Goal: Navigation & Orientation: Find specific page/section

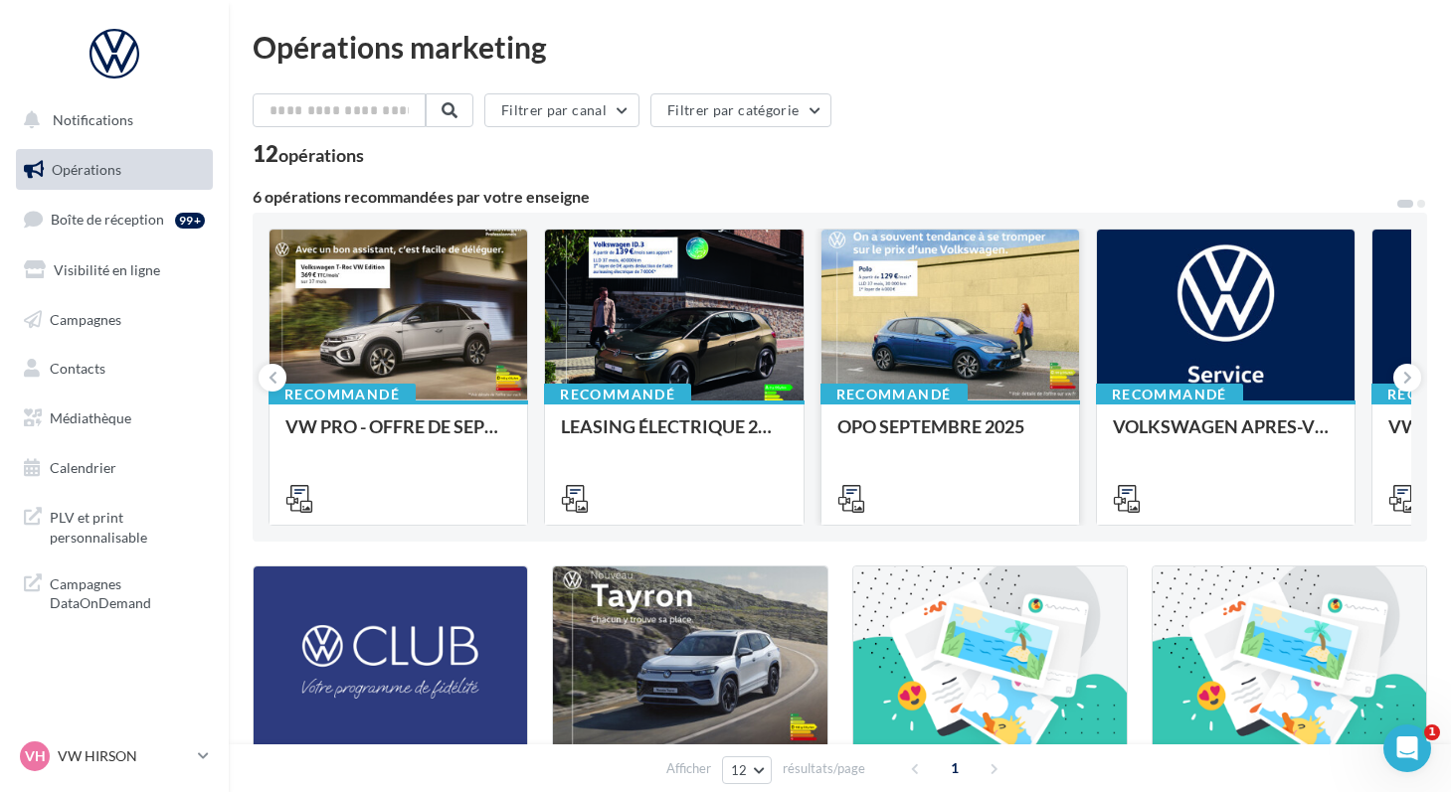
click at [843, 359] on div at bounding box center [950, 316] width 258 height 173
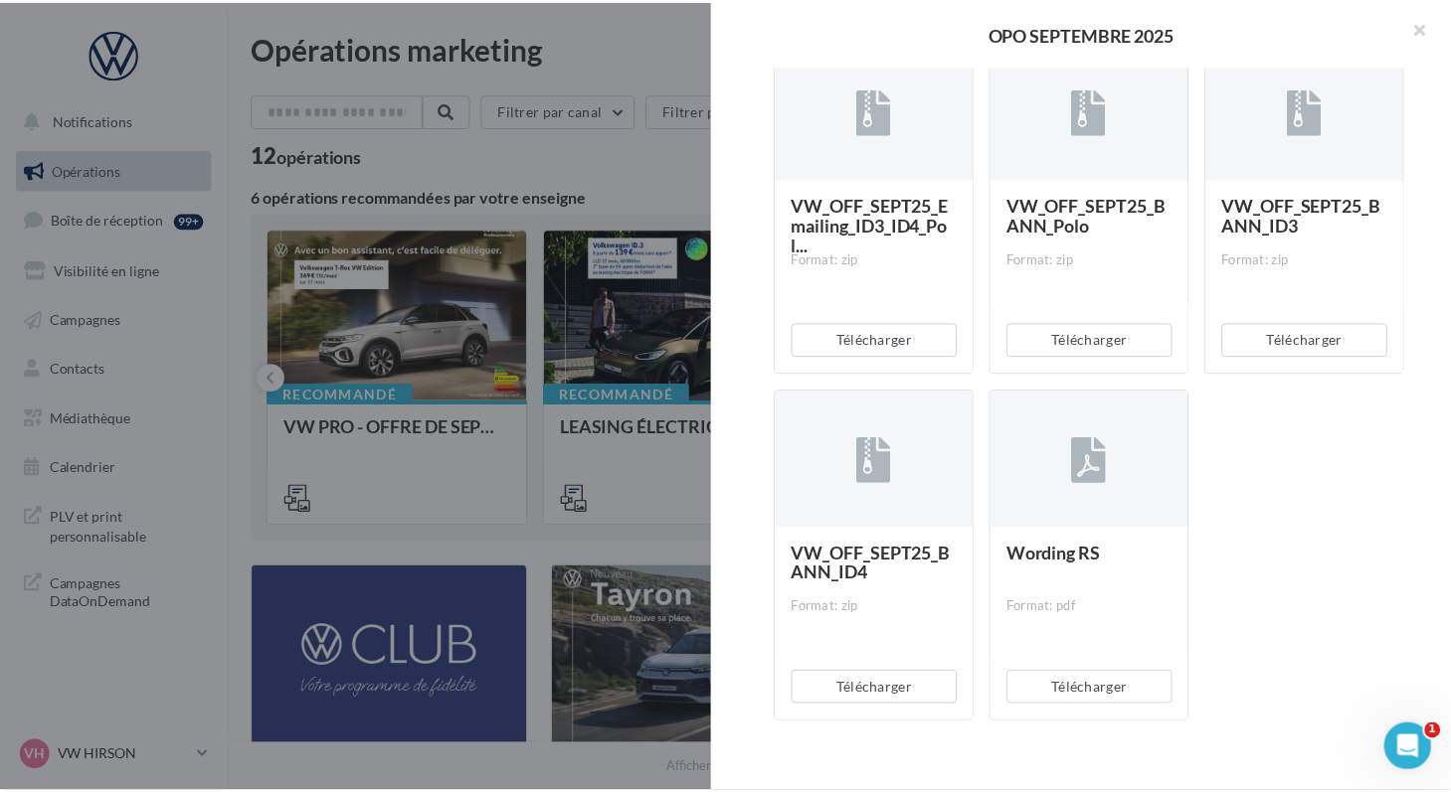
scroll to position [4236, 0]
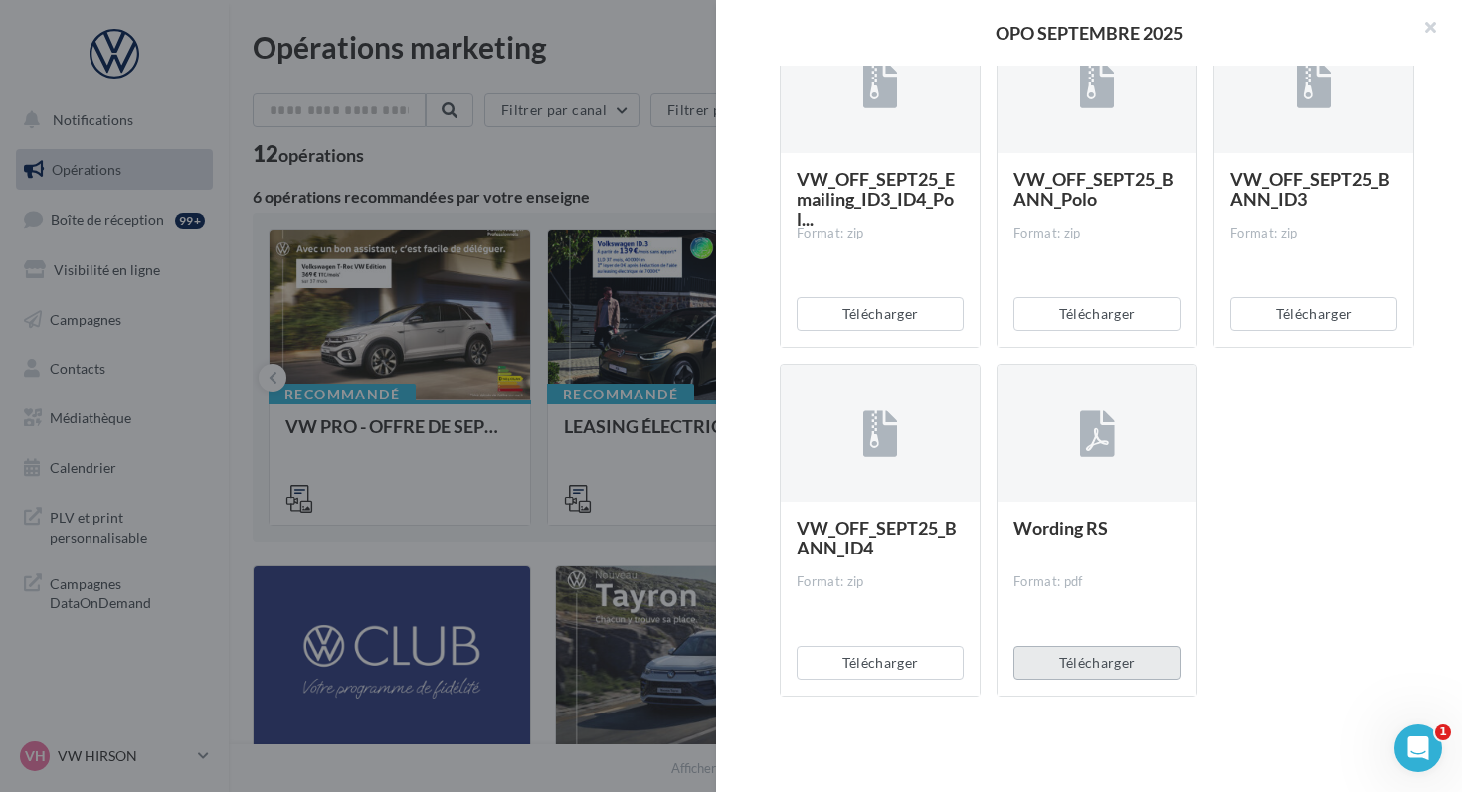
click at [1050, 673] on button "Télécharger" at bounding box center [1096, 663] width 167 height 34
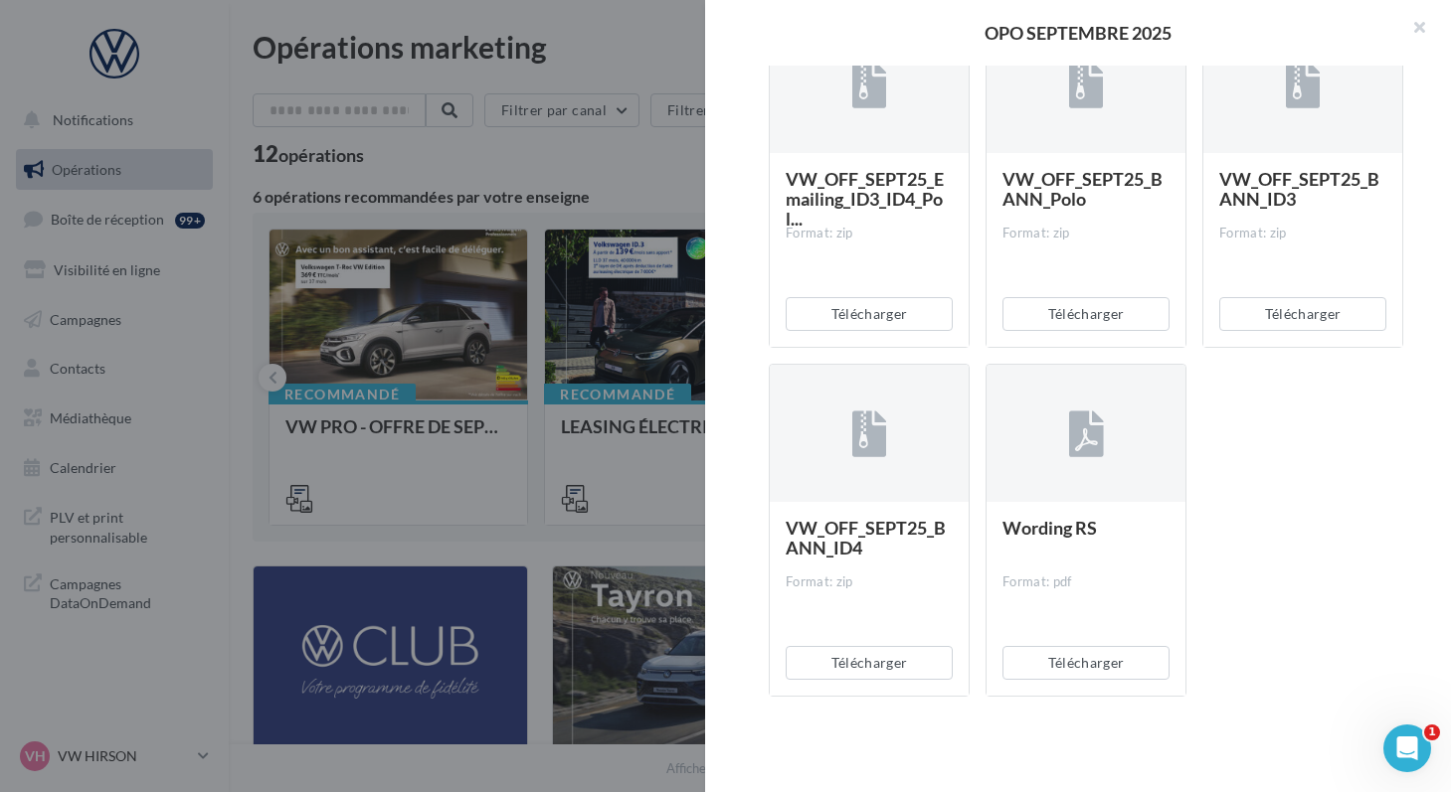
click at [201, 66] on div at bounding box center [725, 396] width 1451 height 792
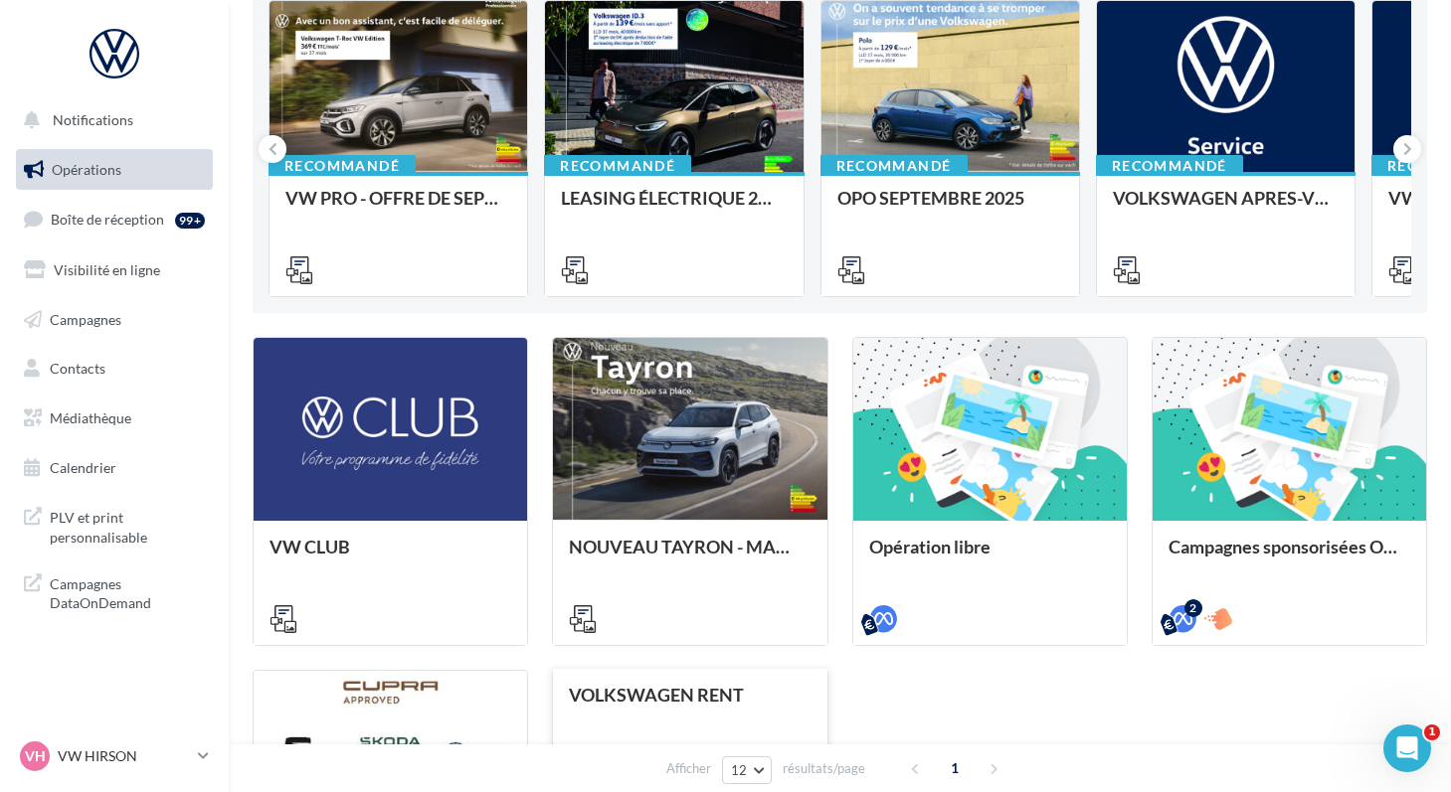
scroll to position [0, 0]
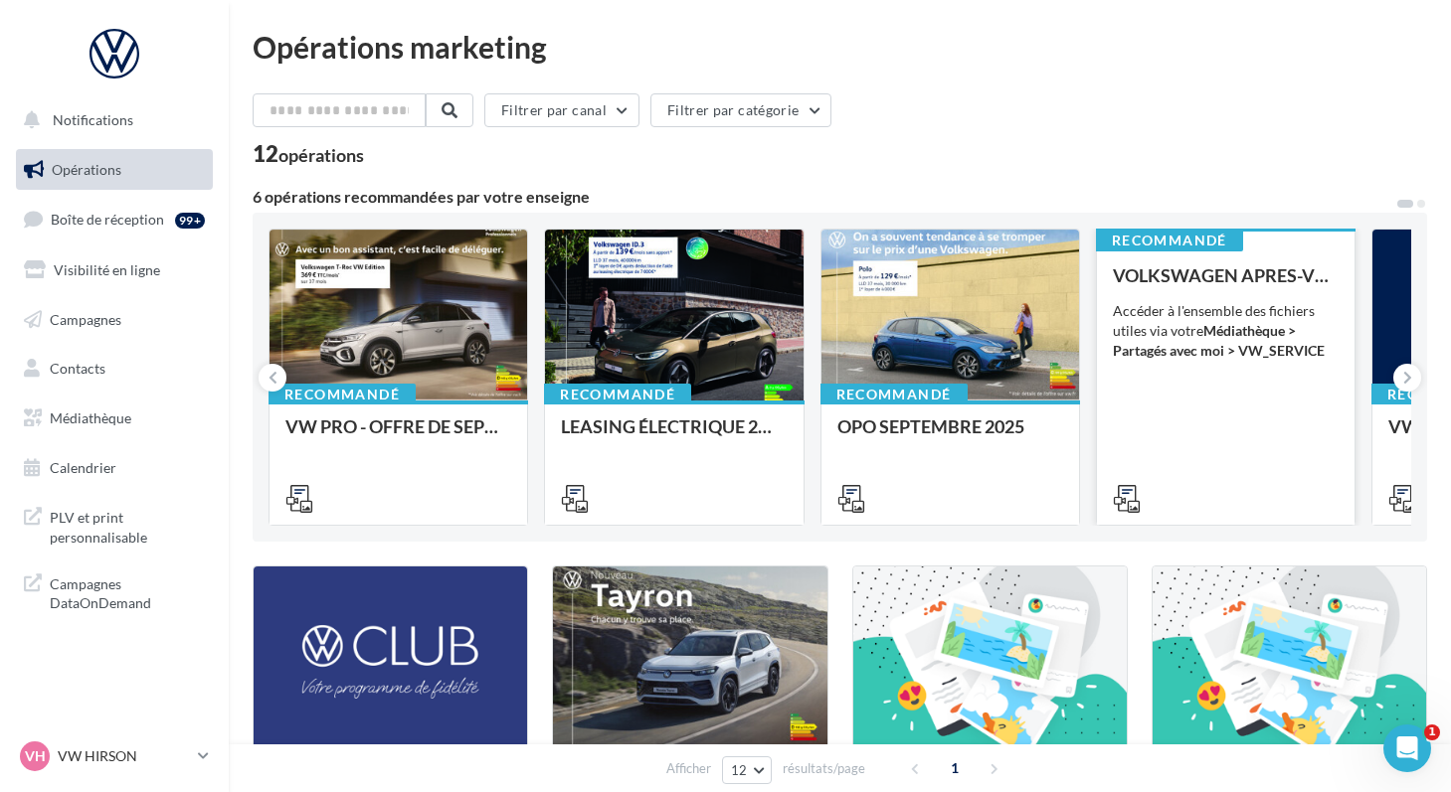
click at [1118, 363] on div "VOLKSWAGEN APRES-VENTE Accéder à l'ensemble des fichiers utiles via votre Média…" at bounding box center [1226, 386] width 226 height 242
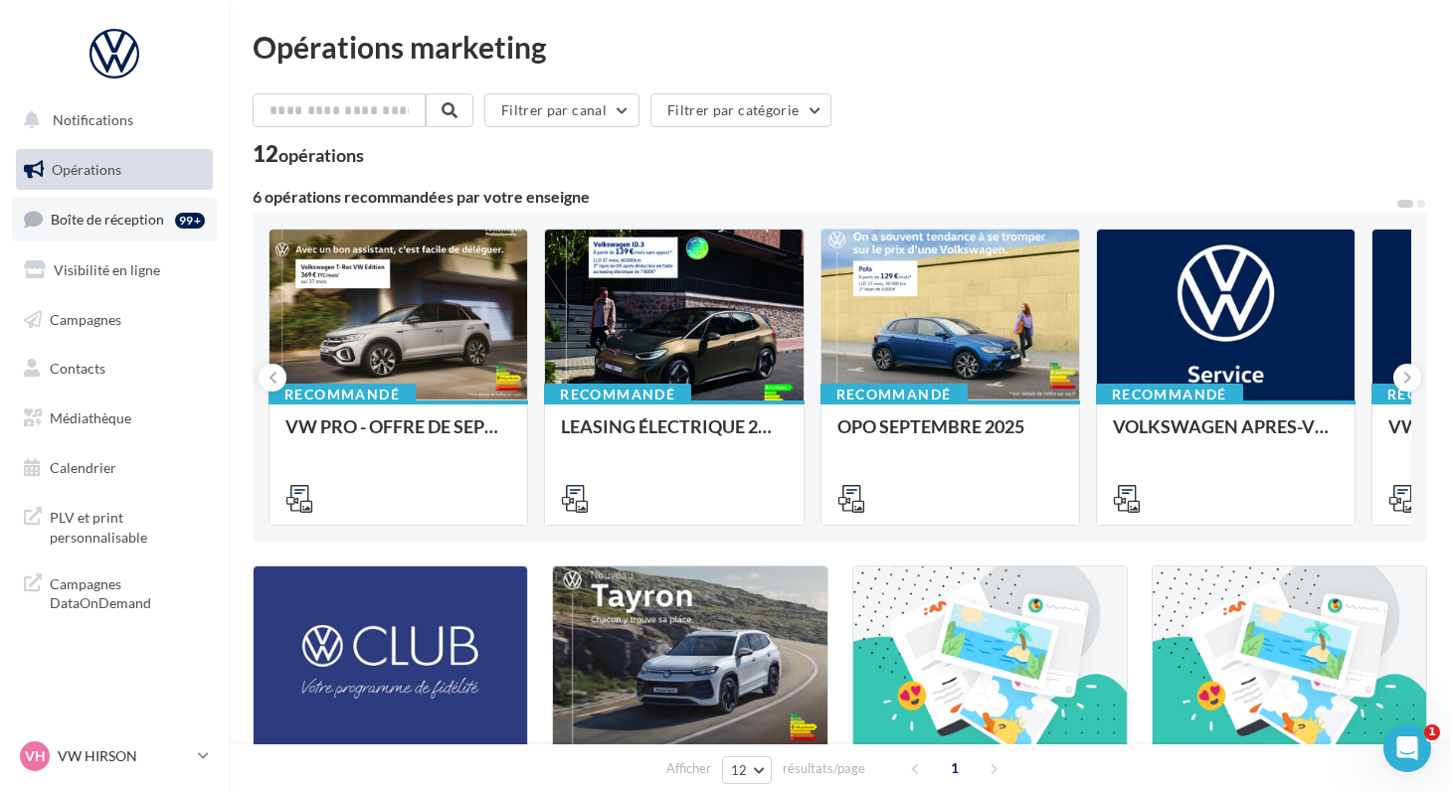
click at [141, 220] on span "Boîte de réception" at bounding box center [107, 219] width 113 height 17
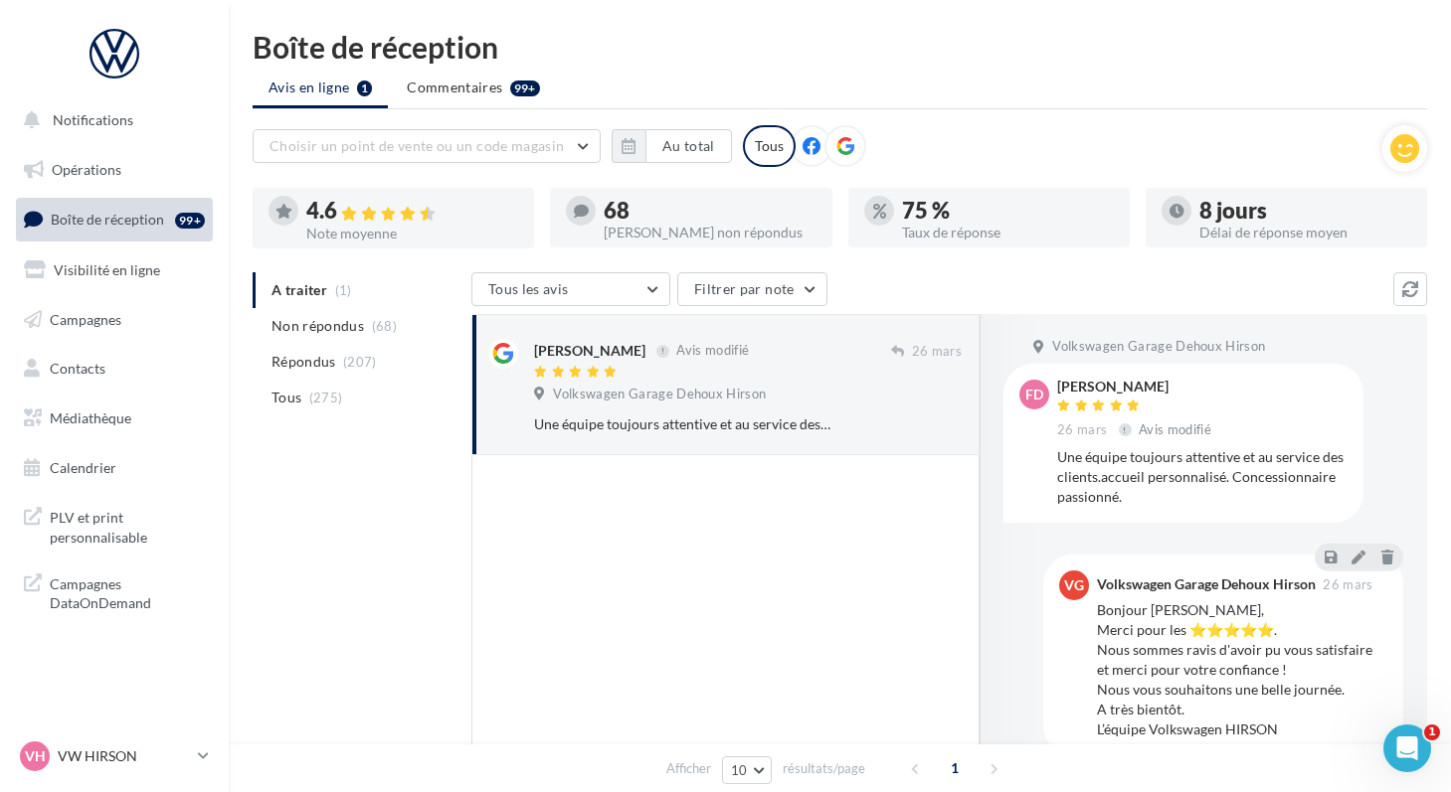
click at [628, 219] on div "68" at bounding box center [710, 211] width 212 height 22
click at [96, 276] on span "Visibilité en ligne" at bounding box center [107, 269] width 106 height 17
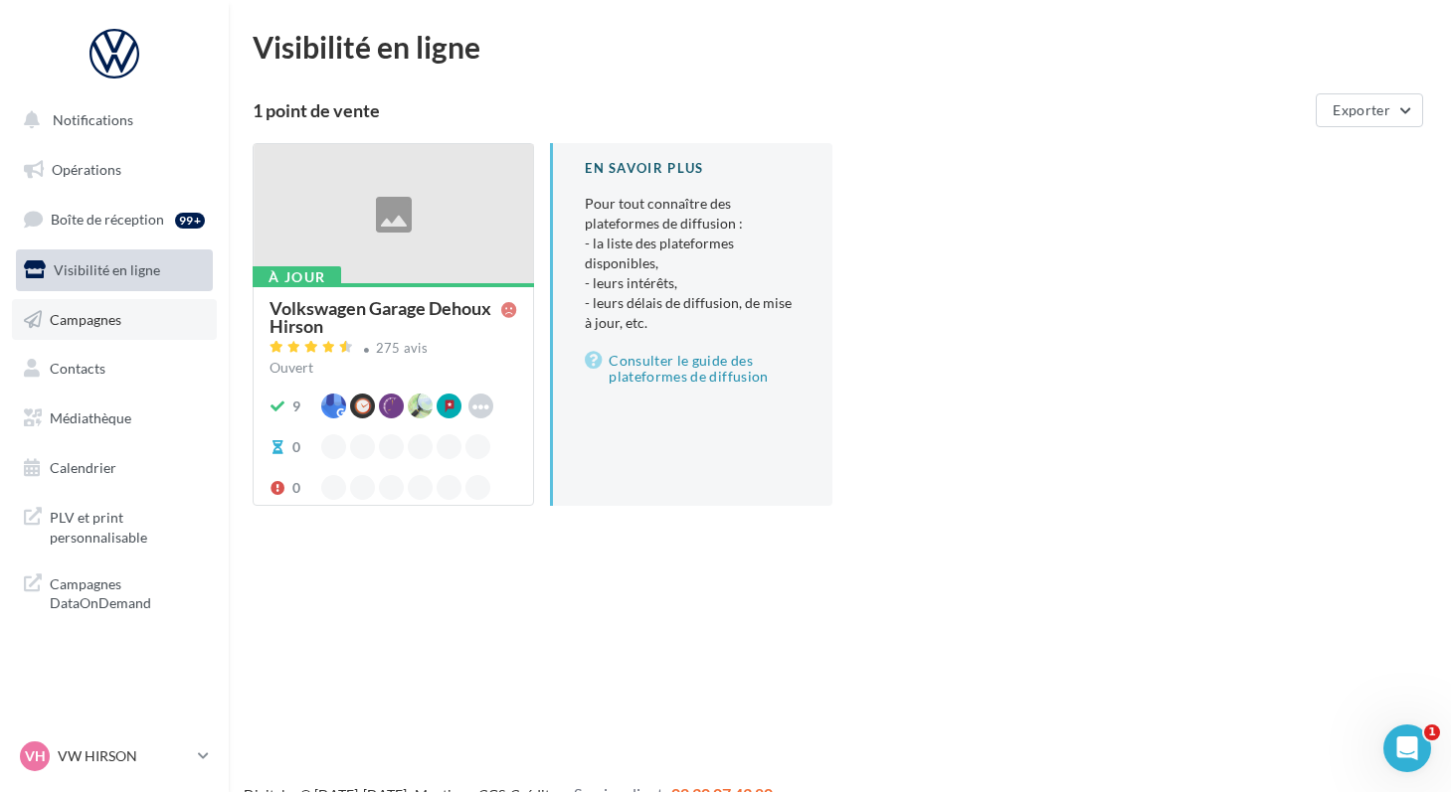
click at [90, 329] on link "Campagnes" at bounding box center [114, 320] width 205 height 42
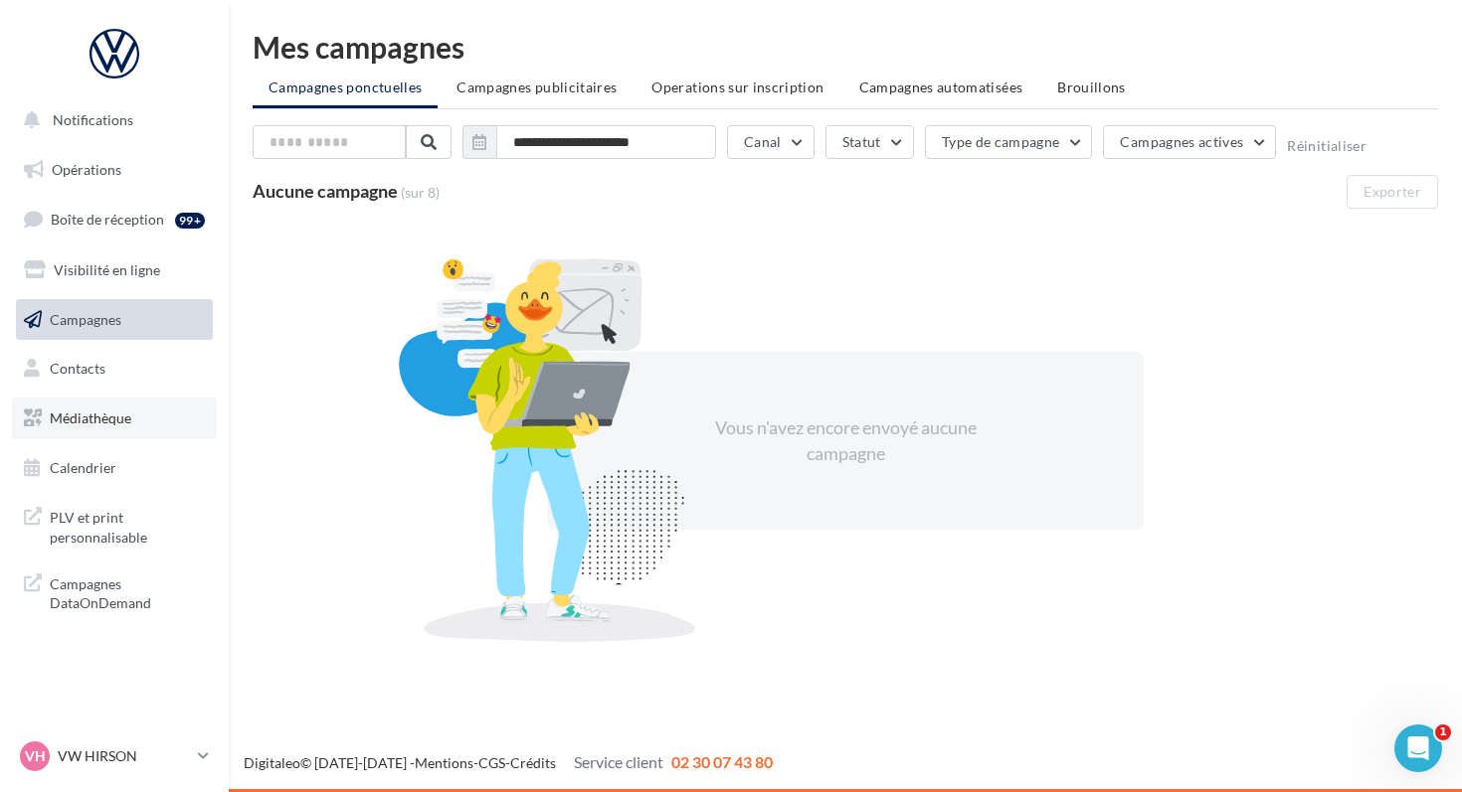
click at [82, 425] on span "Médiathèque" at bounding box center [91, 418] width 82 height 17
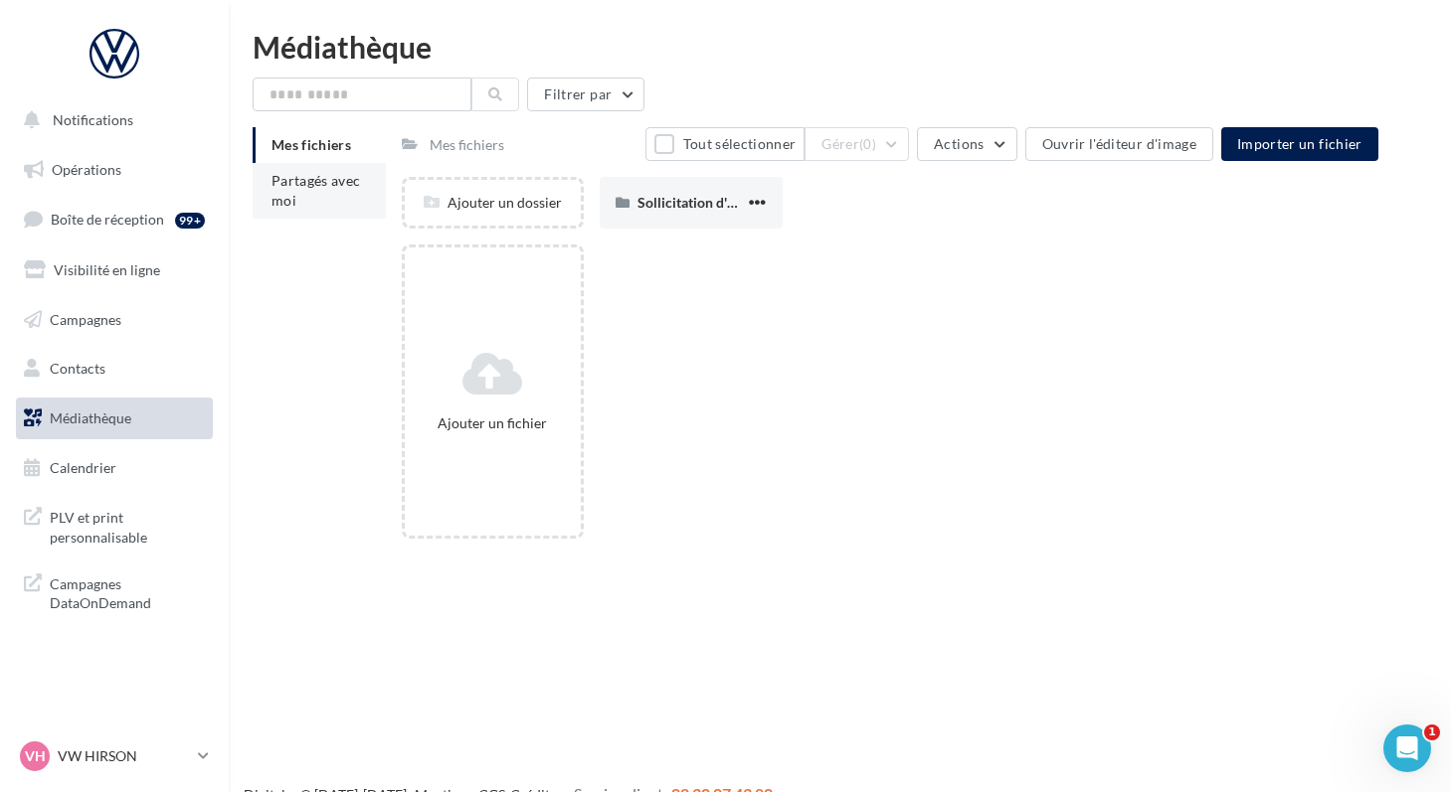
click at [289, 191] on li "Partagés avec moi" at bounding box center [319, 191] width 133 height 56
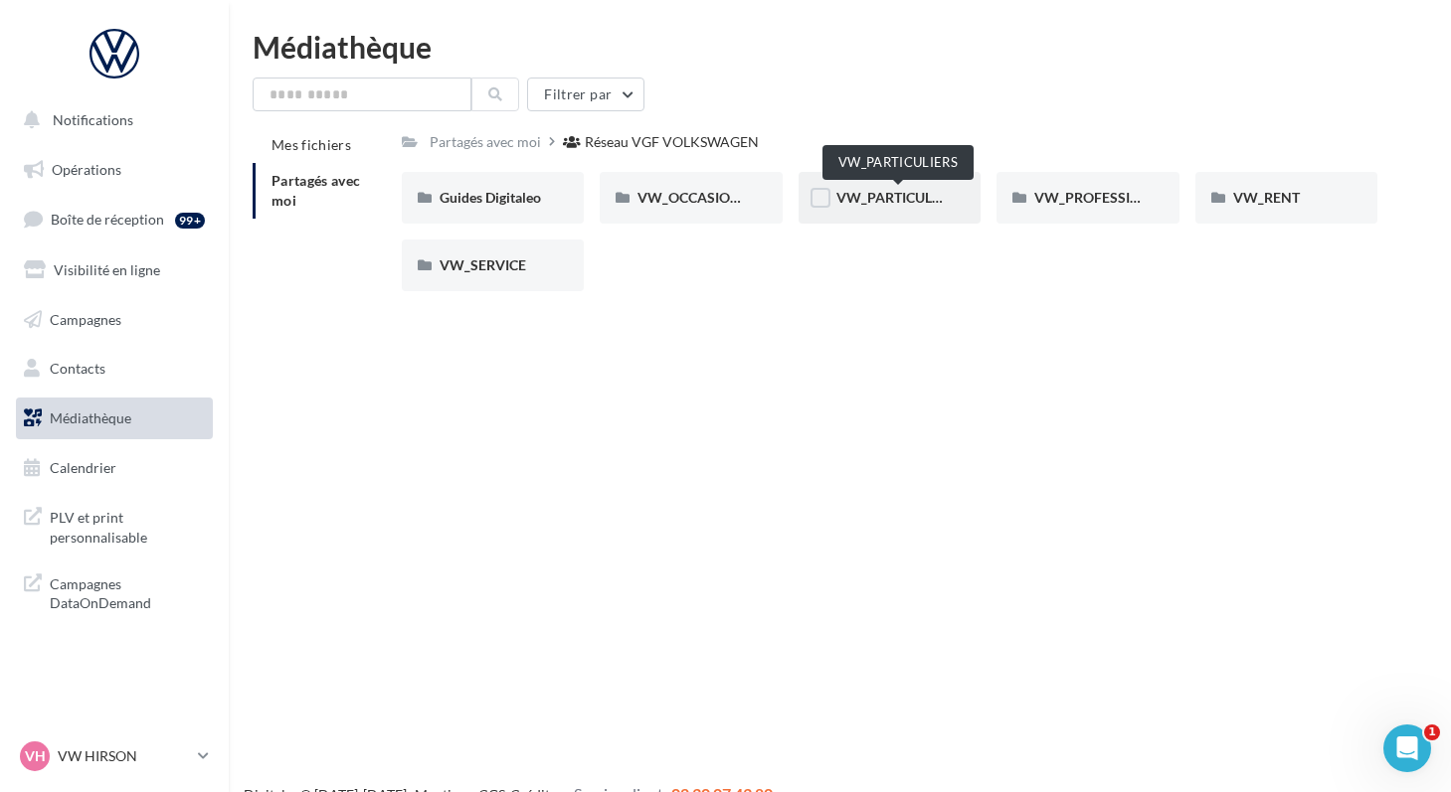
click at [877, 196] on span "VW_PARTICULIERS" at bounding box center [898, 197] width 124 height 17
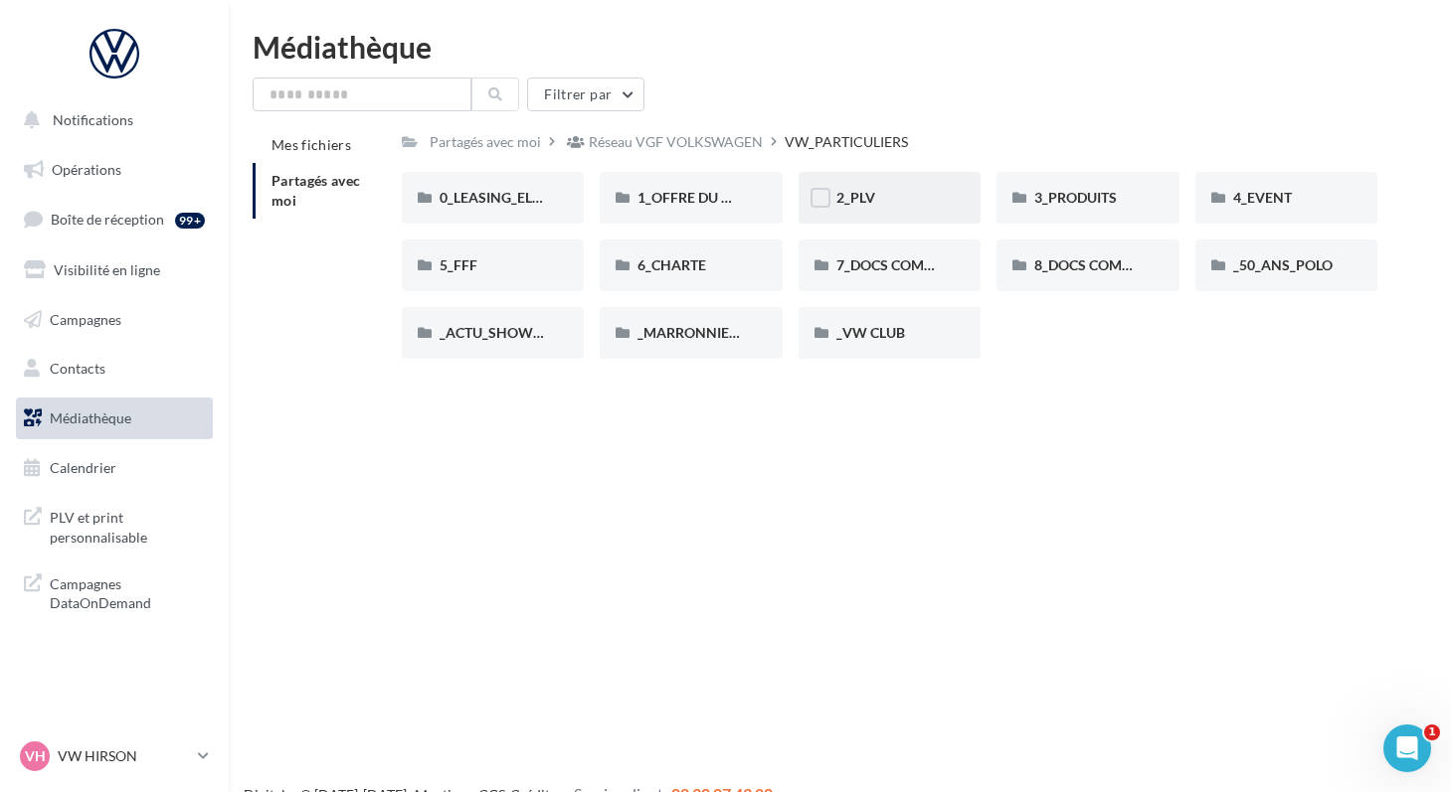
click at [874, 202] on div "2_PLV" at bounding box center [889, 198] width 107 height 20
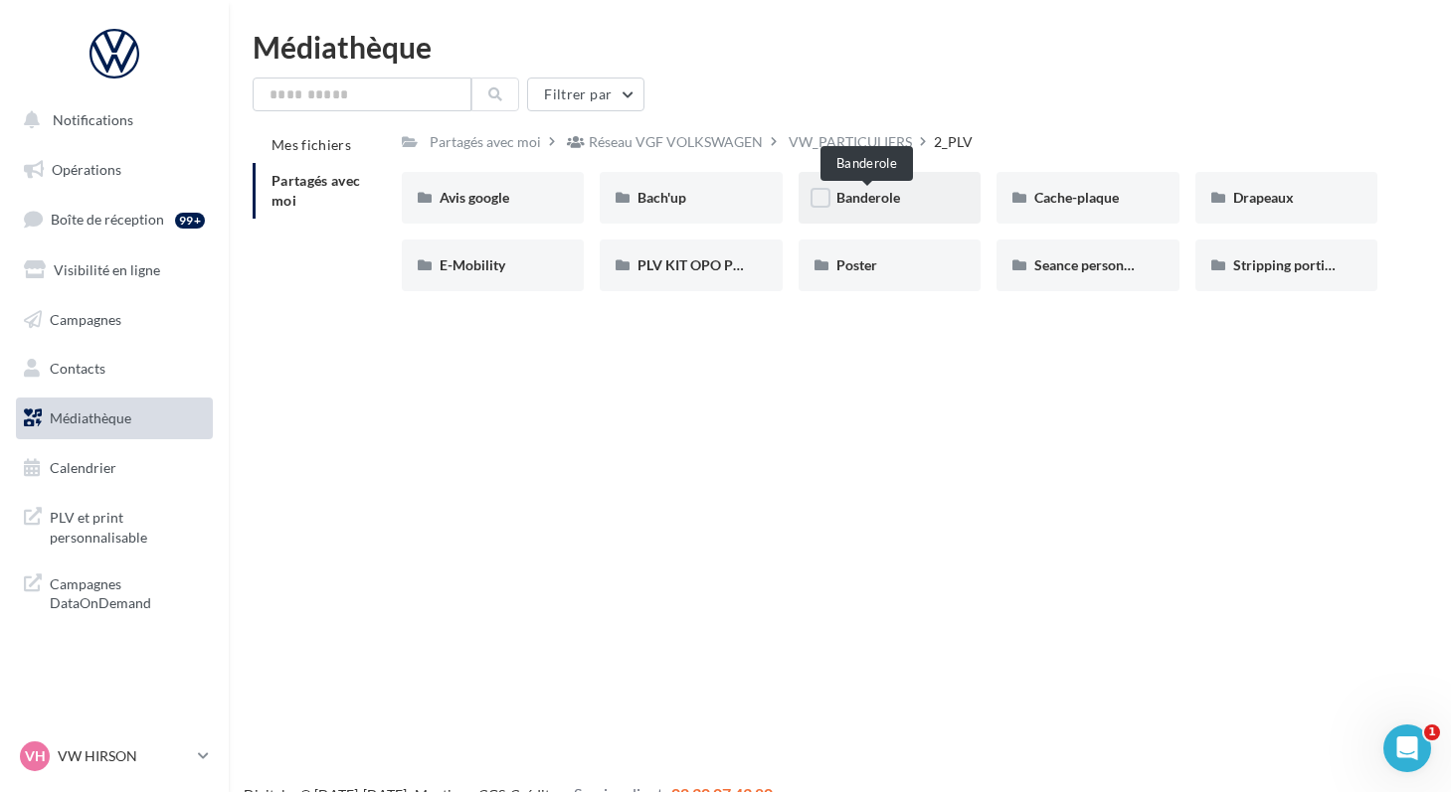
click at [836, 204] on span "Banderole" at bounding box center [868, 197] width 64 height 17
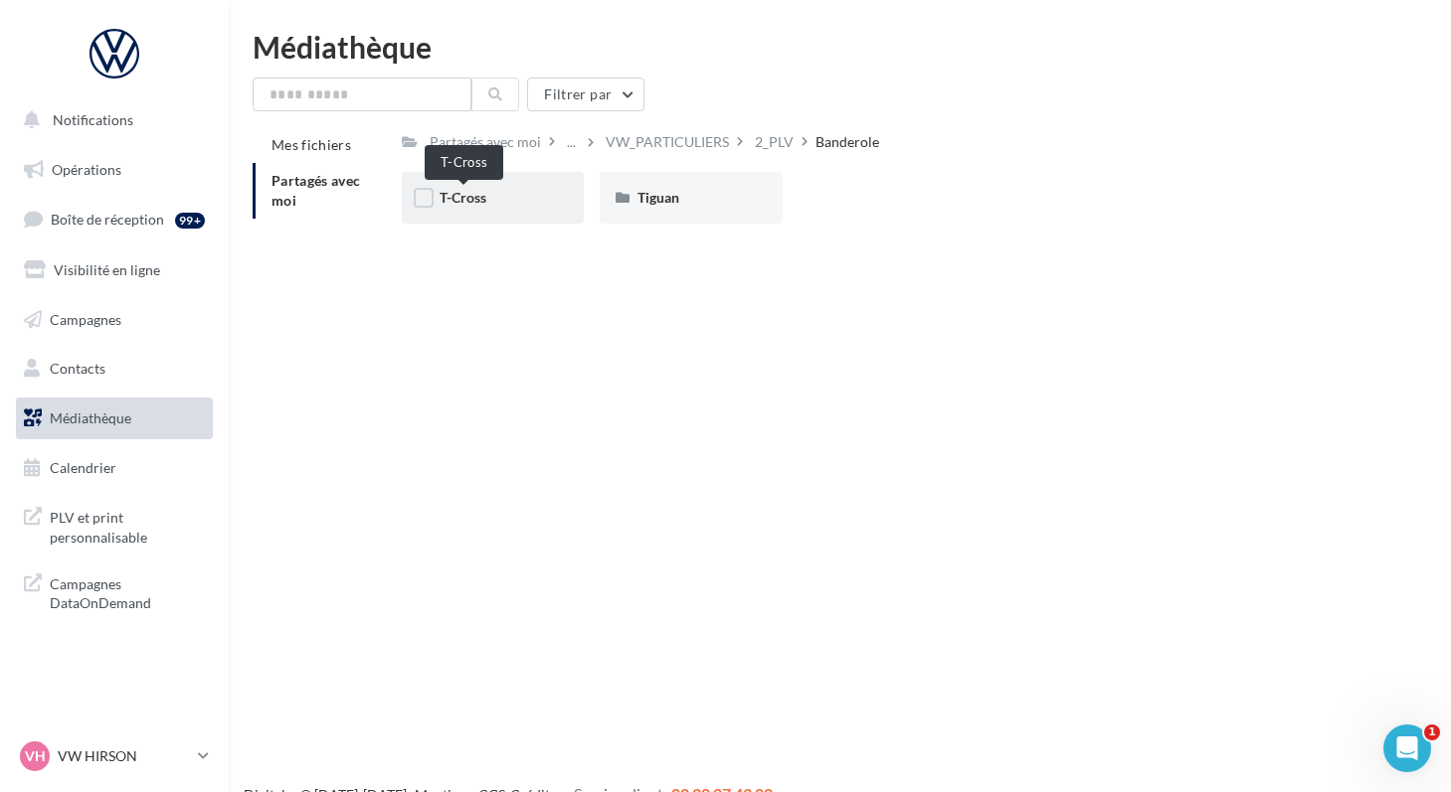
click at [446, 205] on span "T-Cross" at bounding box center [462, 197] width 47 height 17
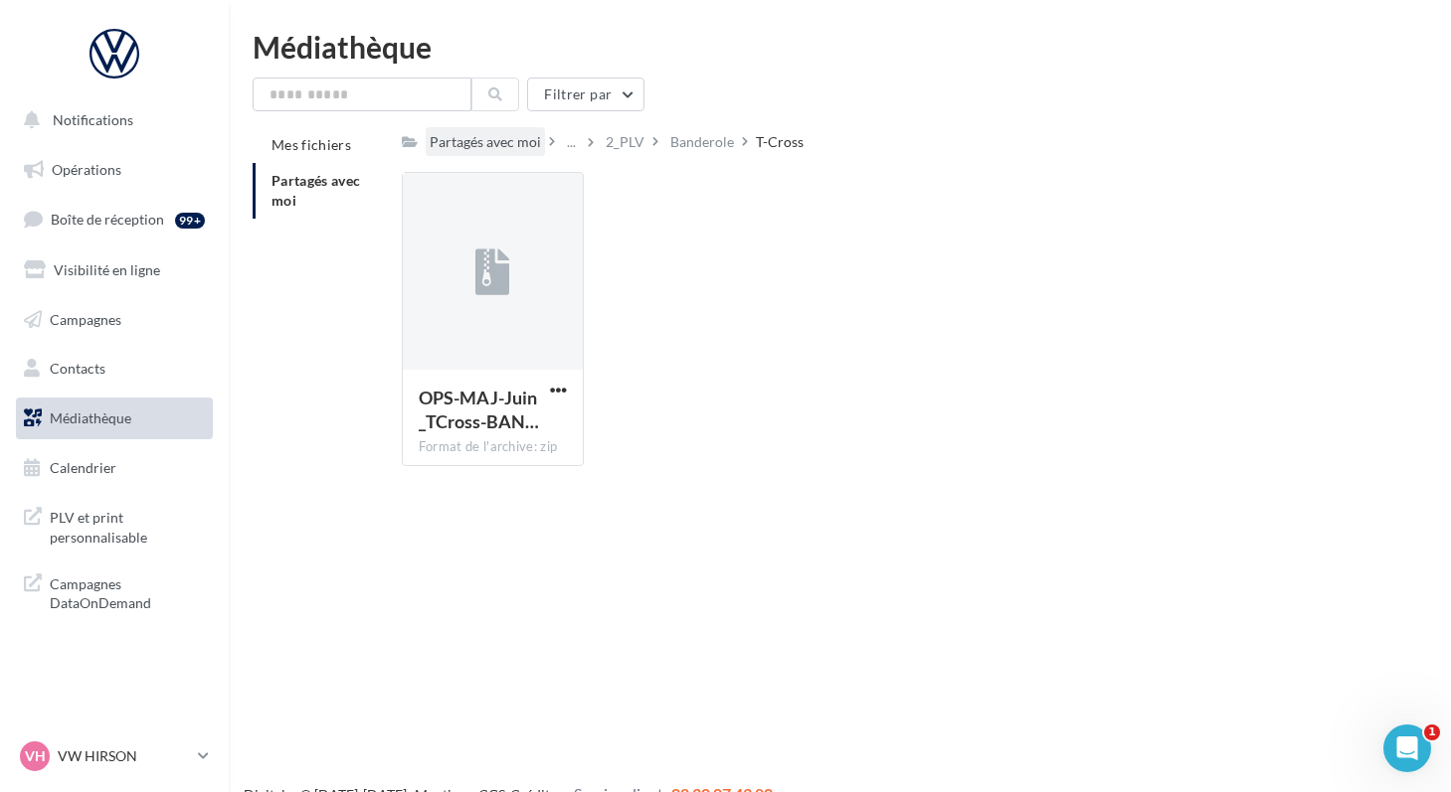
click at [485, 146] on div "Partagés avec moi" at bounding box center [485, 142] width 111 height 20
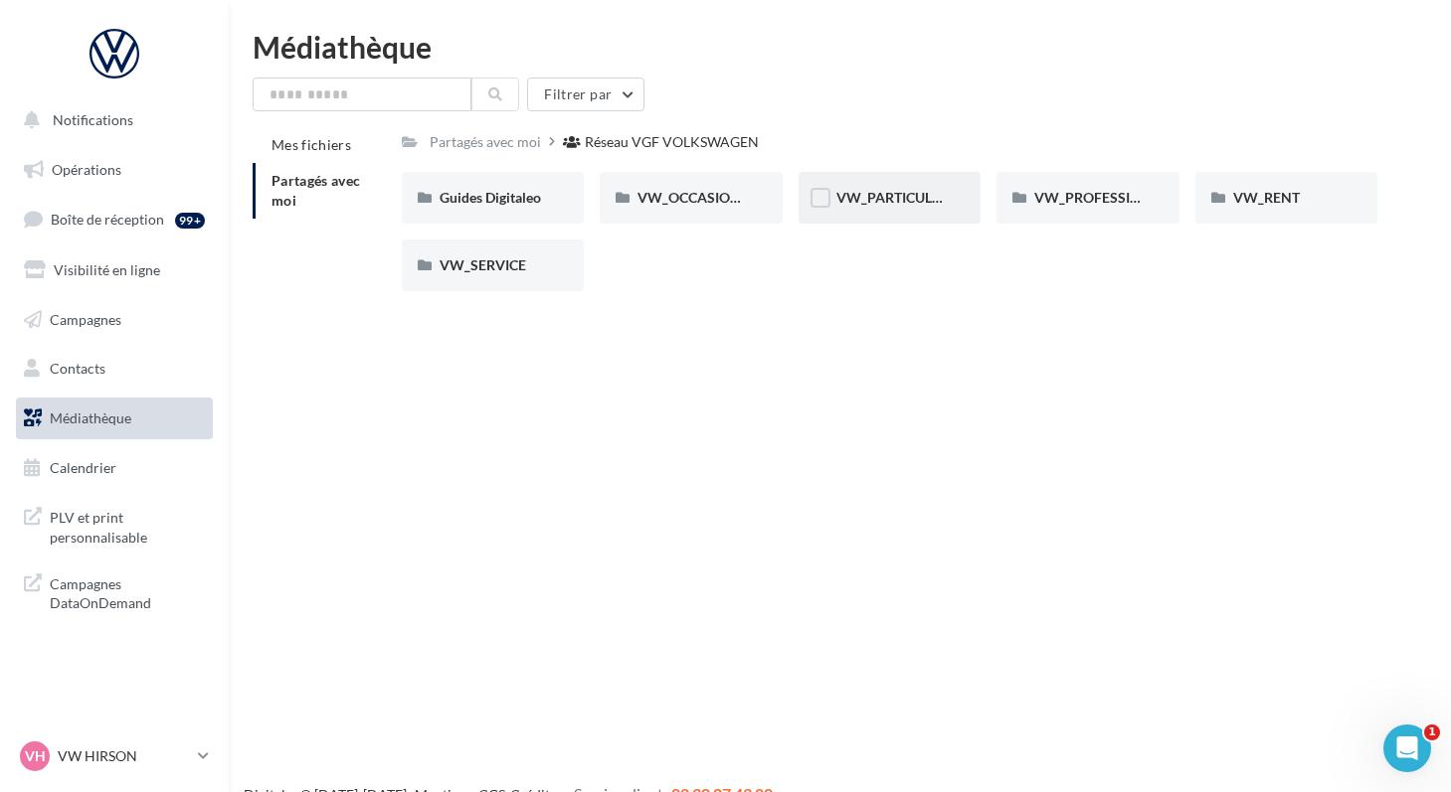
click at [851, 207] on div "VW_PARTICULIERS" at bounding box center [889, 198] width 107 height 20
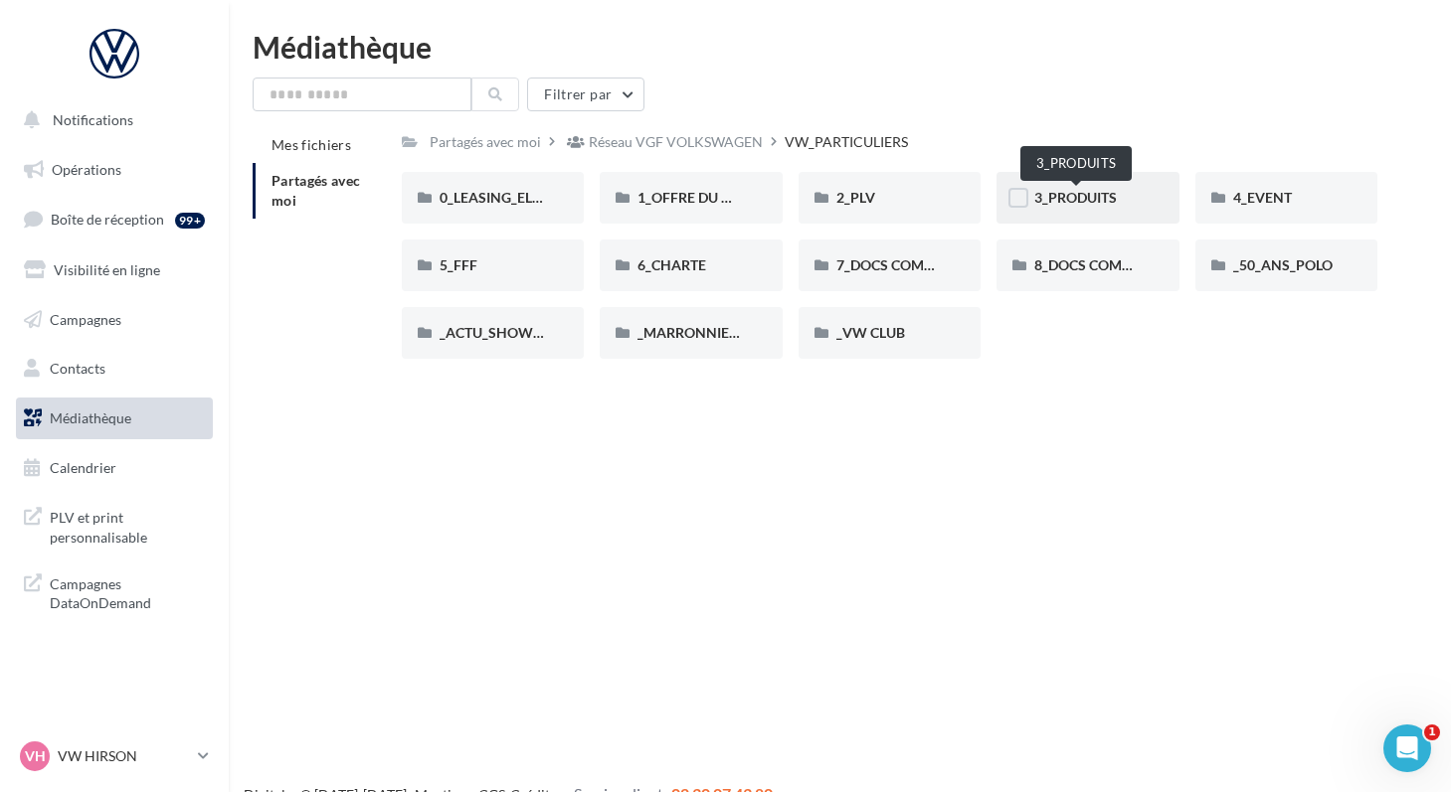
click at [1048, 199] on span "3_PRODUITS" at bounding box center [1075, 197] width 83 height 17
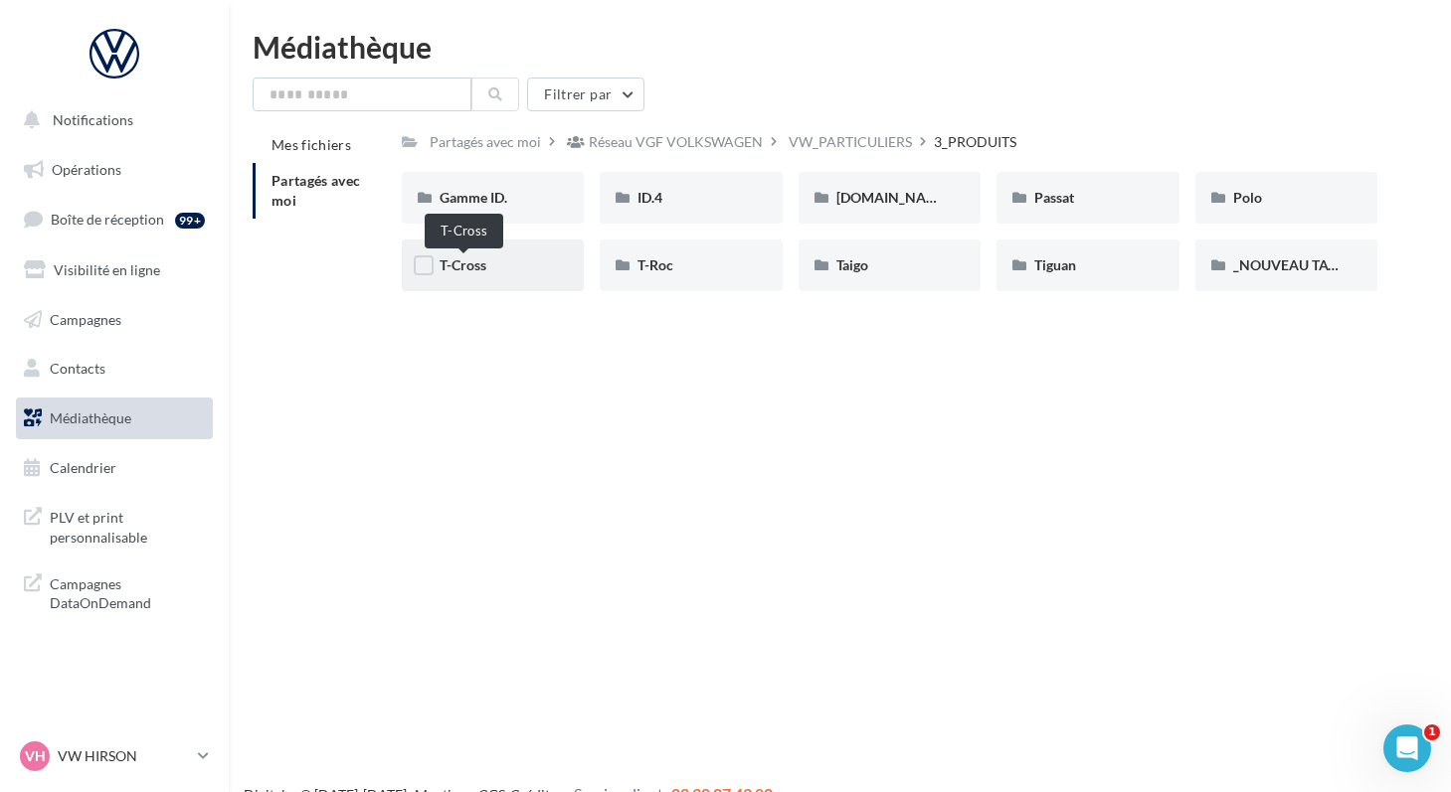
click at [443, 271] on span "T-Cross" at bounding box center [462, 265] width 47 height 17
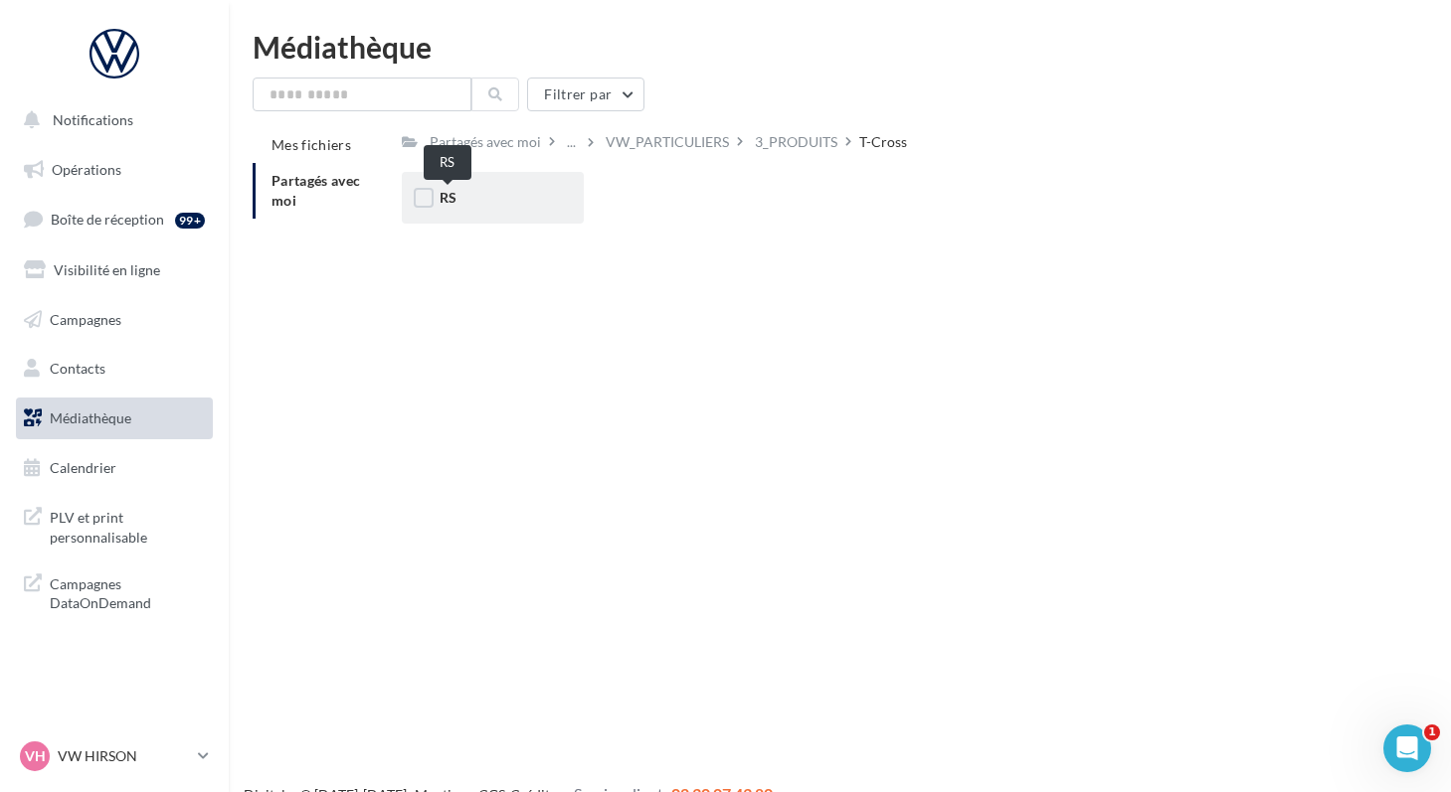
click at [442, 198] on span "RS" at bounding box center [447, 197] width 17 height 17
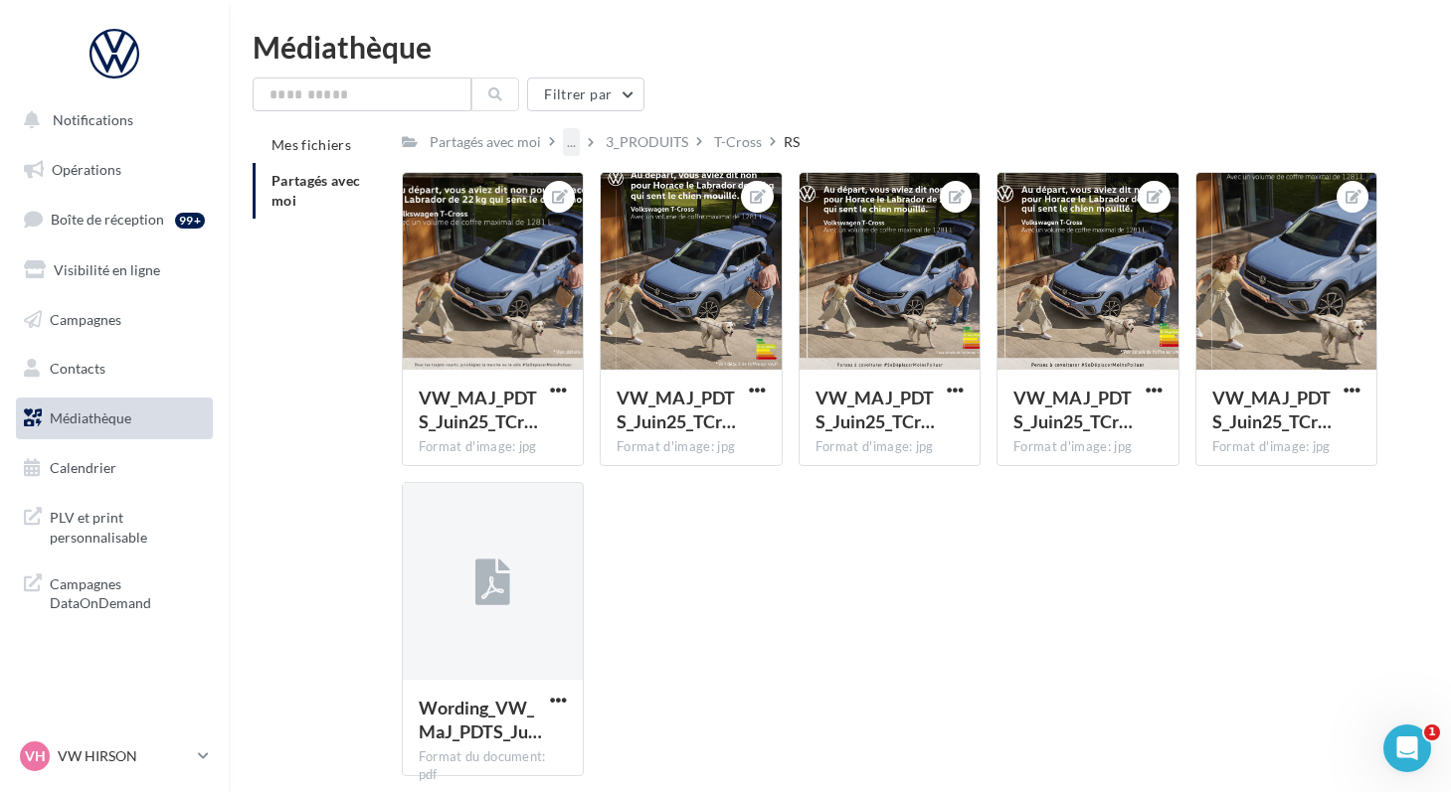
click at [563, 148] on div "..." at bounding box center [571, 142] width 17 height 28
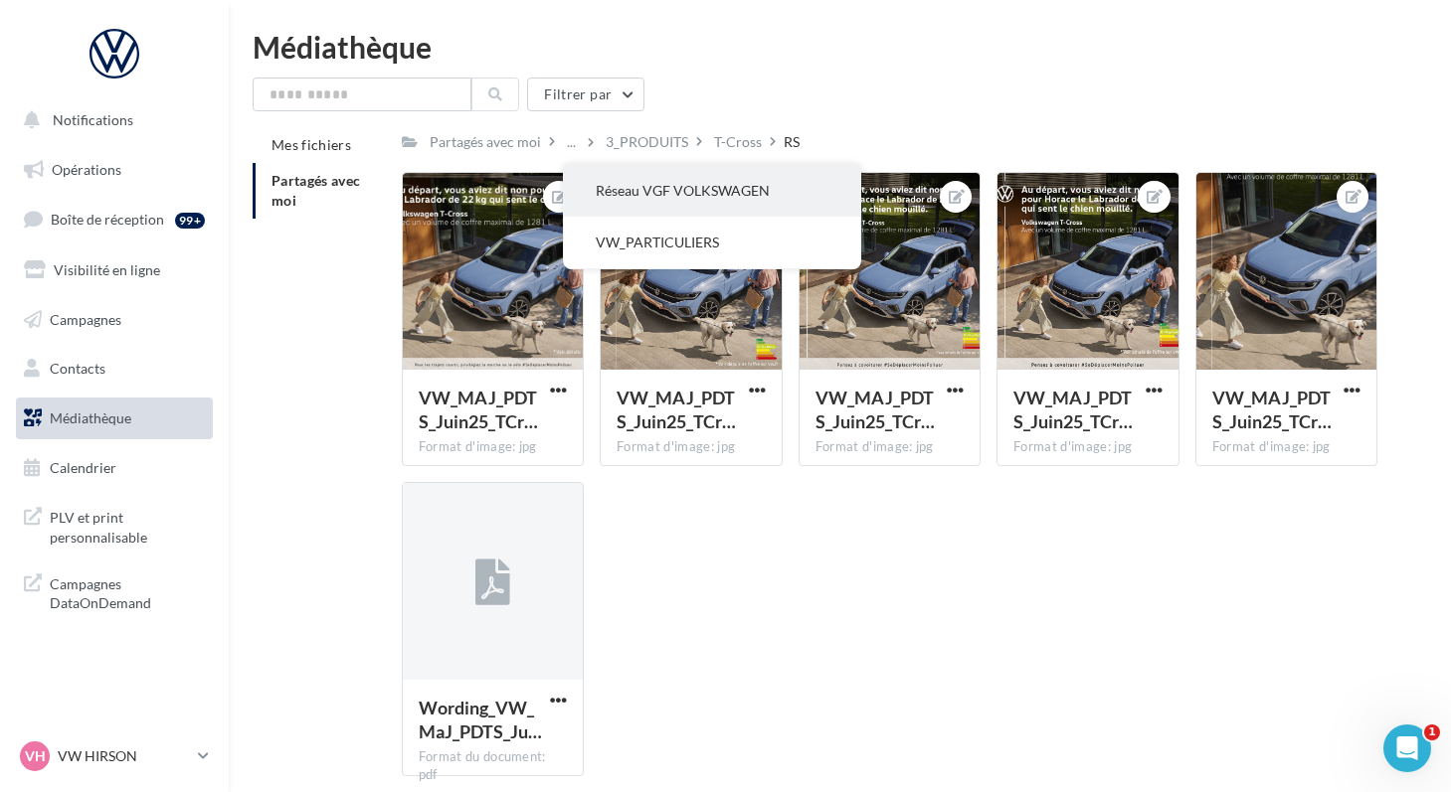
click at [589, 191] on button "Réseau VGF VOLKSWAGEN" at bounding box center [712, 191] width 296 height 52
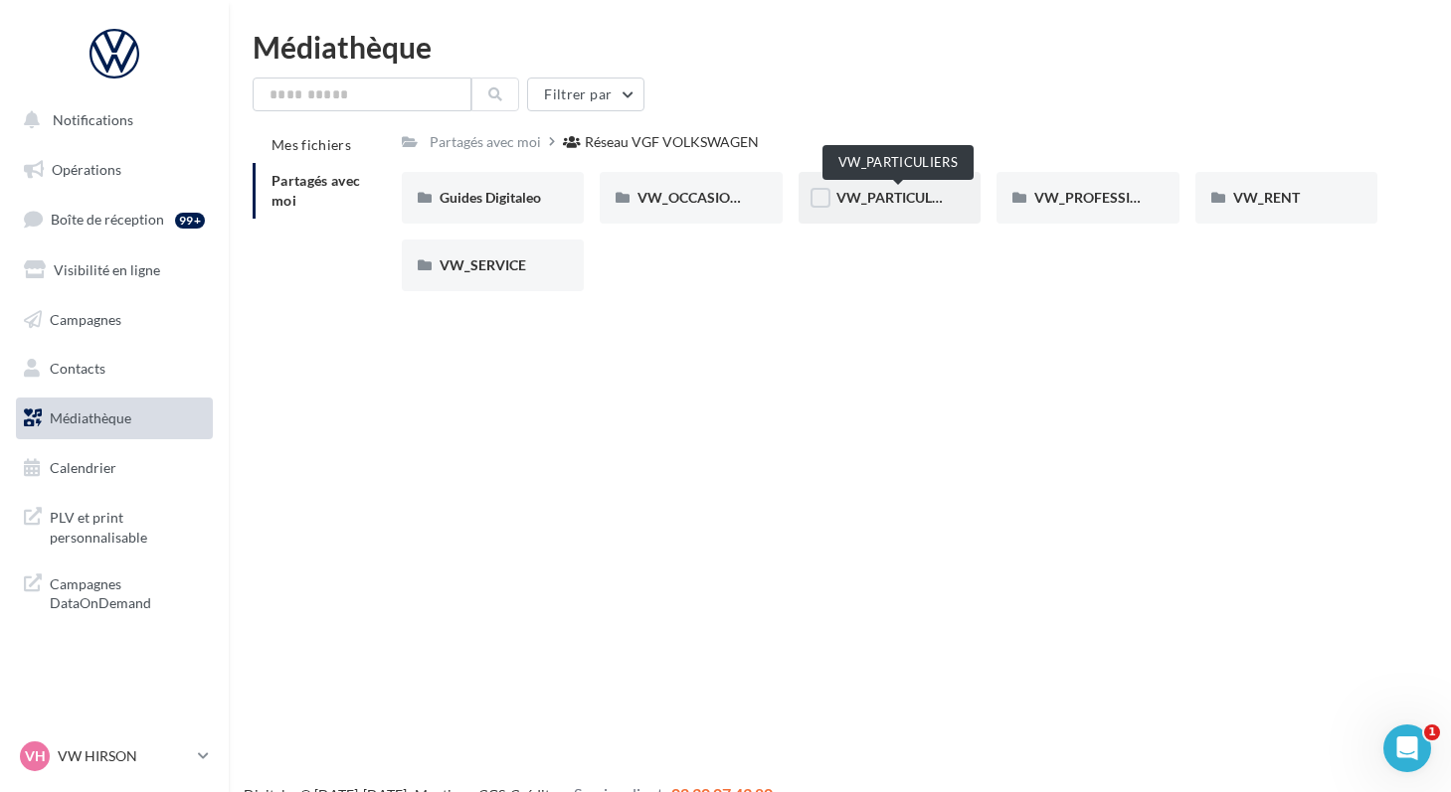
click at [839, 193] on span "VW_PARTICULIERS" at bounding box center [898, 197] width 124 height 17
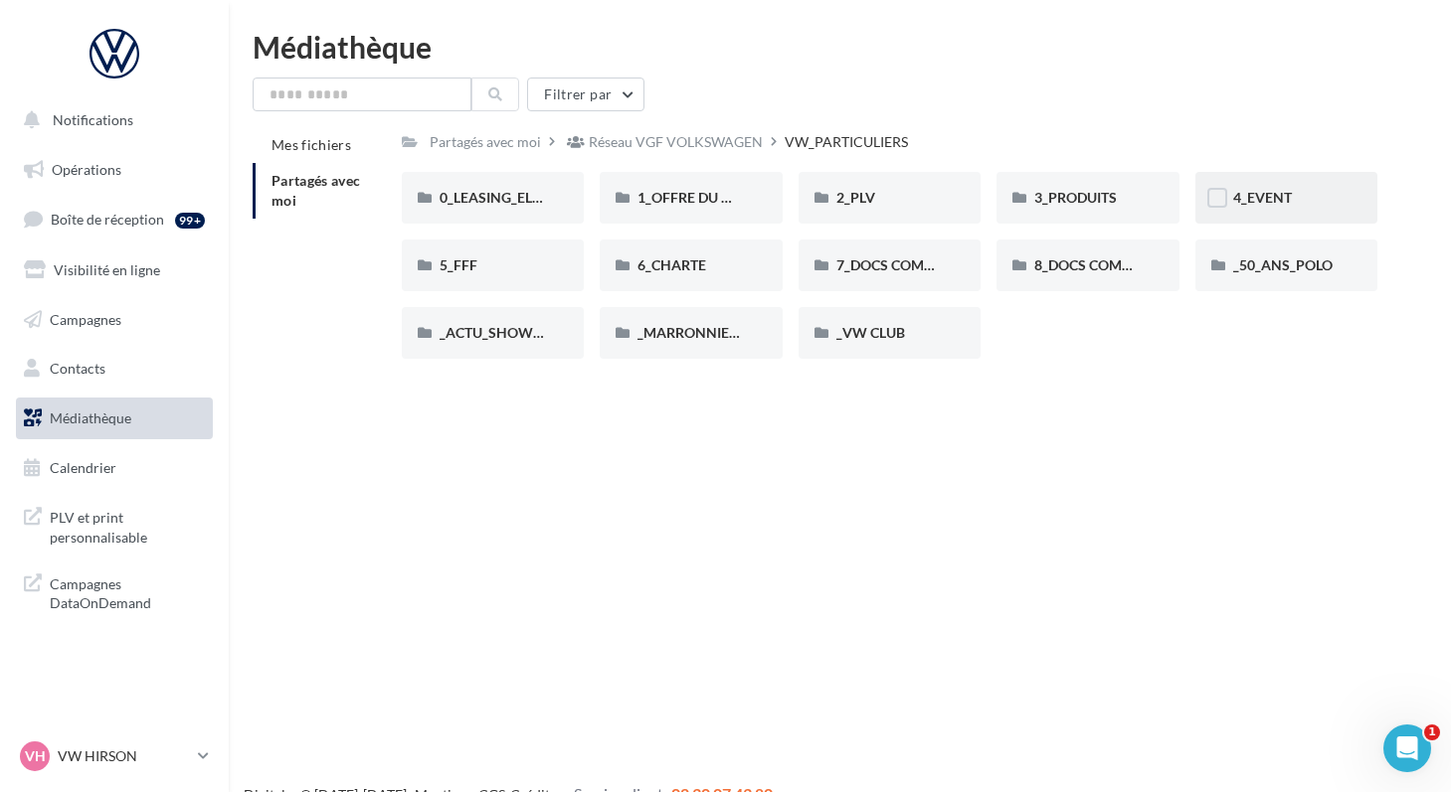
click at [1263, 207] on div "4_EVENT" at bounding box center [1286, 198] width 107 height 20
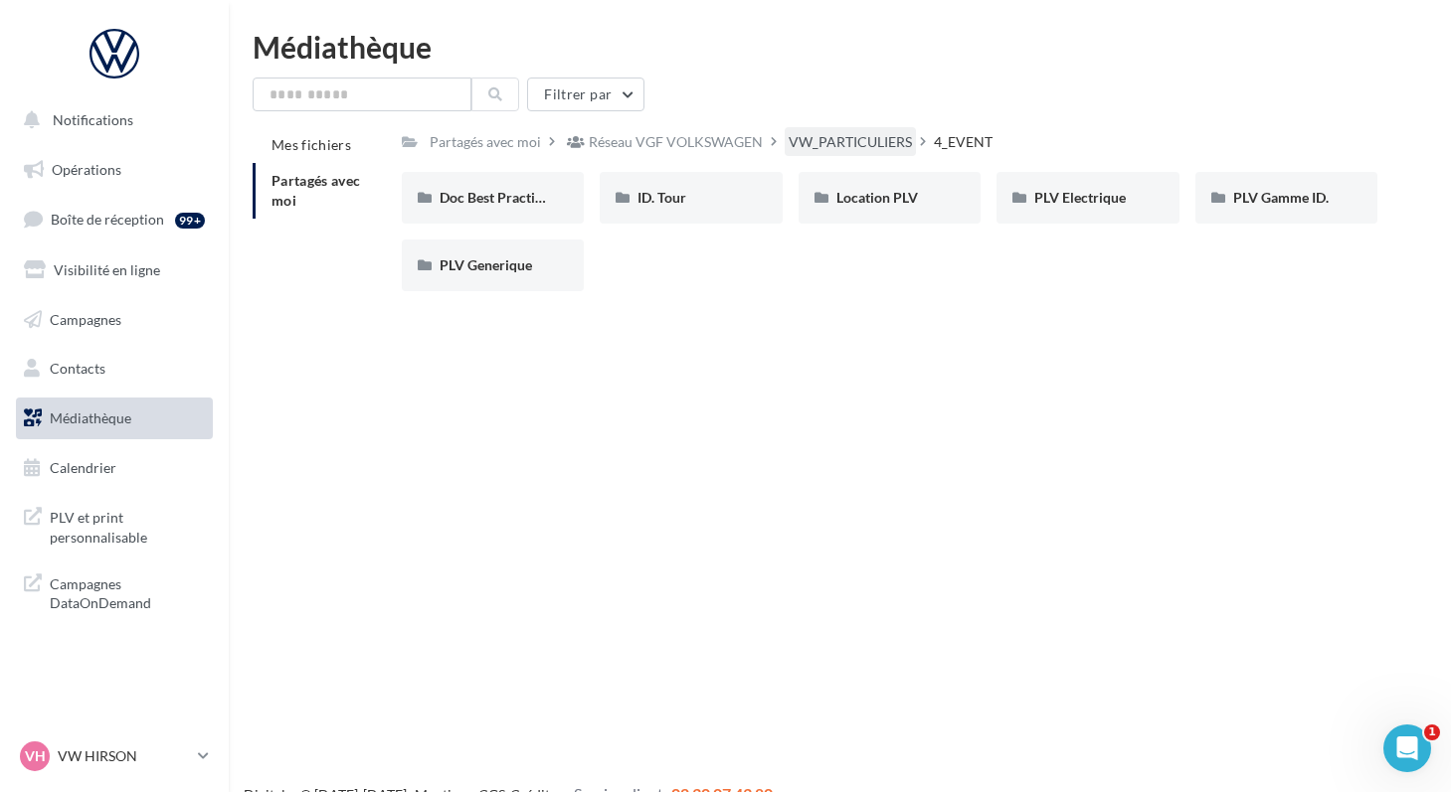
click at [845, 147] on div "VW_PARTICULIERS" at bounding box center [849, 142] width 123 height 20
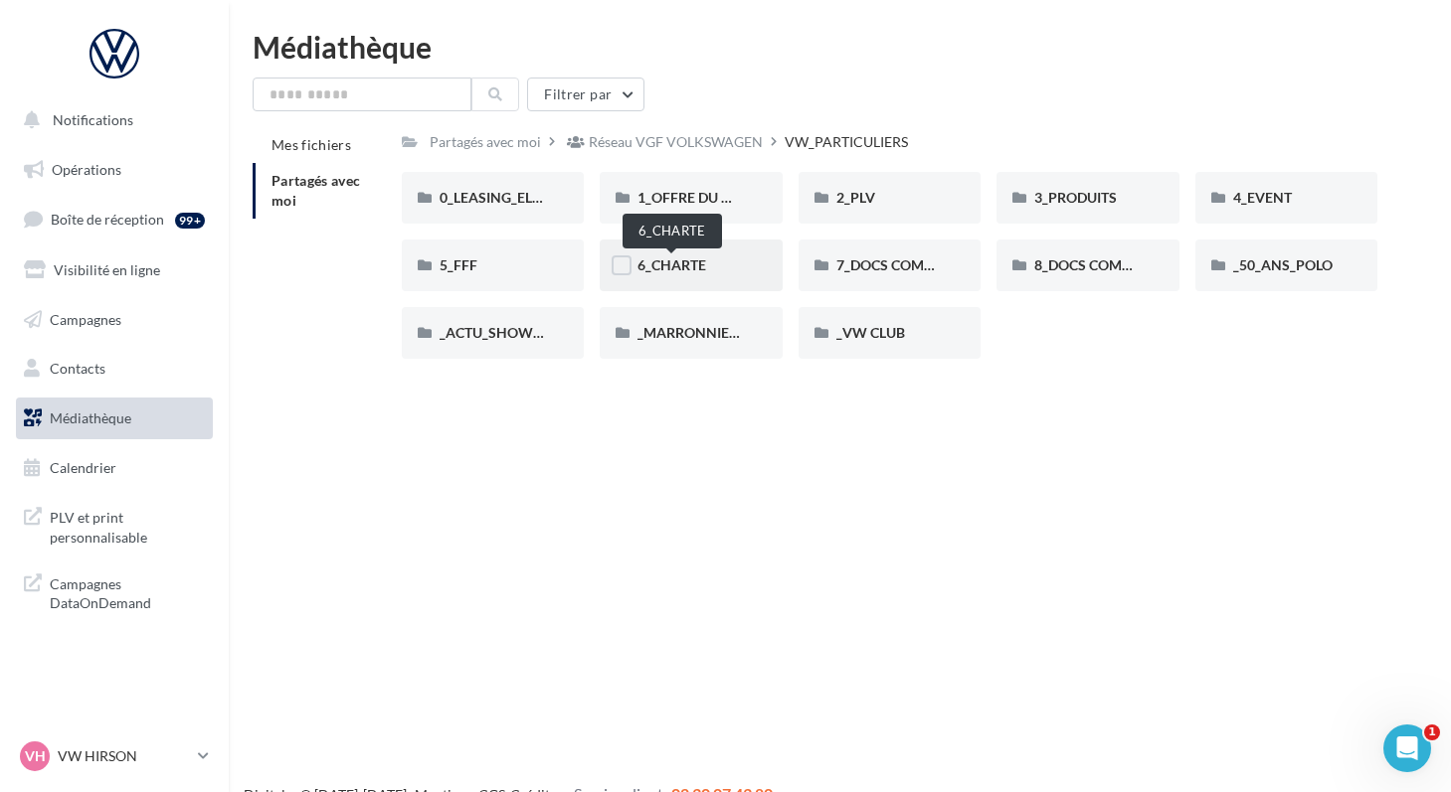
click at [654, 266] on span "6_CHARTE" at bounding box center [671, 265] width 69 height 17
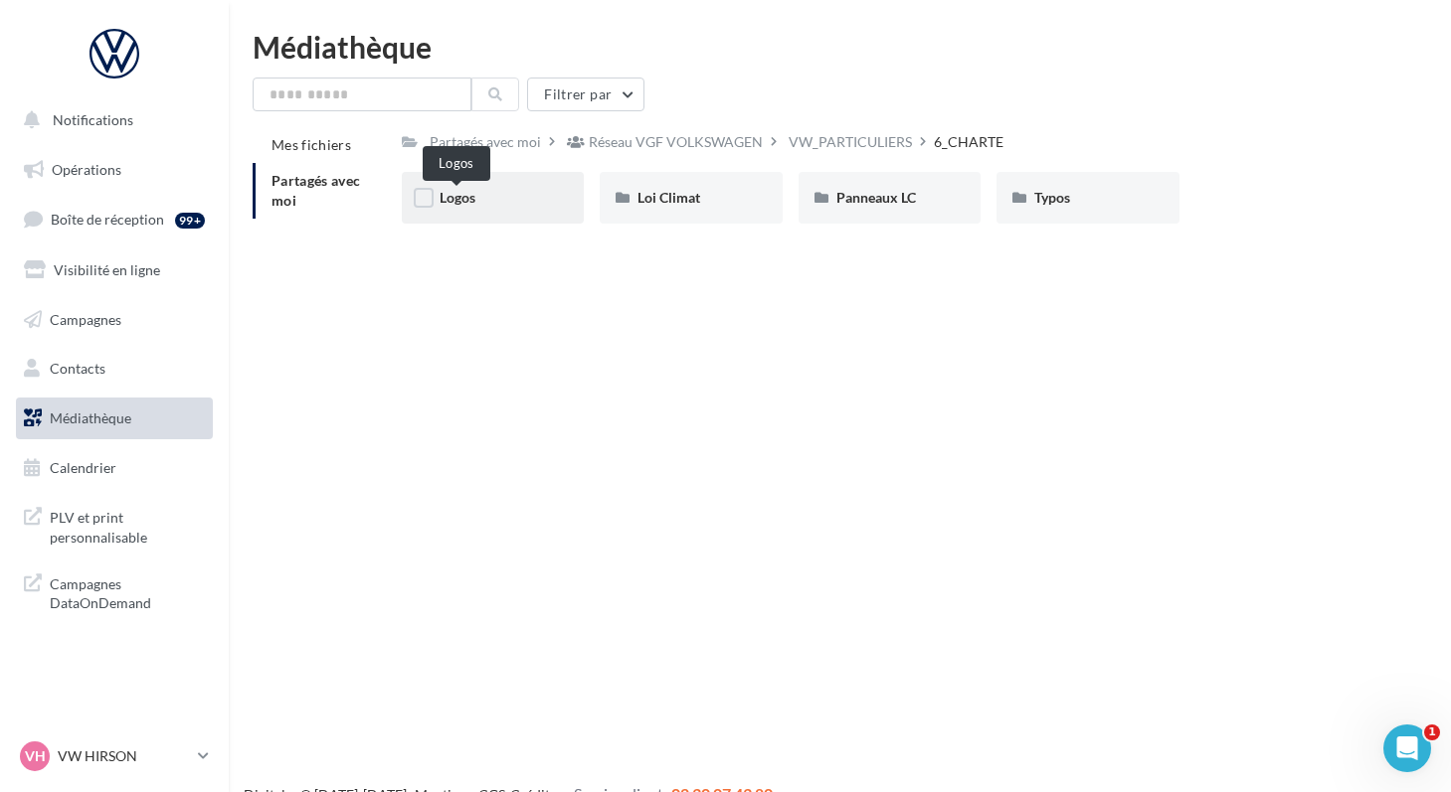
click at [456, 203] on span "Logos" at bounding box center [457, 197] width 36 height 17
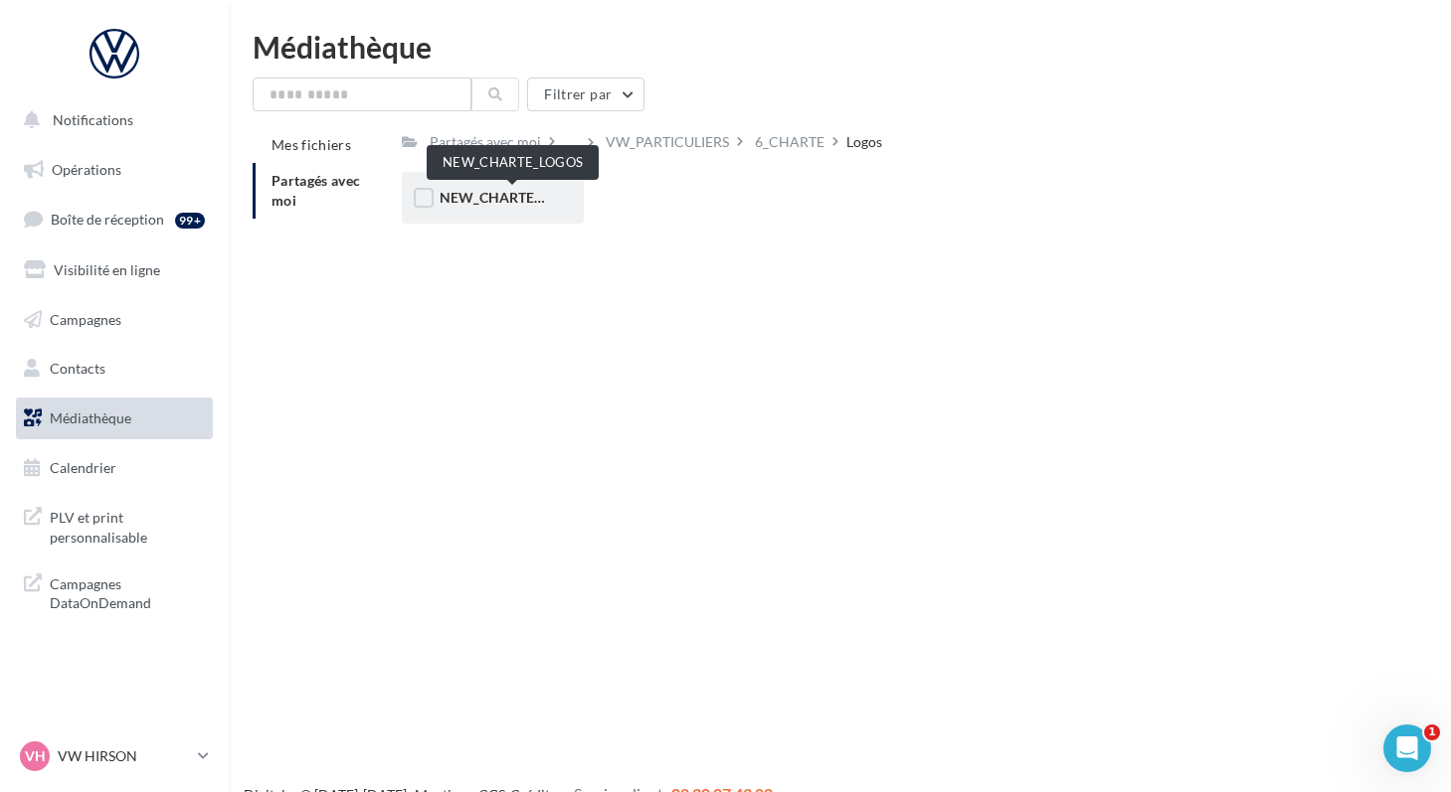
click at [456, 203] on span "NEW_CHARTE_LOGOS" at bounding box center [512, 197] width 146 height 17
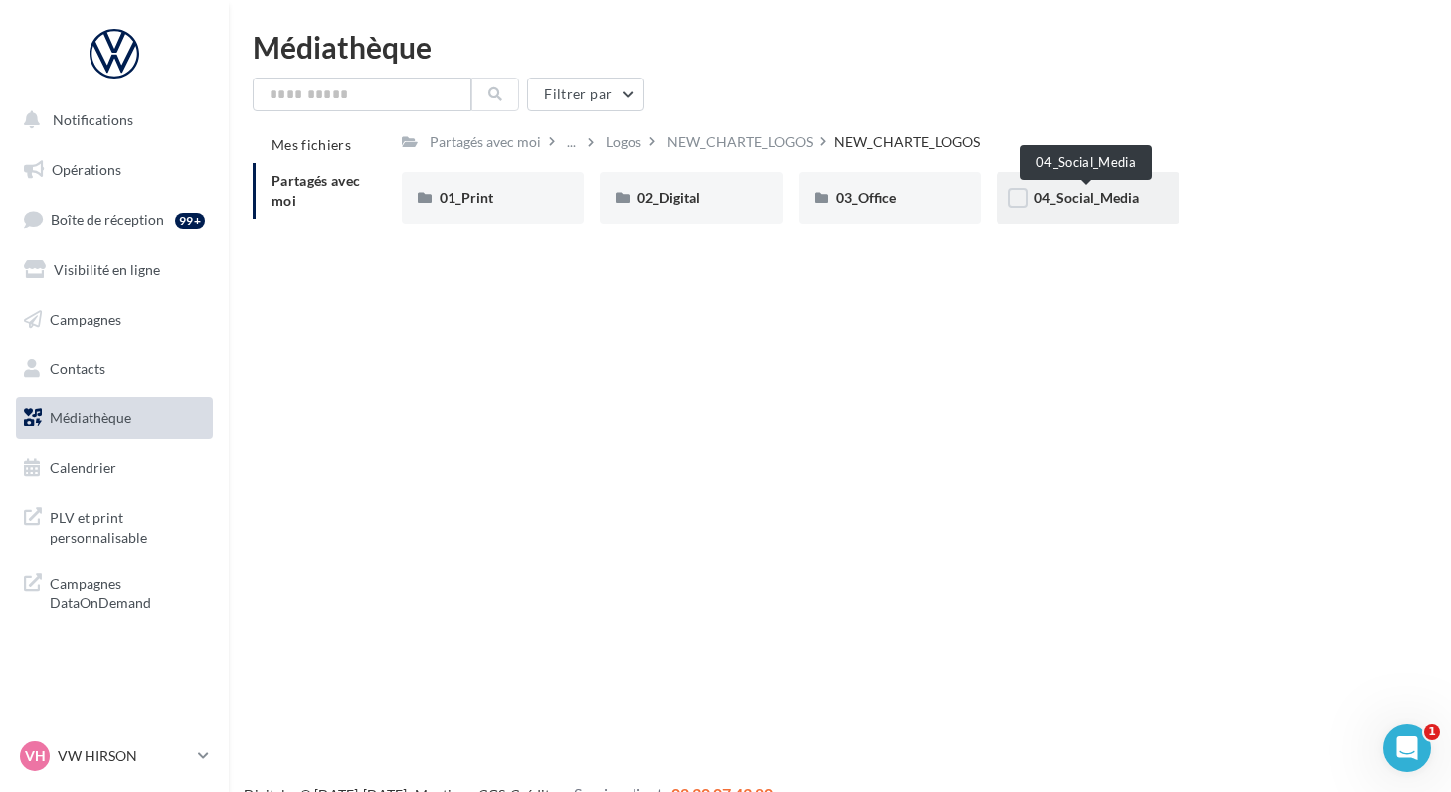
click at [1054, 205] on span "04_Social_Media" at bounding box center [1086, 197] width 104 height 17
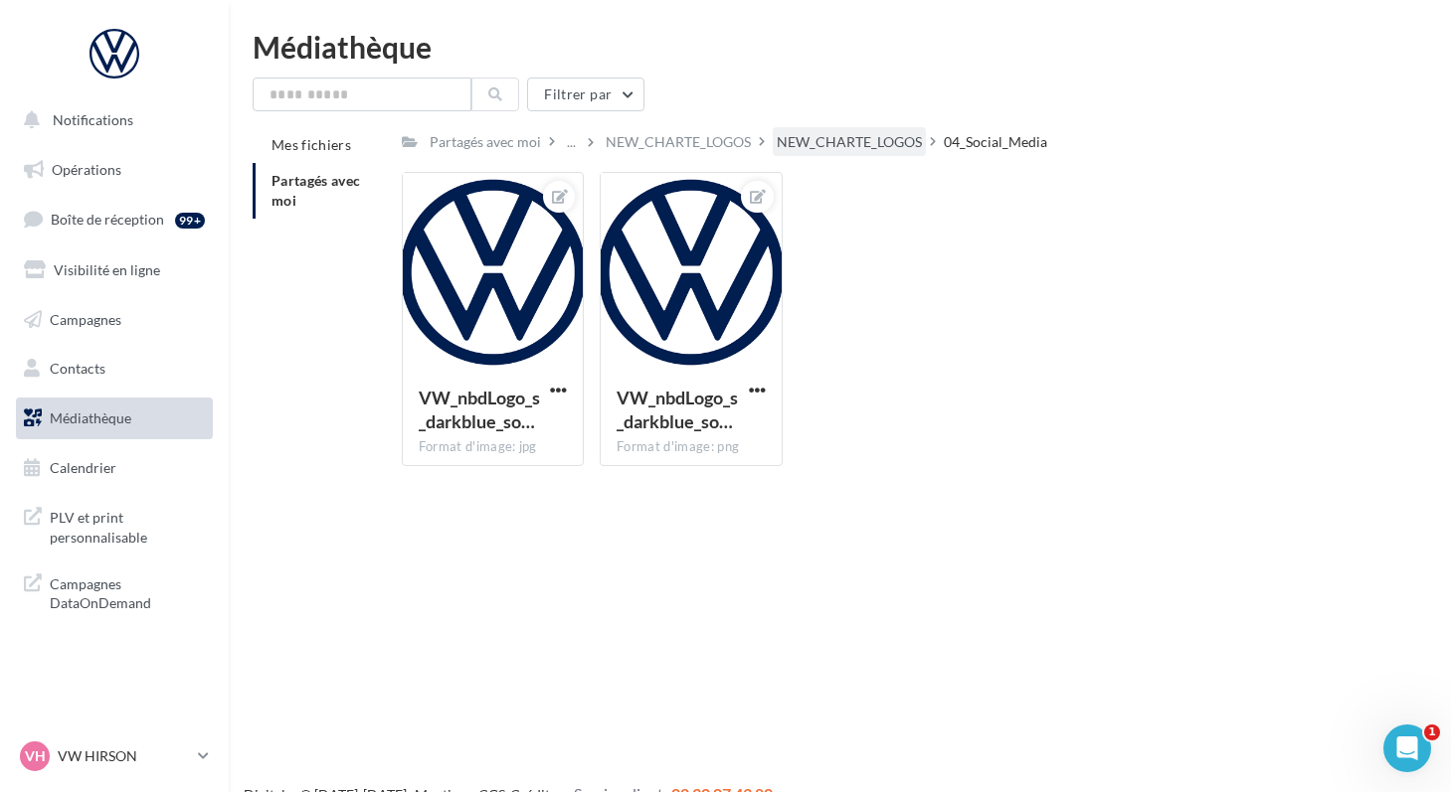
click at [888, 149] on div "NEW_CHARTE_LOGOS" at bounding box center [849, 142] width 145 height 20
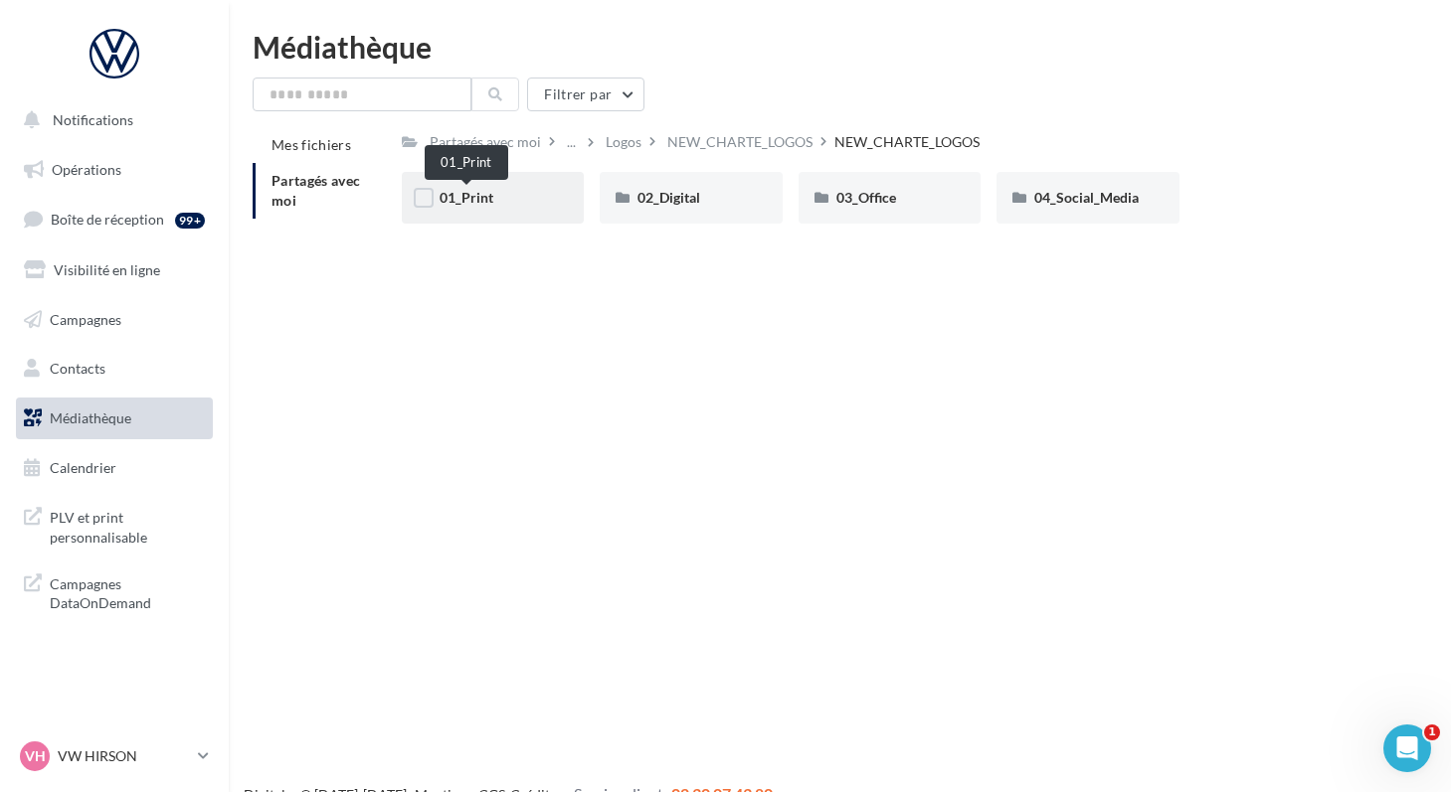
click at [470, 199] on span "01_Print" at bounding box center [466, 197] width 54 height 17
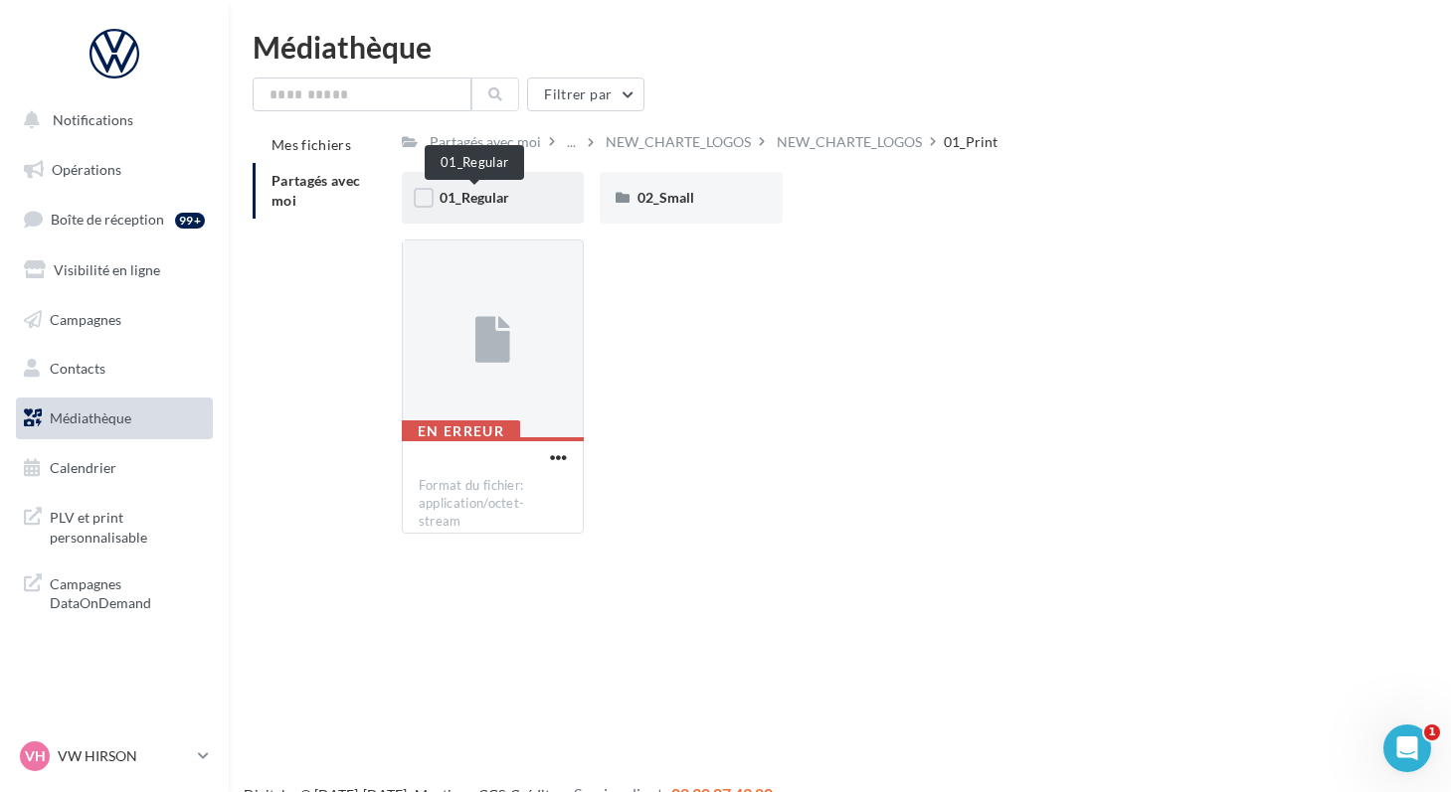
click at [479, 199] on span "01_Regular" at bounding box center [474, 197] width 70 height 17
click at [479, 198] on span "01_DarkBlue" at bounding box center [479, 197] width 81 height 17
click at [479, 198] on span "01_Spot" at bounding box center [464, 197] width 51 height 17
click at [479, 198] on span "01_Pantone_C" at bounding box center [483, 197] width 88 height 17
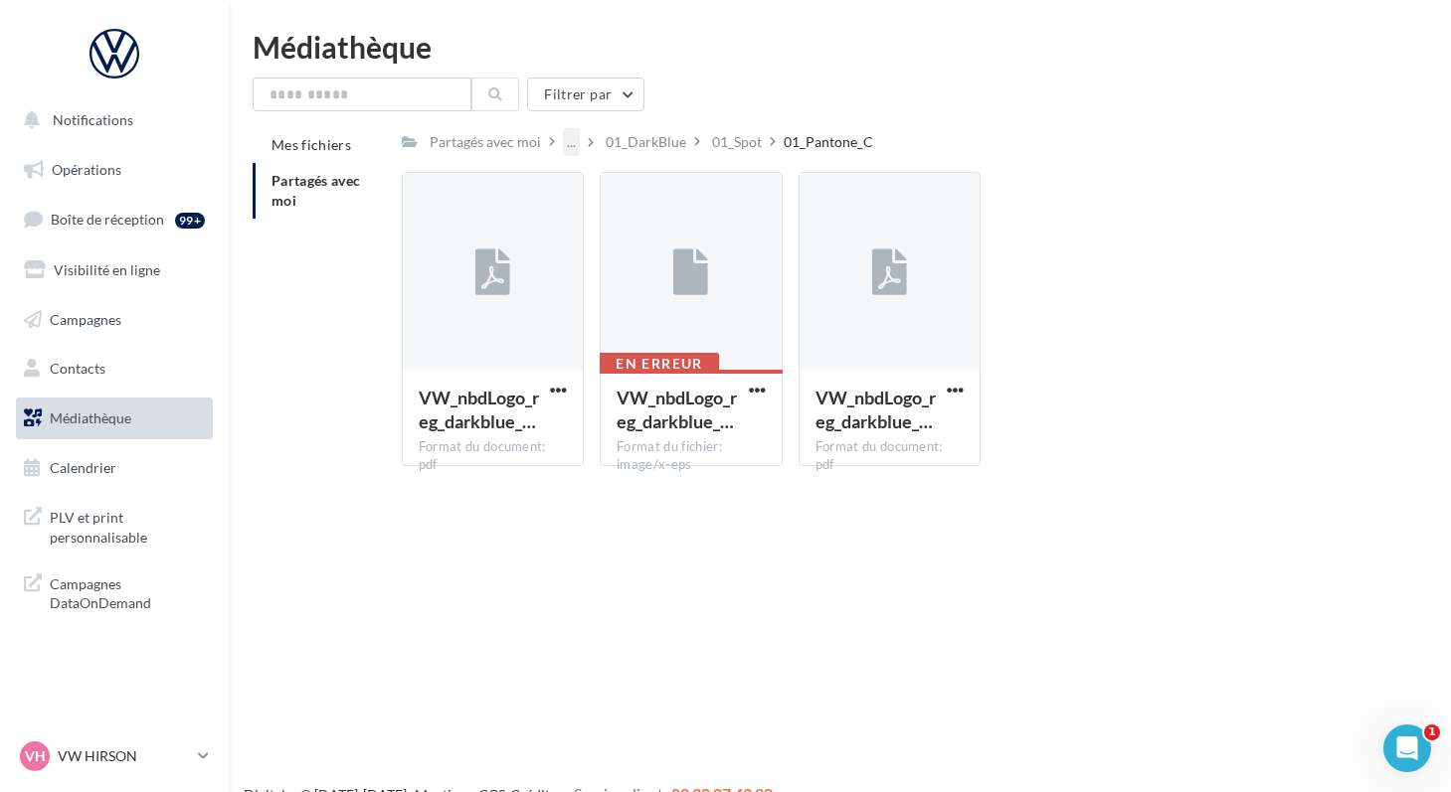
click at [563, 146] on div "..." at bounding box center [571, 142] width 17 height 28
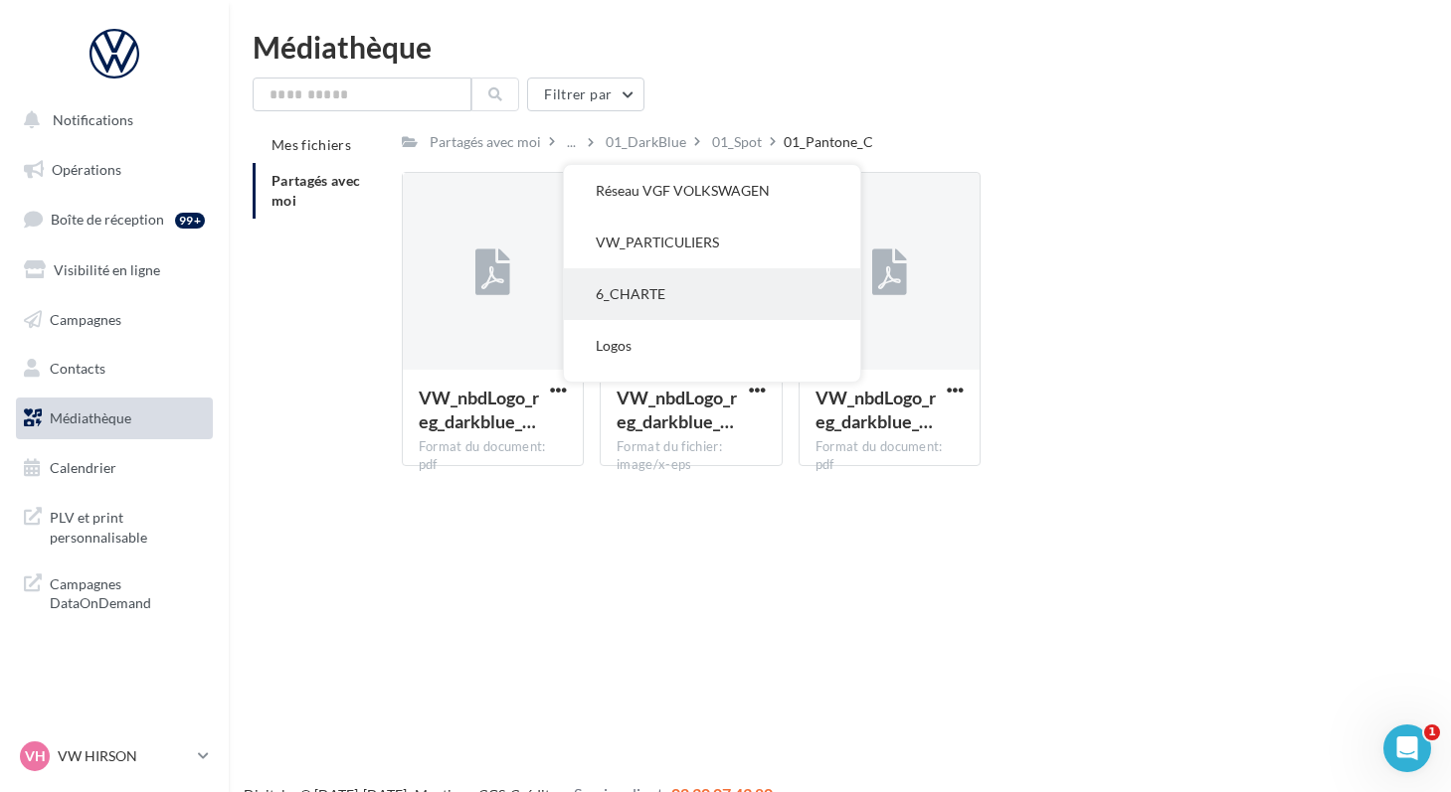
click at [600, 283] on button "6_CHARTE" at bounding box center [712, 294] width 296 height 52
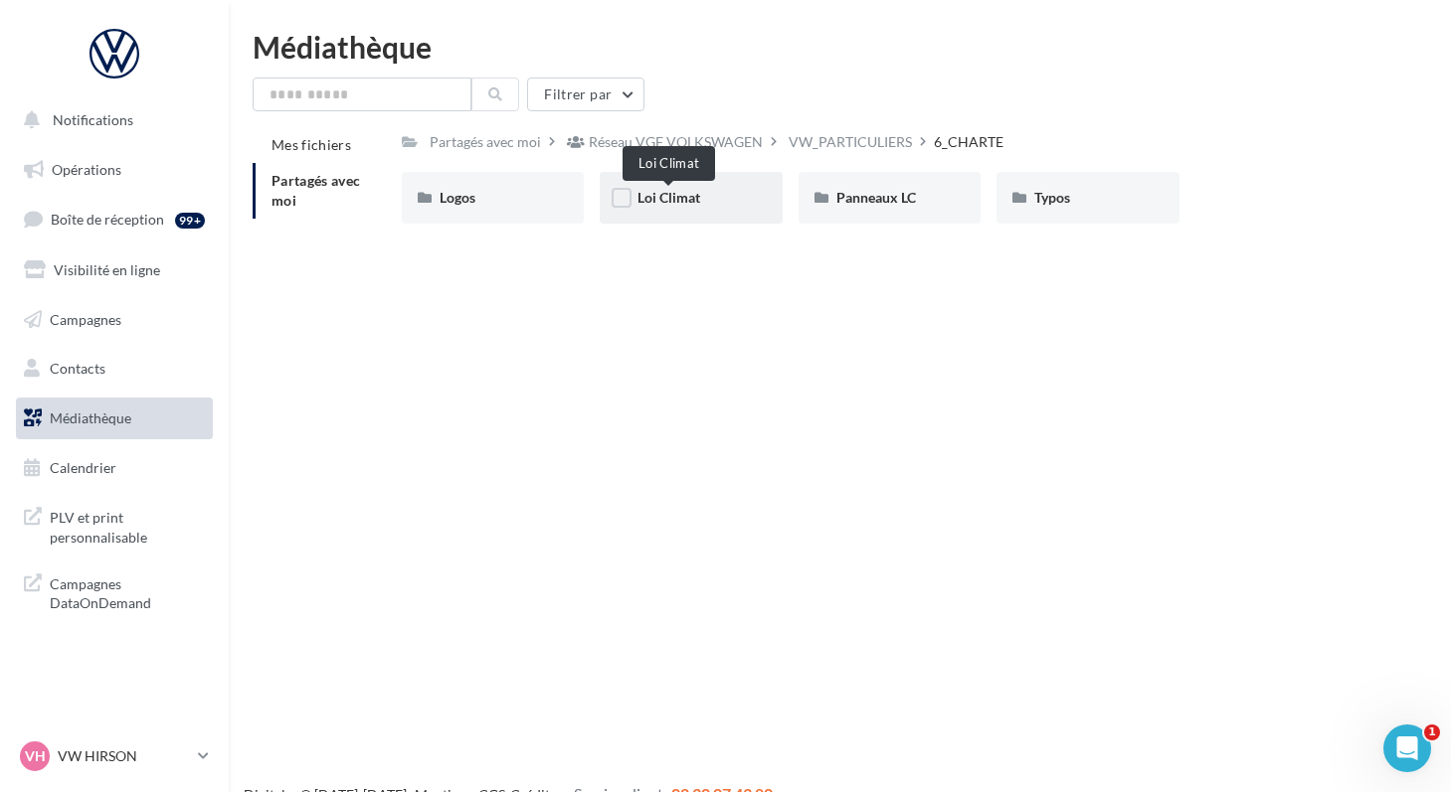
click at [649, 201] on span "Loi Climat" at bounding box center [668, 197] width 63 height 17
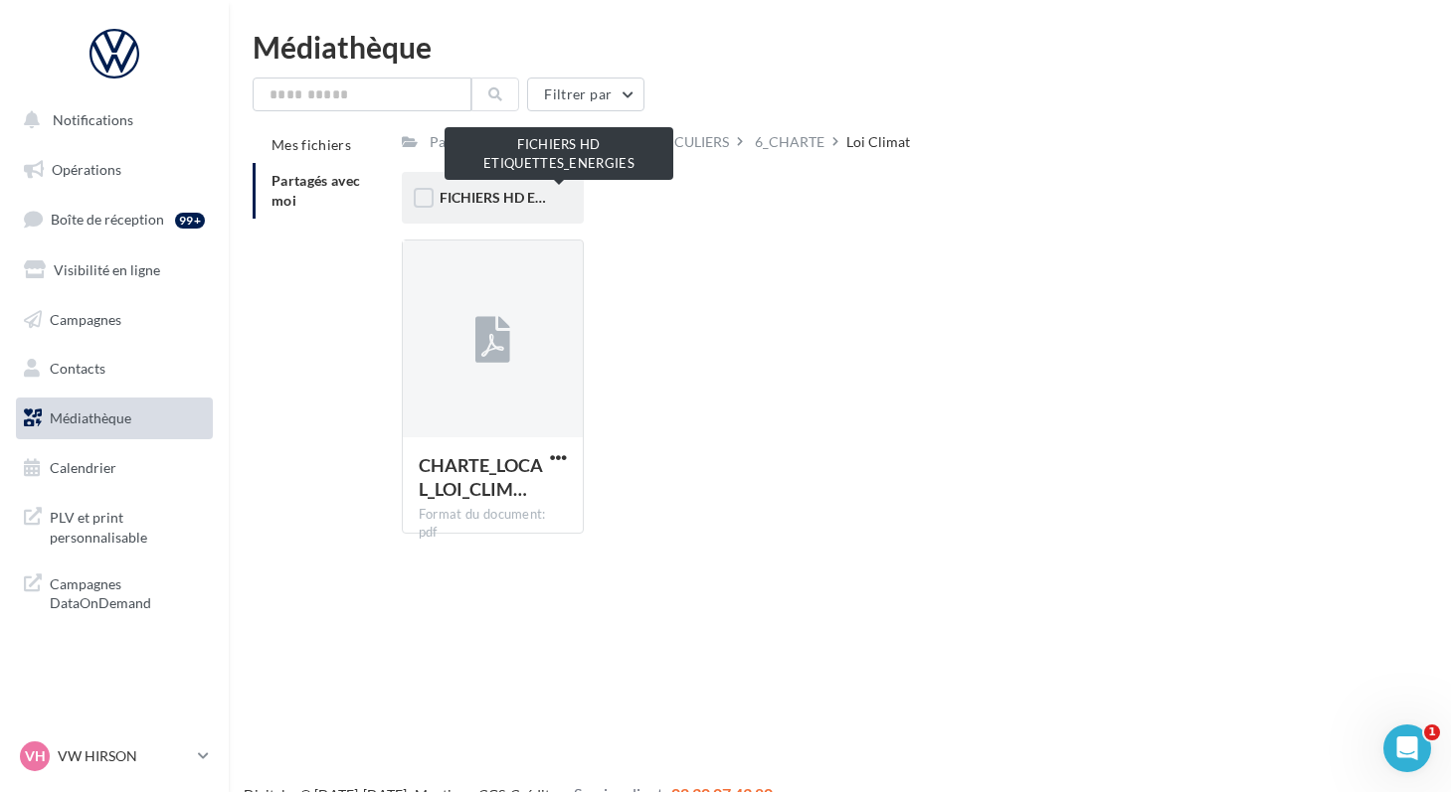
click at [512, 203] on span "FICHIERS HD ETIQUETTES_ENERGIES" at bounding box center [559, 197] width 240 height 17
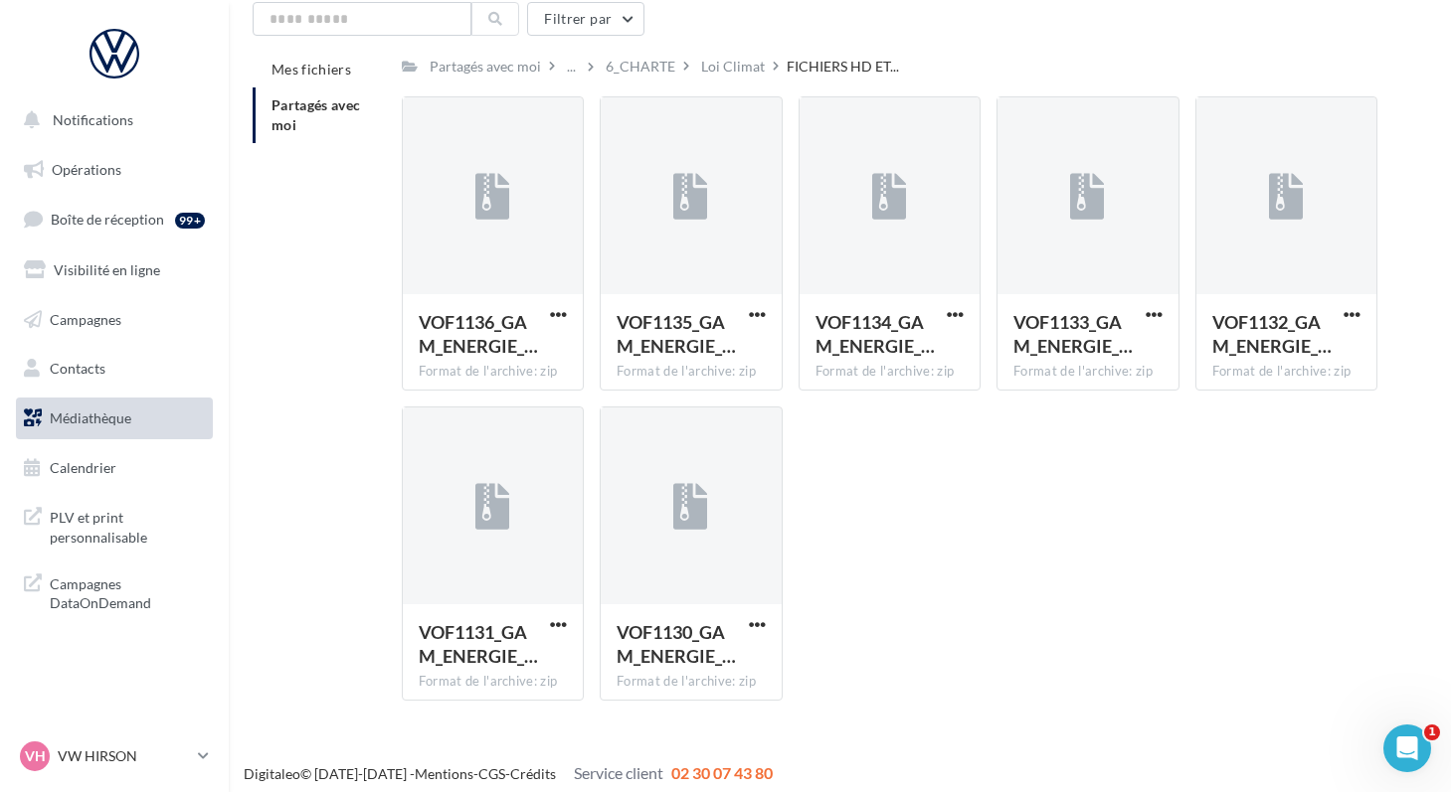
scroll to position [87, 0]
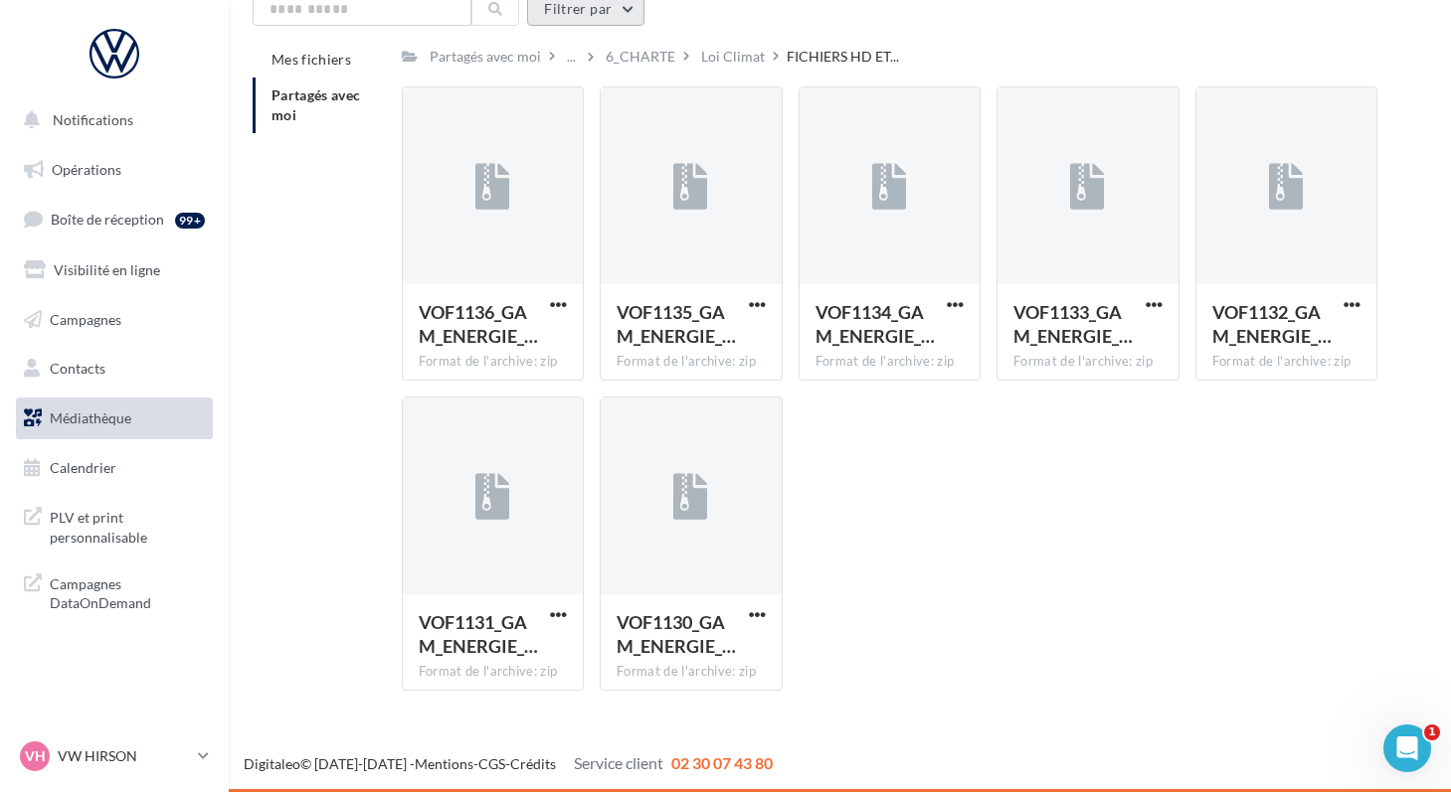
click at [616, 57] on div "6_CHARTE" at bounding box center [641, 57] width 70 height 20
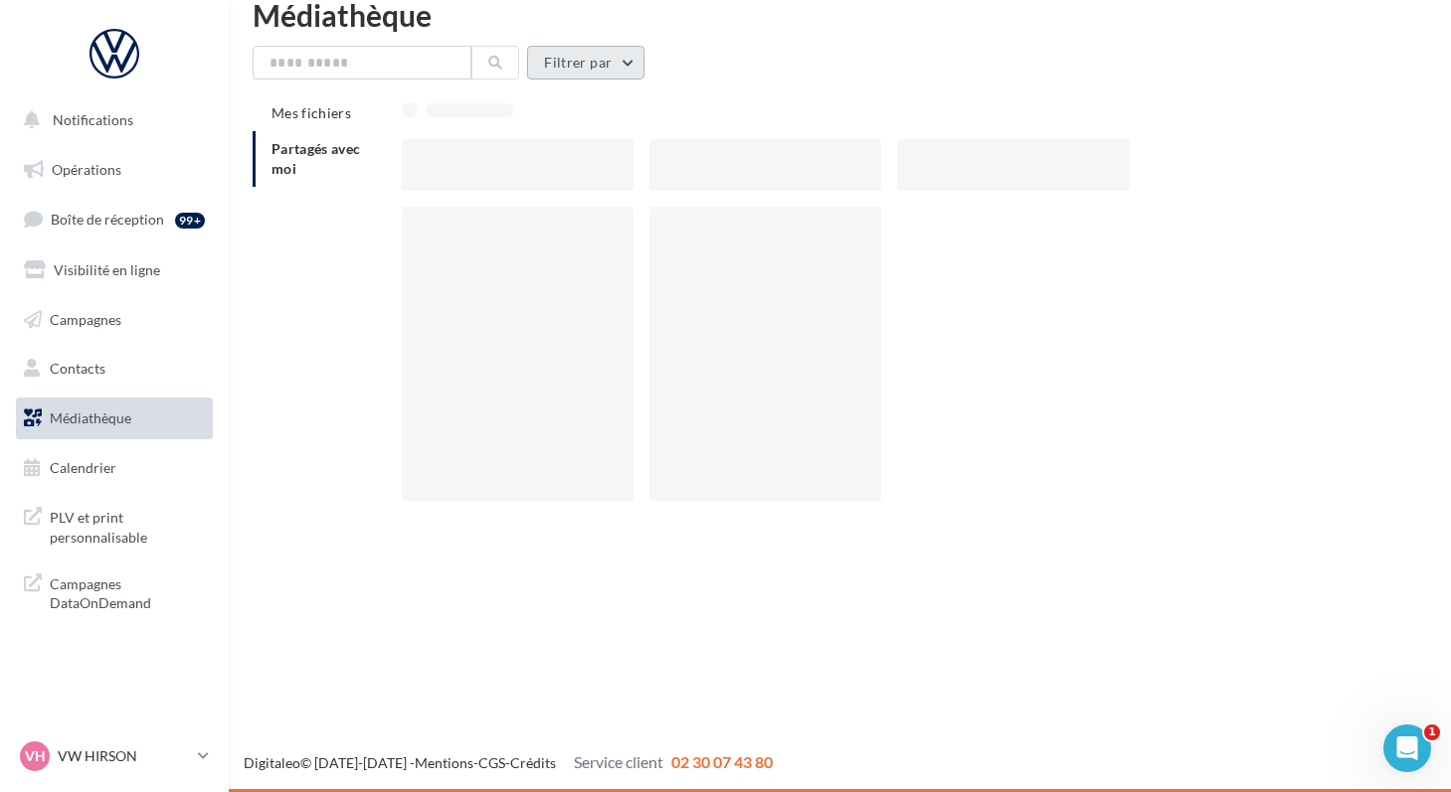
scroll to position [32, 0]
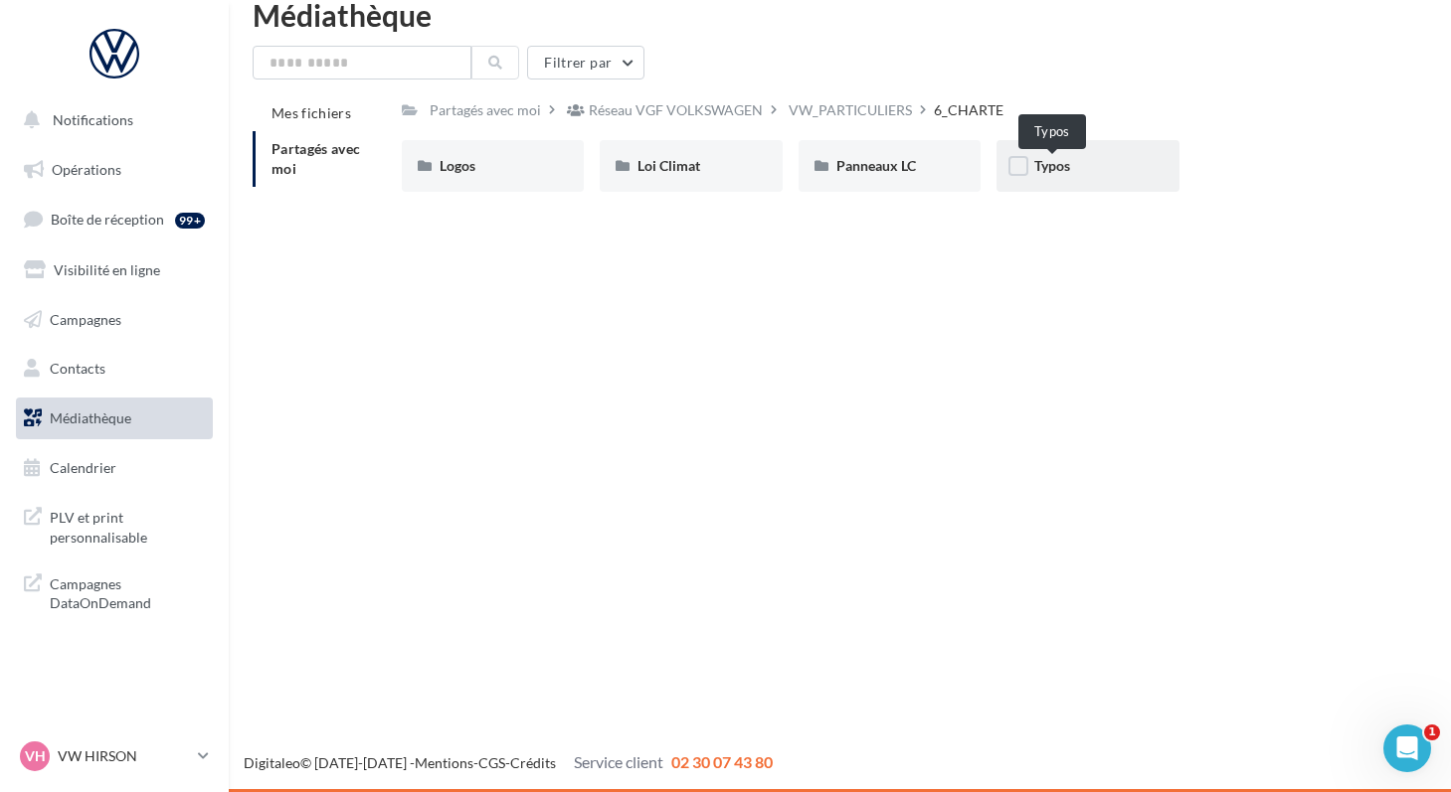
click at [1044, 168] on span "Typos" at bounding box center [1052, 165] width 36 height 17
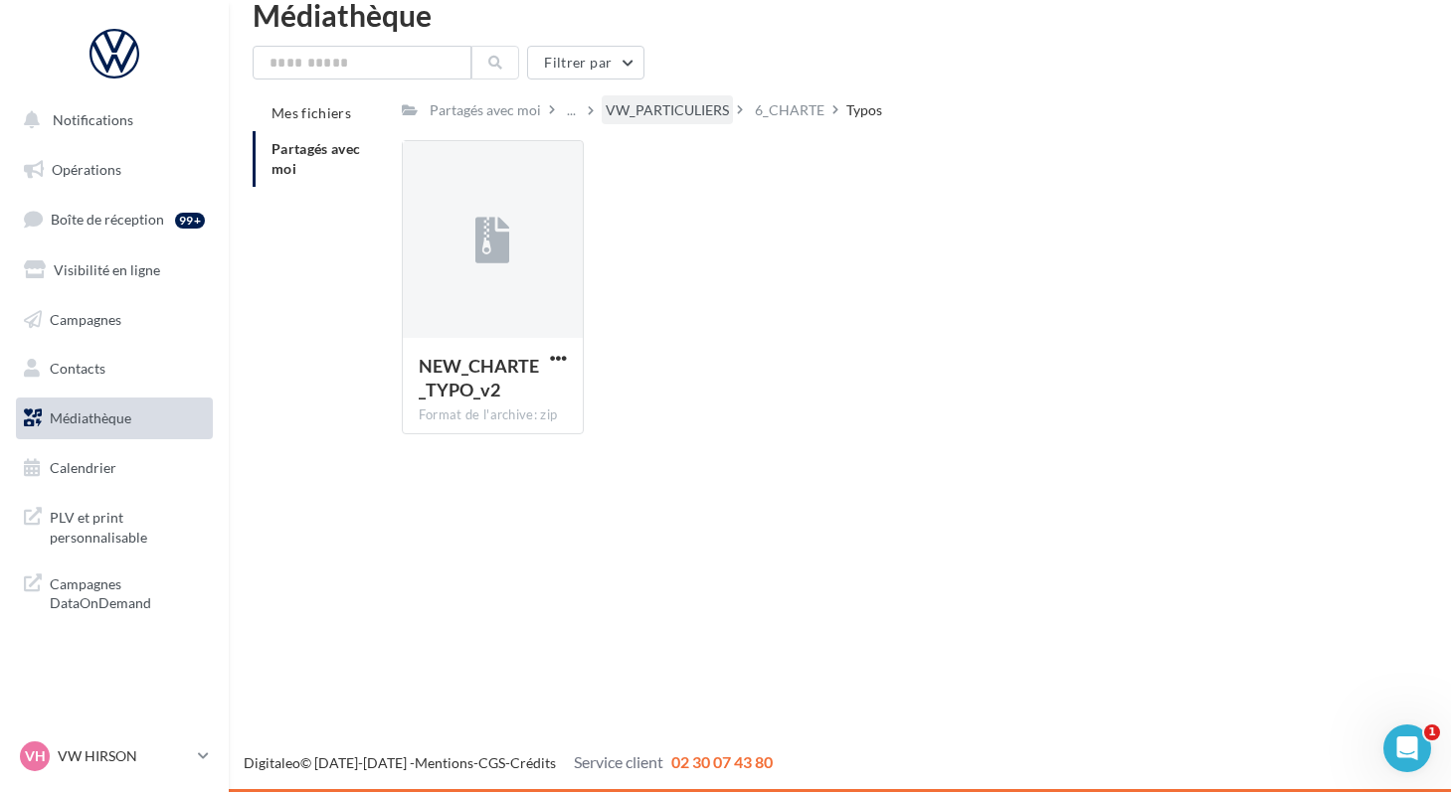
click at [634, 115] on div "VW_PARTICULIERS" at bounding box center [667, 110] width 123 height 20
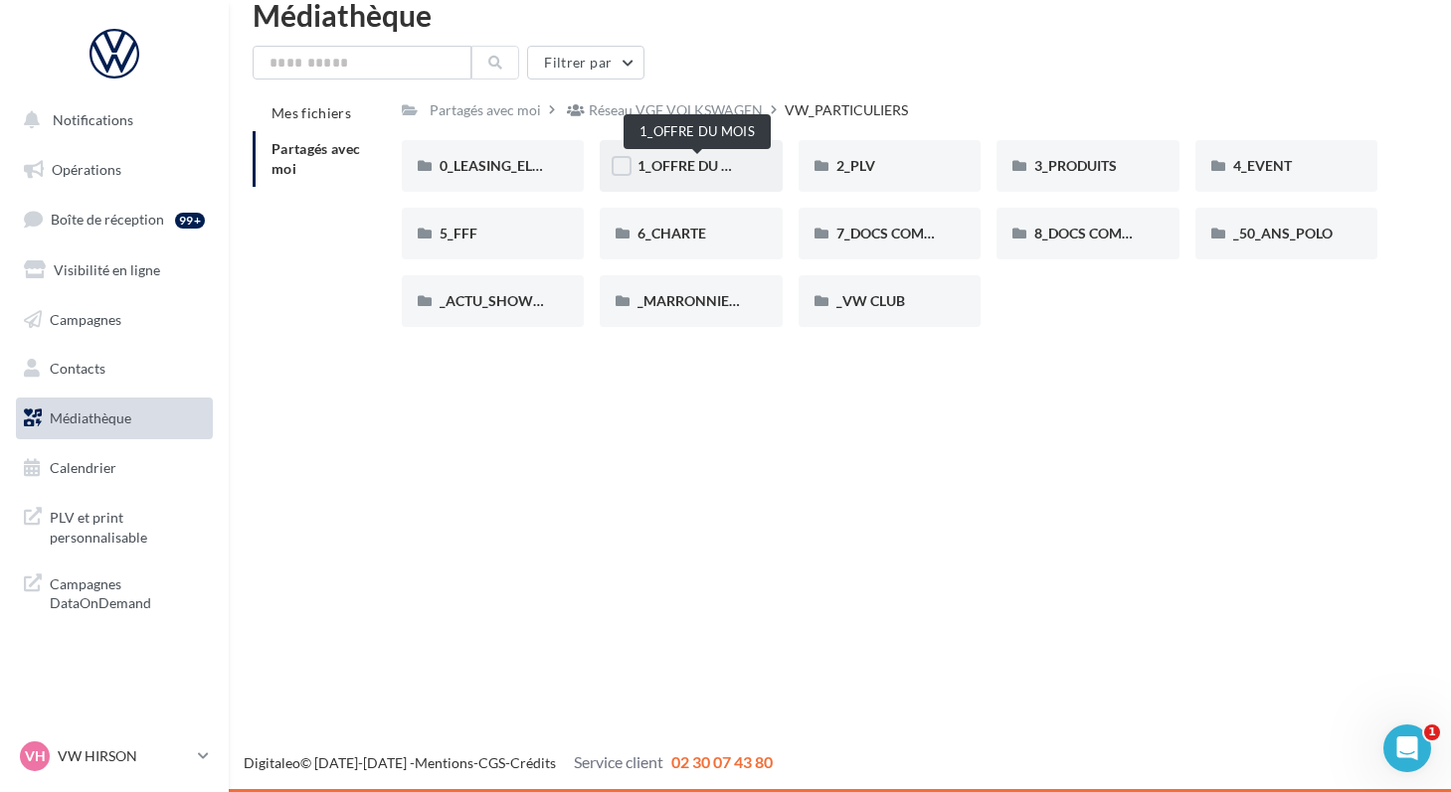
click at [661, 173] on span "1_OFFRE DU MOIS" at bounding box center [696, 165] width 119 height 17
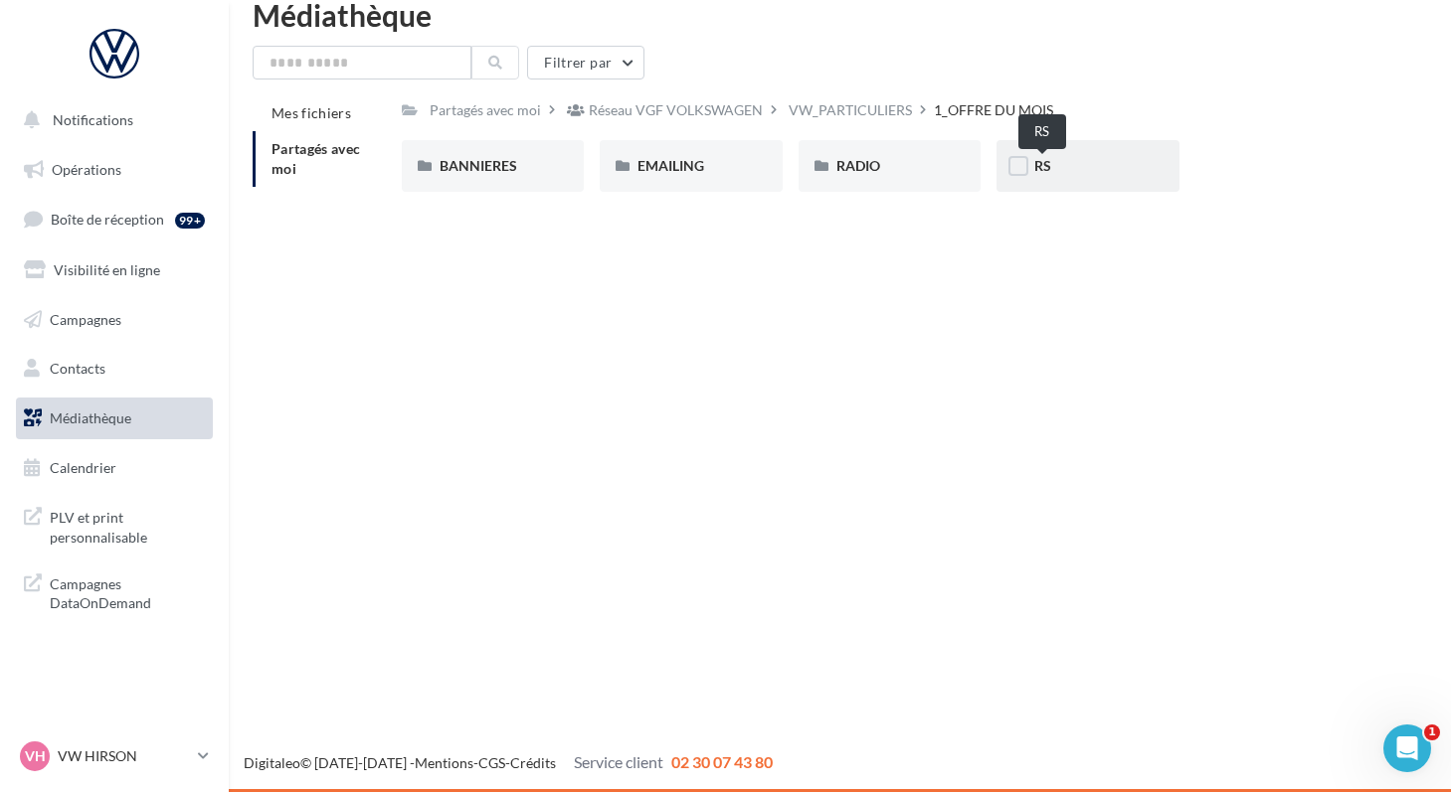
click at [1040, 172] on span "RS" at bounding box center [1042, 165] width 17 height 17
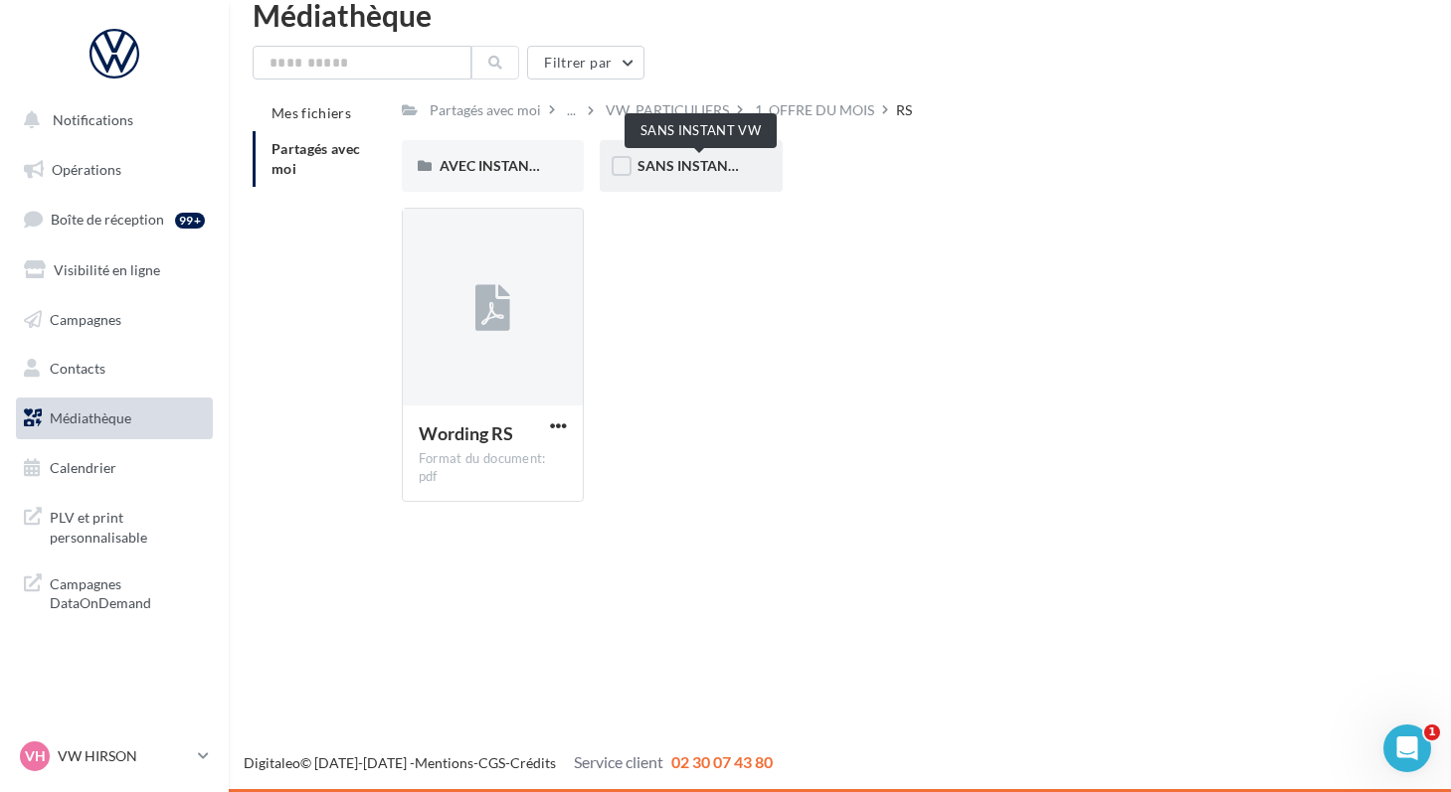
click at [650, 168] on span "SANS INSTANT VW" at bounding box center [700, 165] width 126 height 17
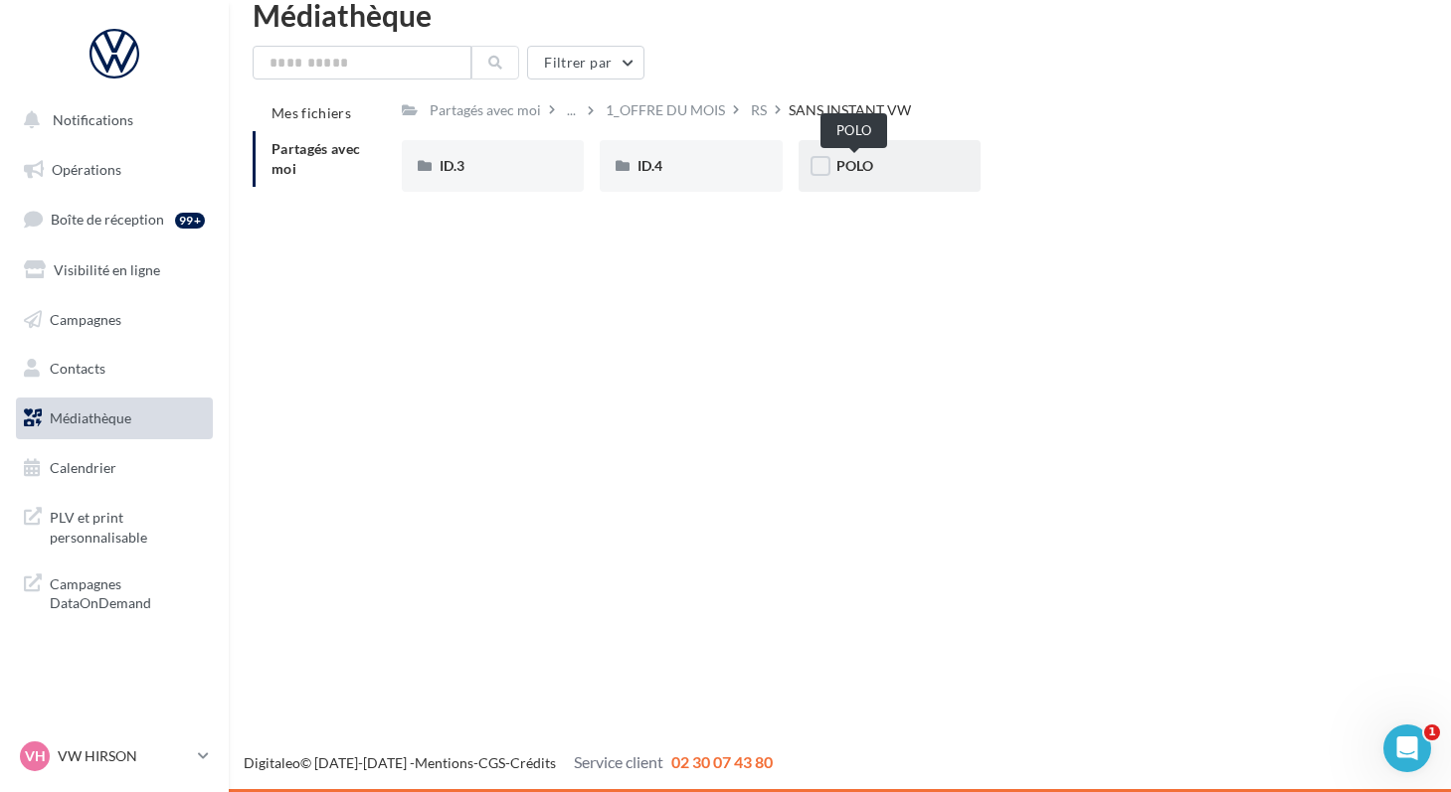
click at [844, 168] on span "POLO" at bounding box center [854, 165] width 37 height 17
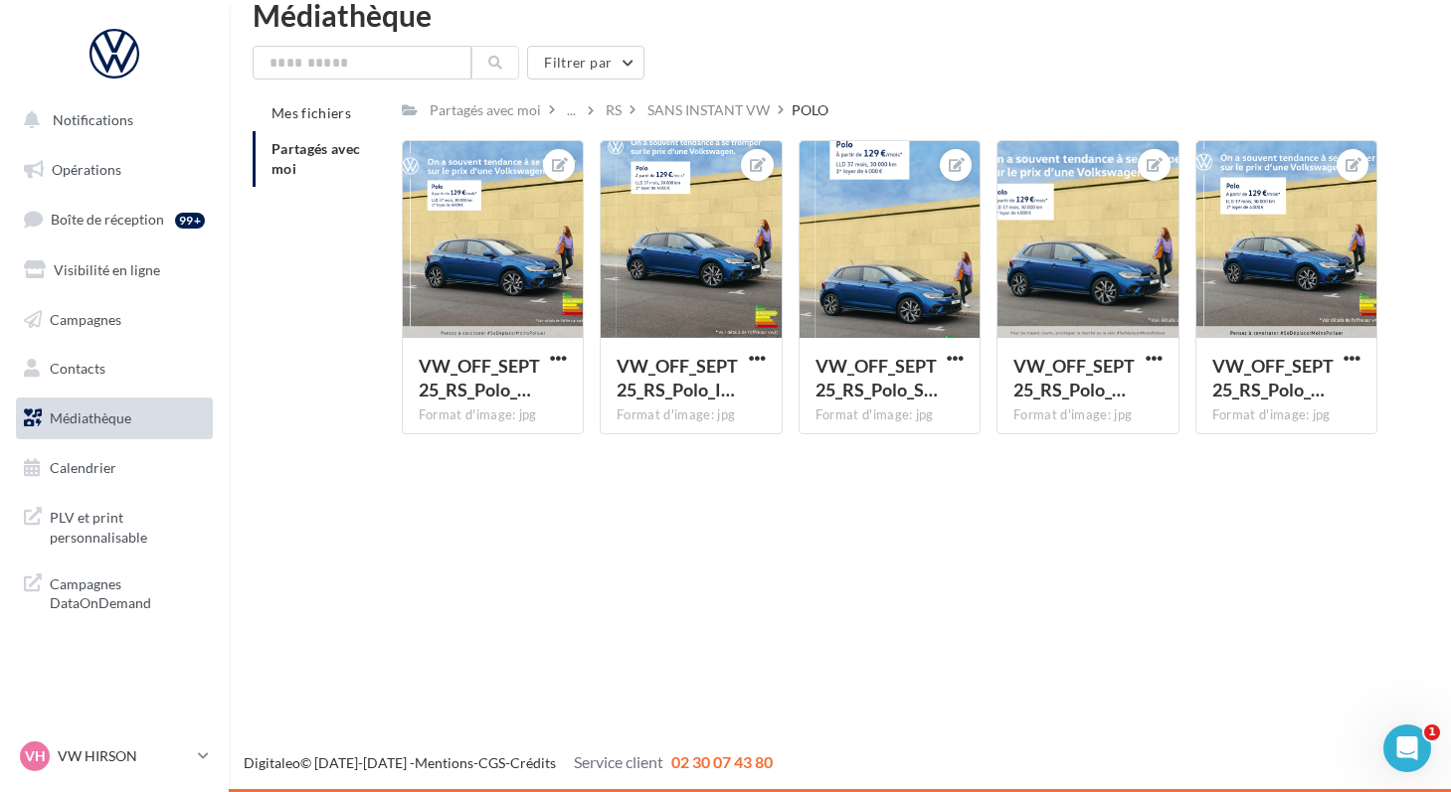
click at [606, 118] on div "RS" at bounding box center [614, 110] width 16 height 20
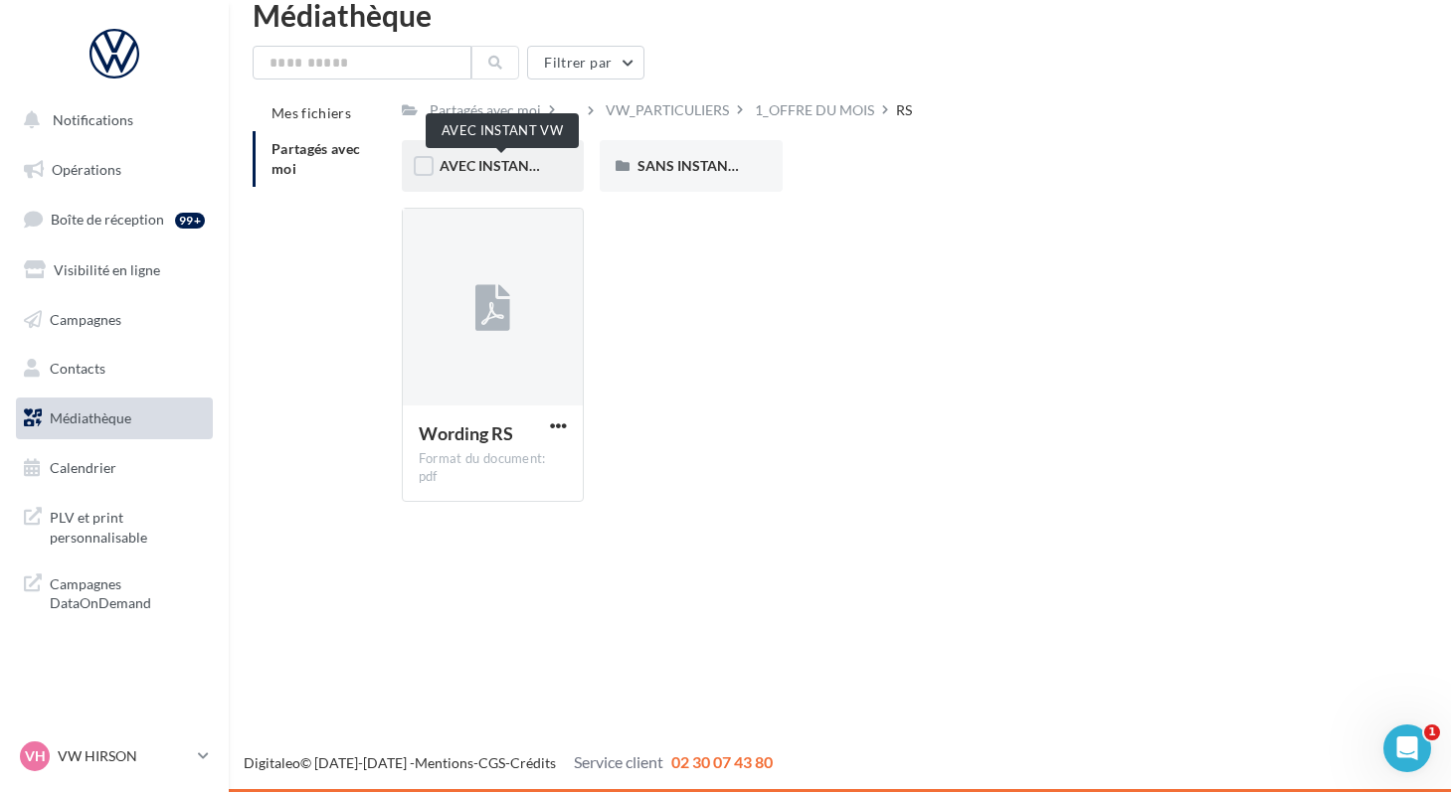
click at [500, 168] on span "AVEC INSTANT VW" at bounding box center [501, 165] width 125 height 17
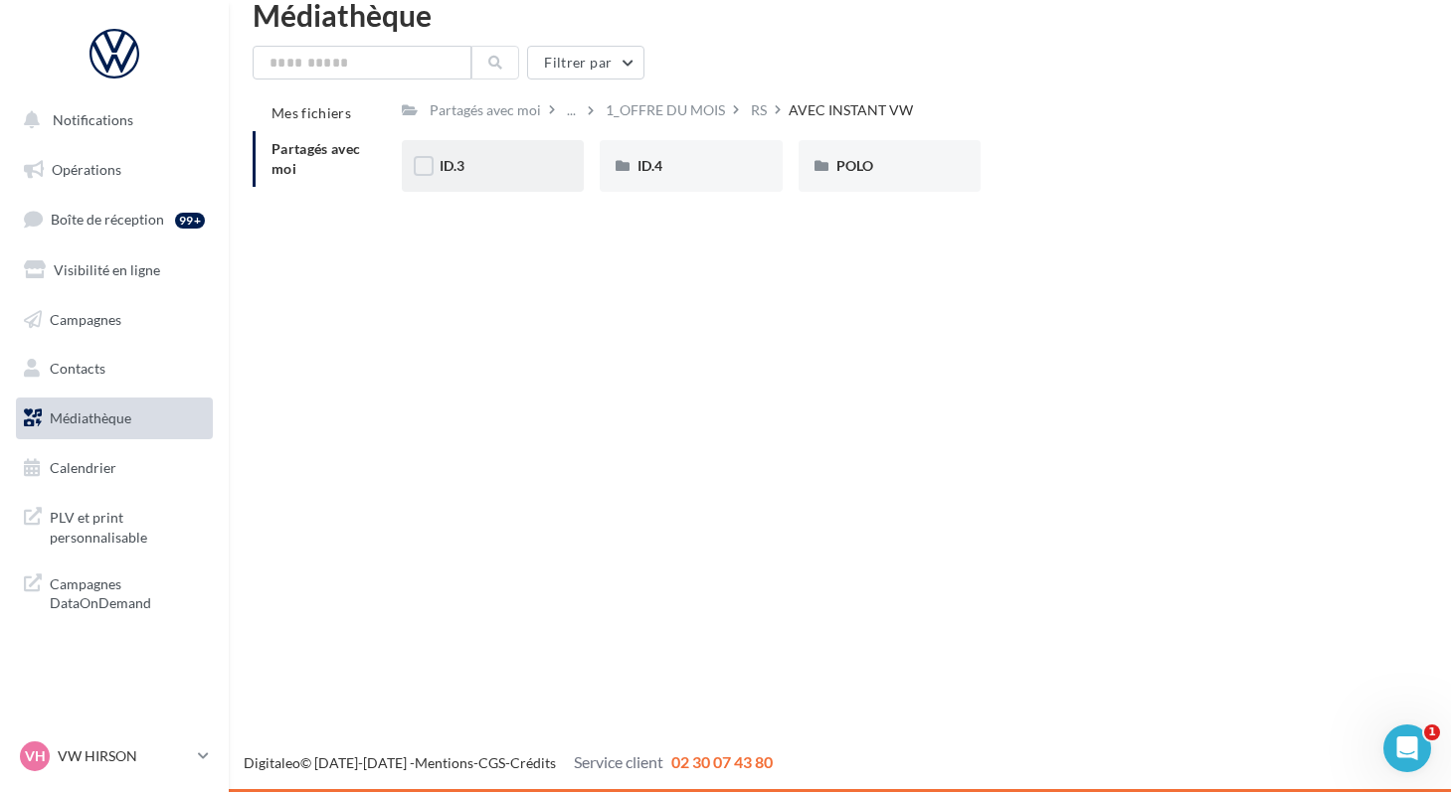
click at [466, 174] on div "ID.3" at bounding box center [492, 166] width 107 height 20
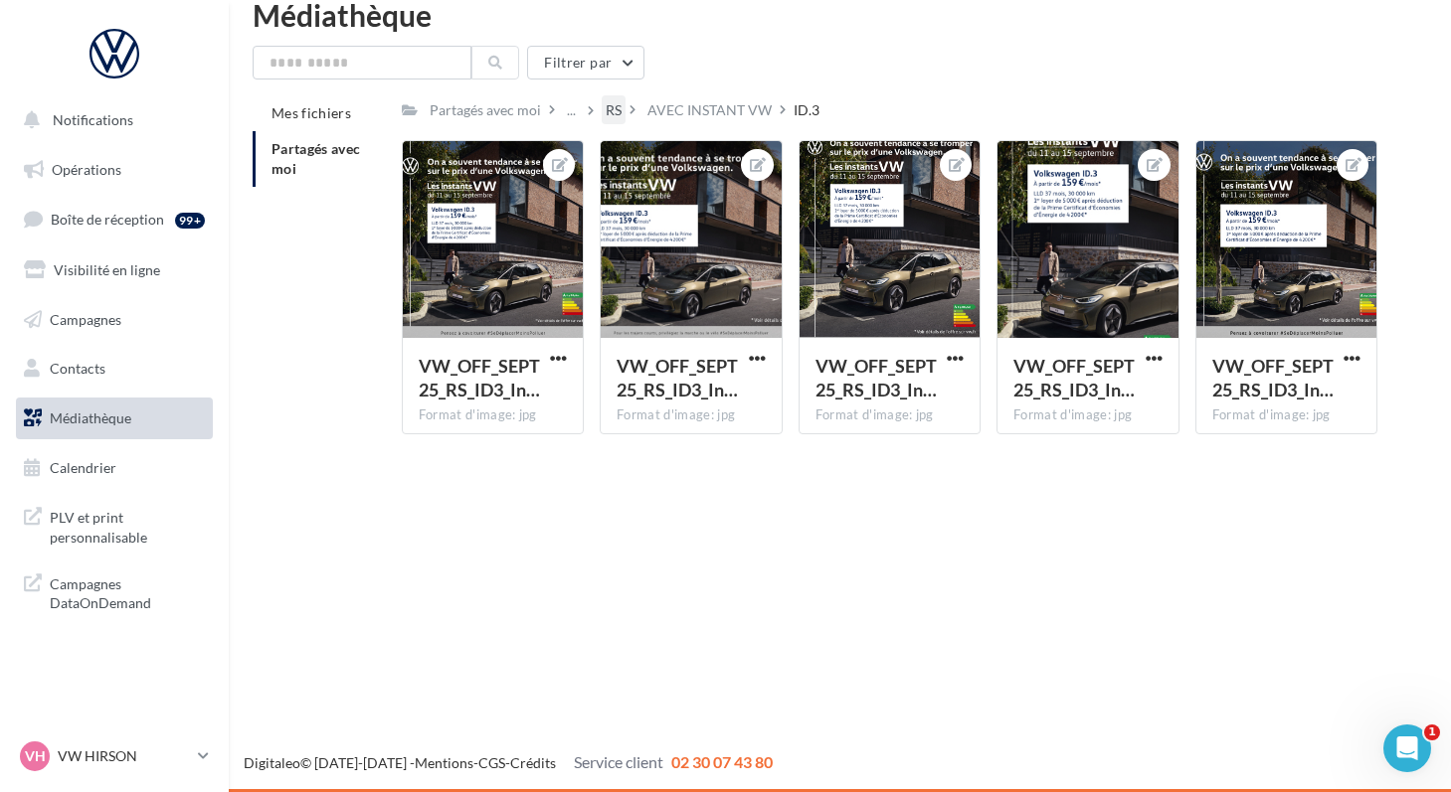
click at [606, 114] on div "RS" at bounding box center [614, 110] width 16 height 20
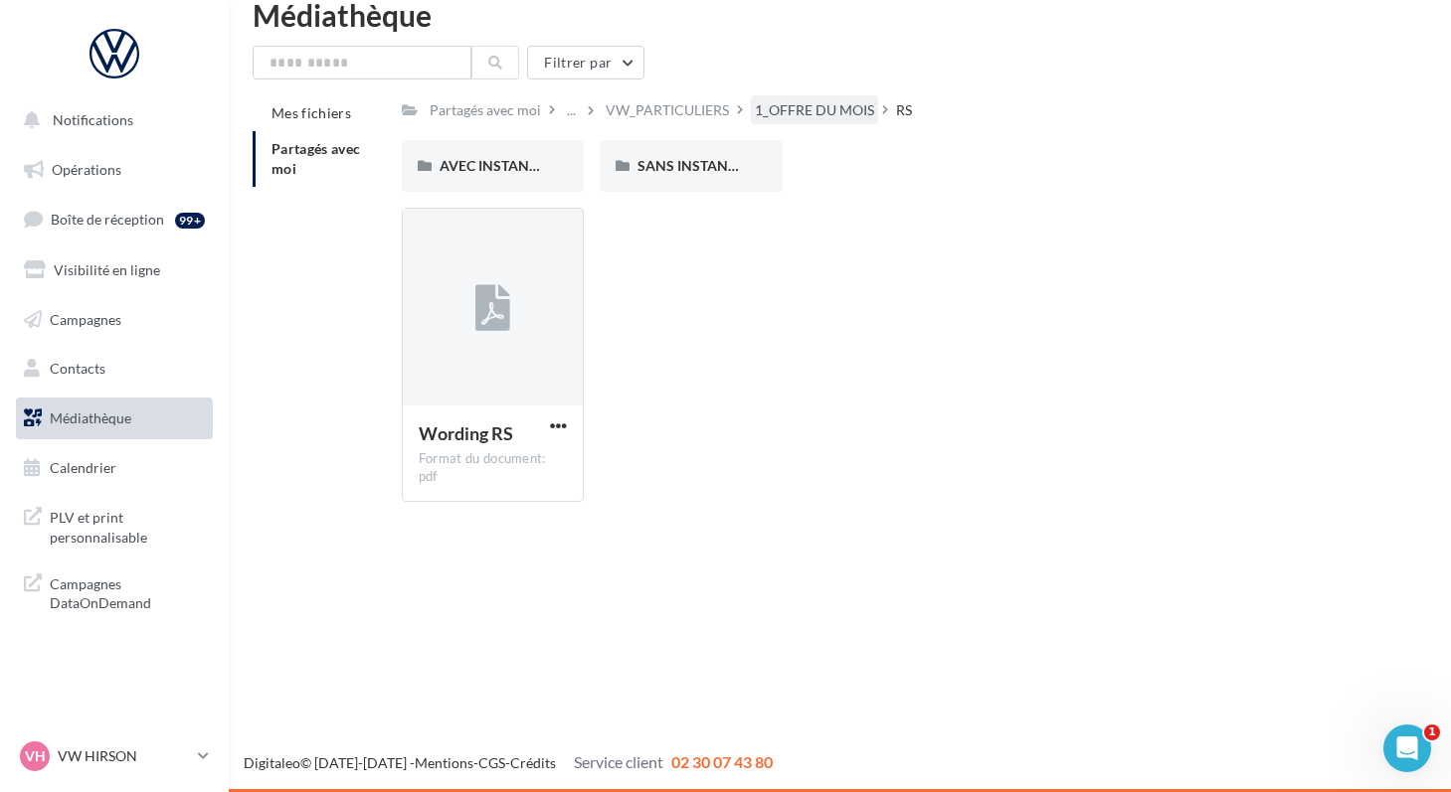
click at [776, 116] on div "1_OFFRE DU MOIS" at bounding box center [814, 110] width 119 height 20
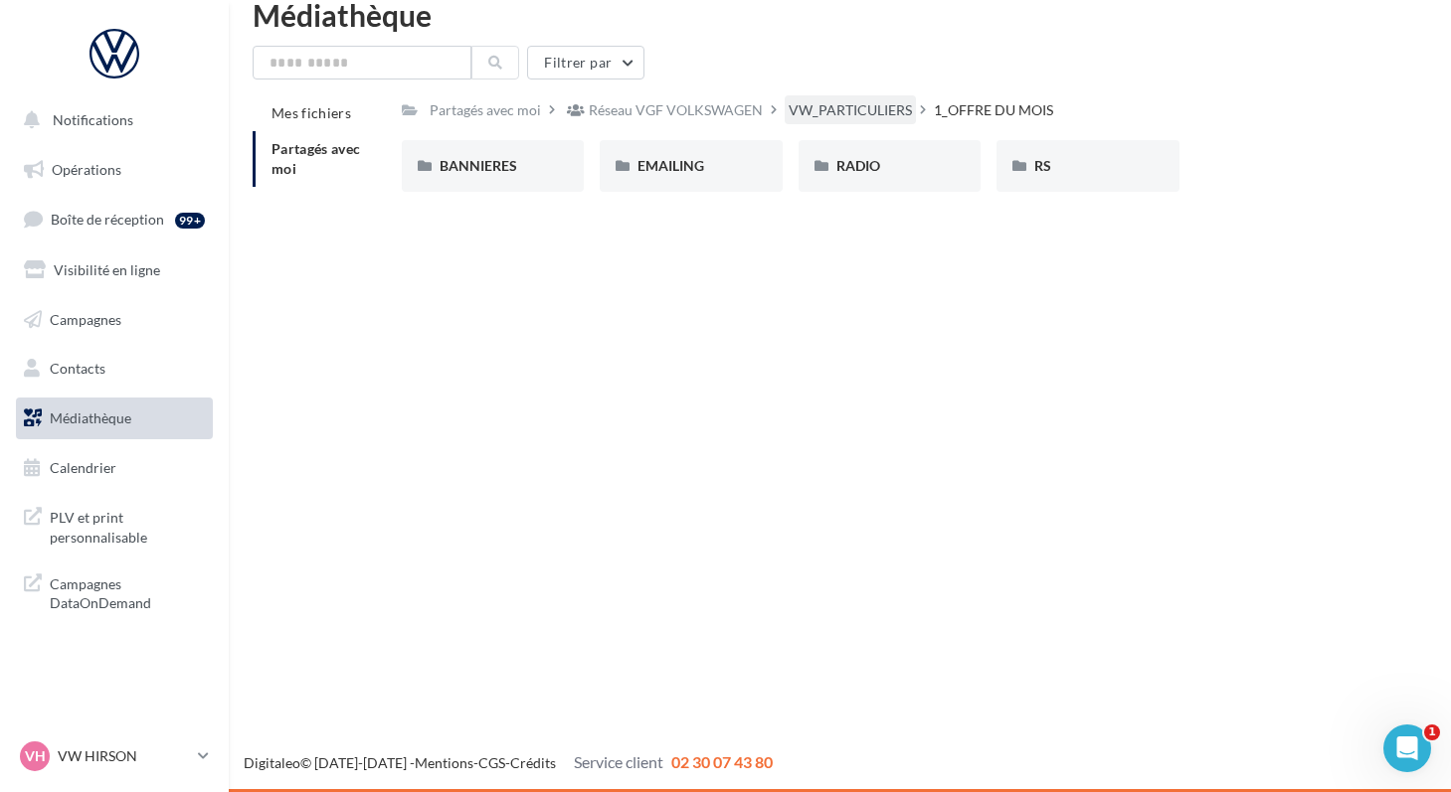
click at [788, 113] on div "VW_PARTICULIERS" at bounding box center [849, 110] width 123 height 20
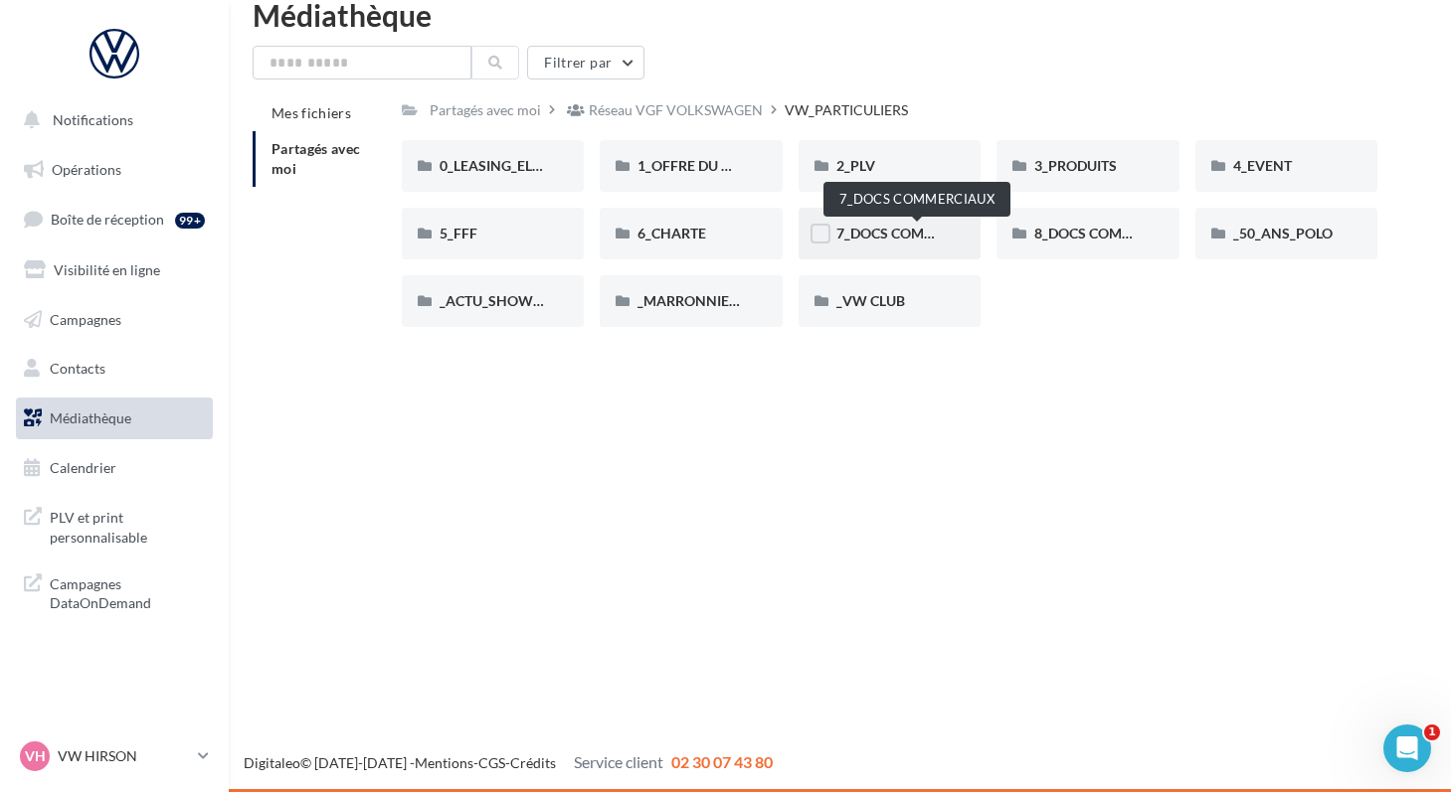
click at [863, 236] on span "7_DOCS COMMERCIAUX" at bounding box center [916, 233] width 160 height 17
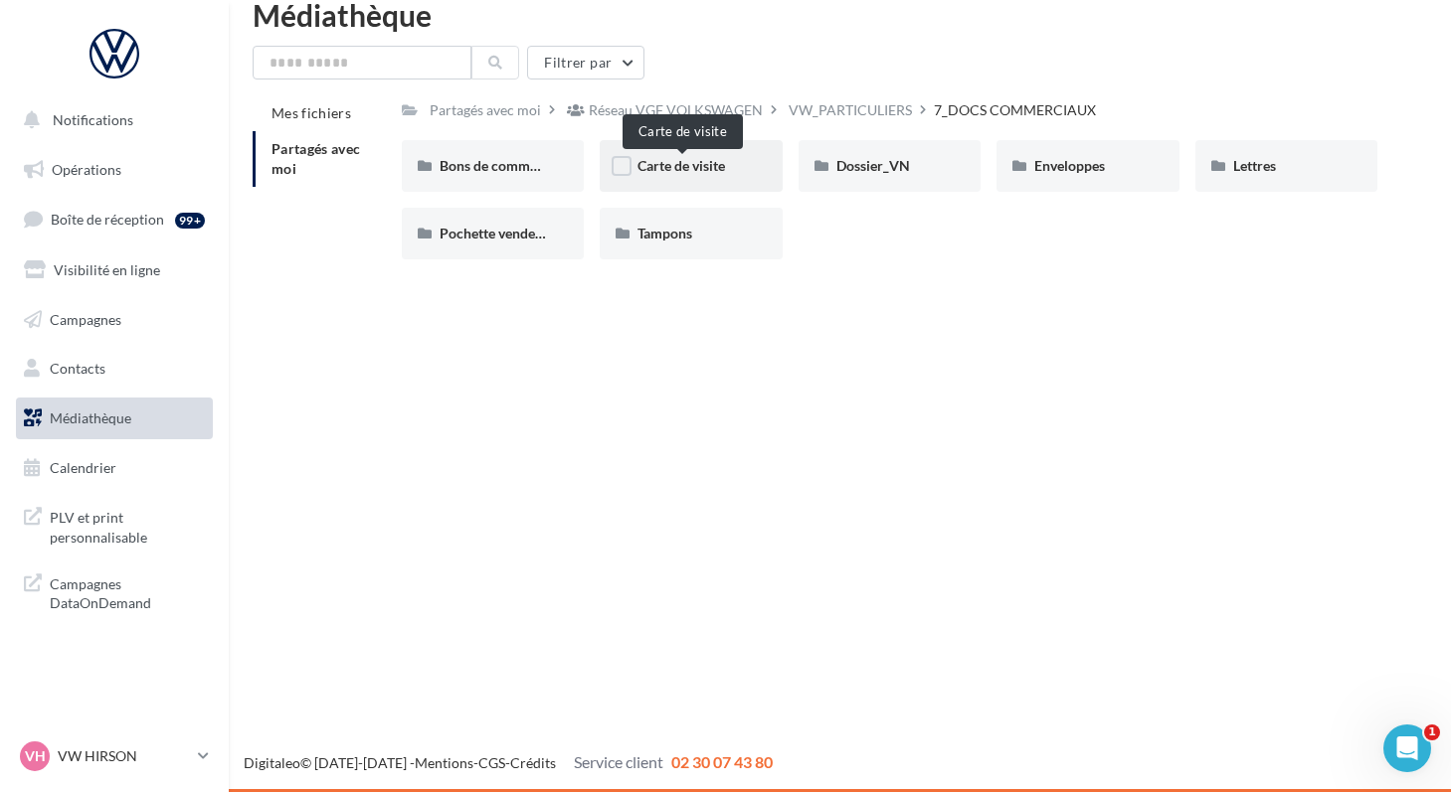
click at [648, 168] on span "Carte de visite" at bounding box center [680, 165] width 87 height 17
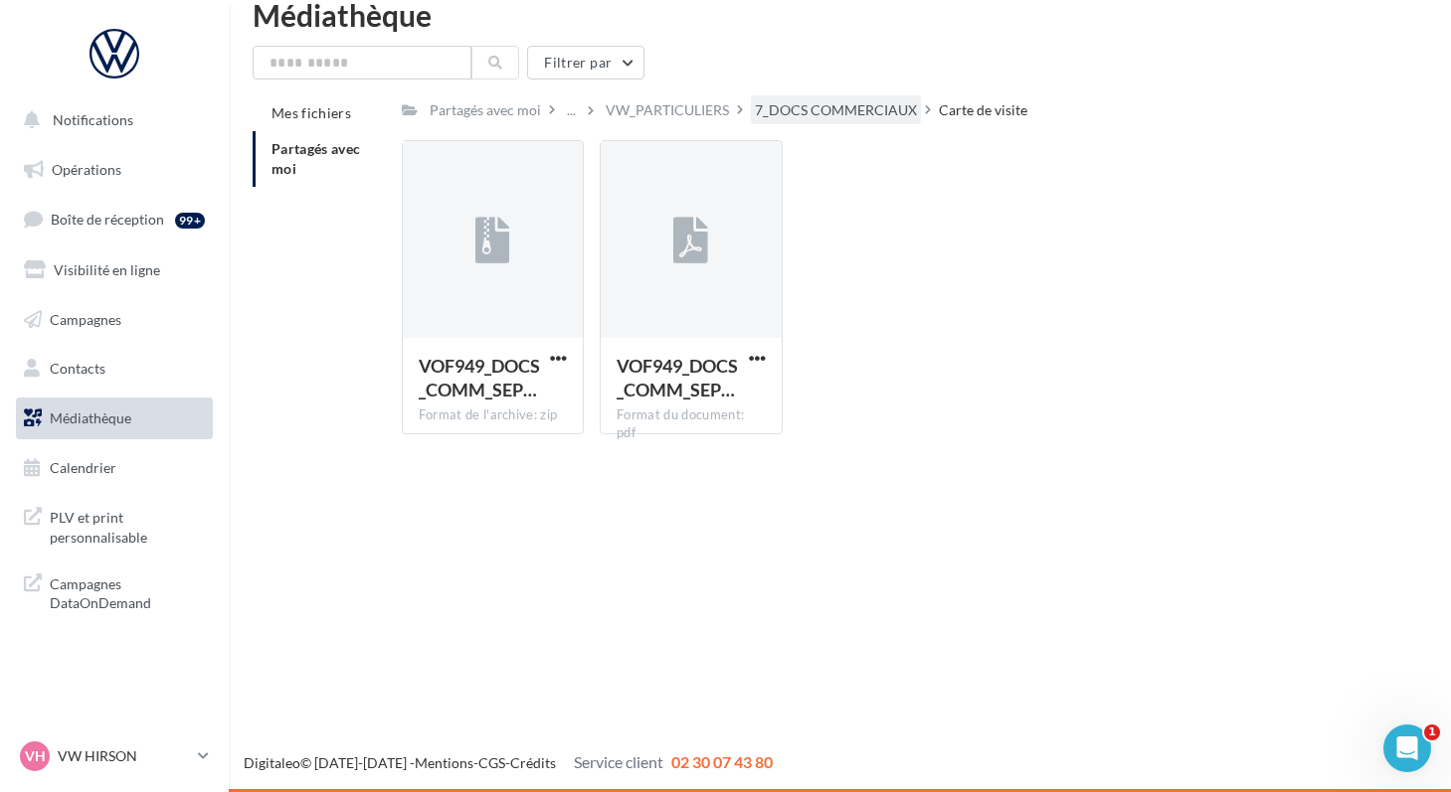
click at [761, 112] on div "7_DOCS COMMERCIAUX" at bounding box center [836, 110] width 162 height 20
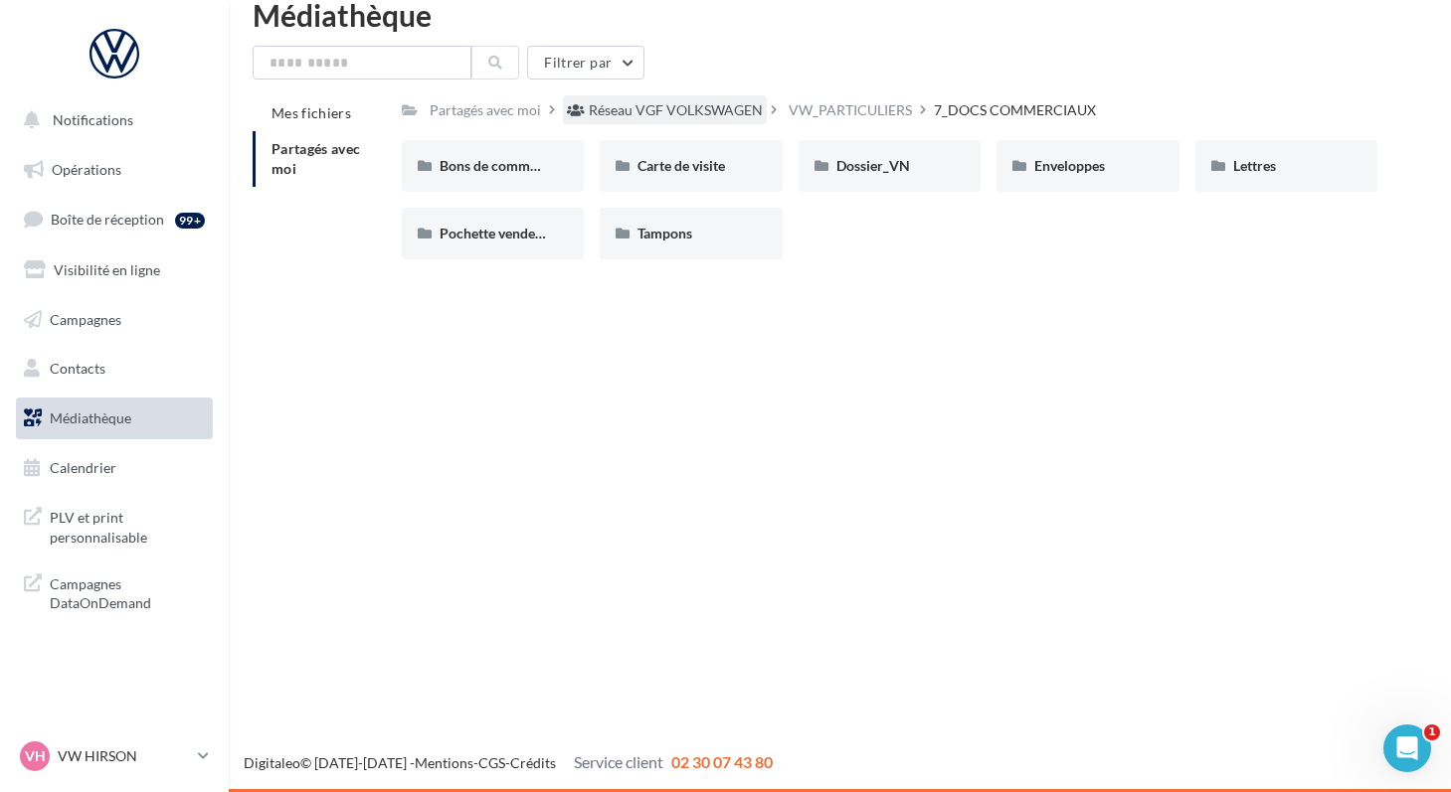
click at [666, 112] on div "Réseau VGF VOLKSWAGEN" at bounding box center [676, 110] width 174 height 20
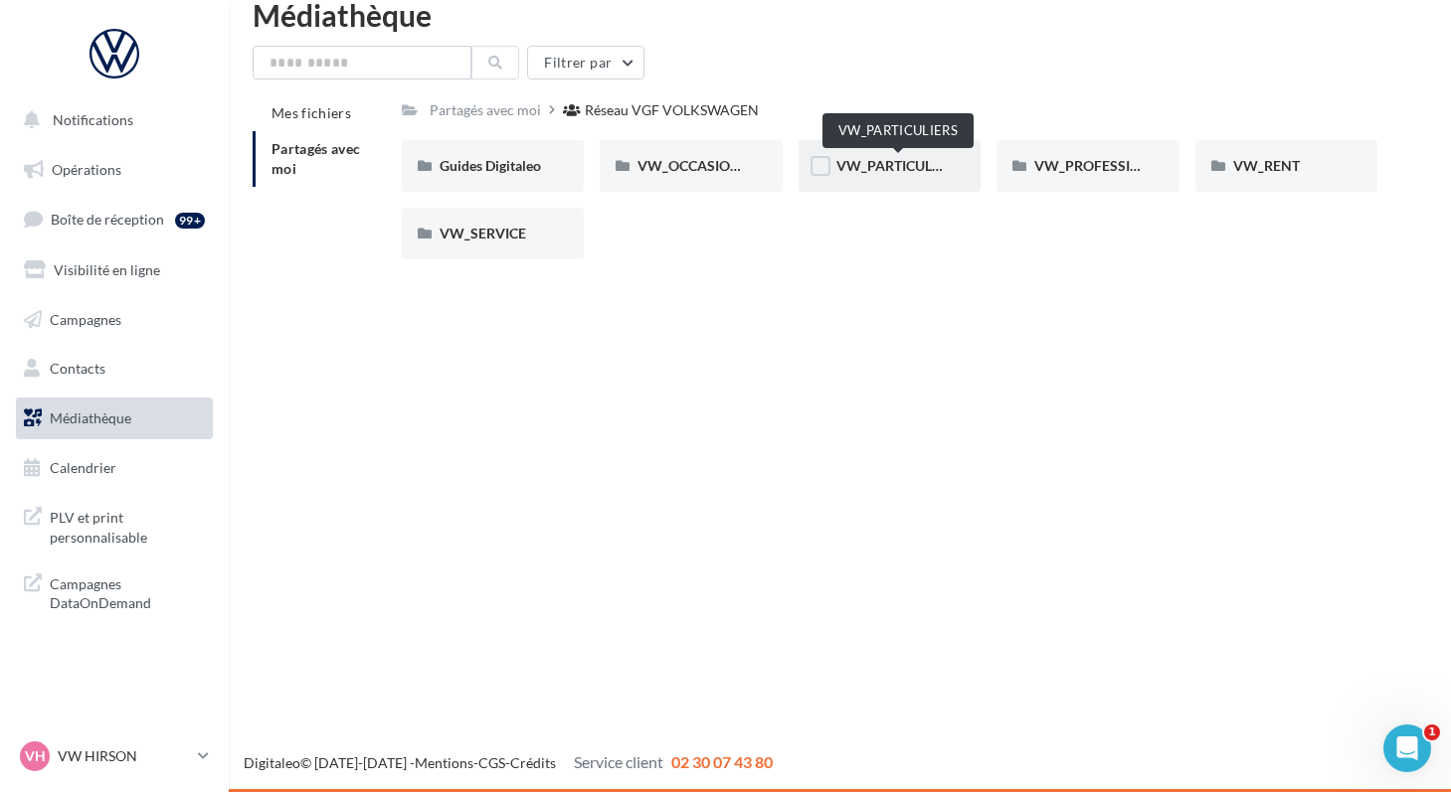
click at [858, 172] on span "VW_PARTICULIERS" at bounding box center [898, 165] width 124 height 17
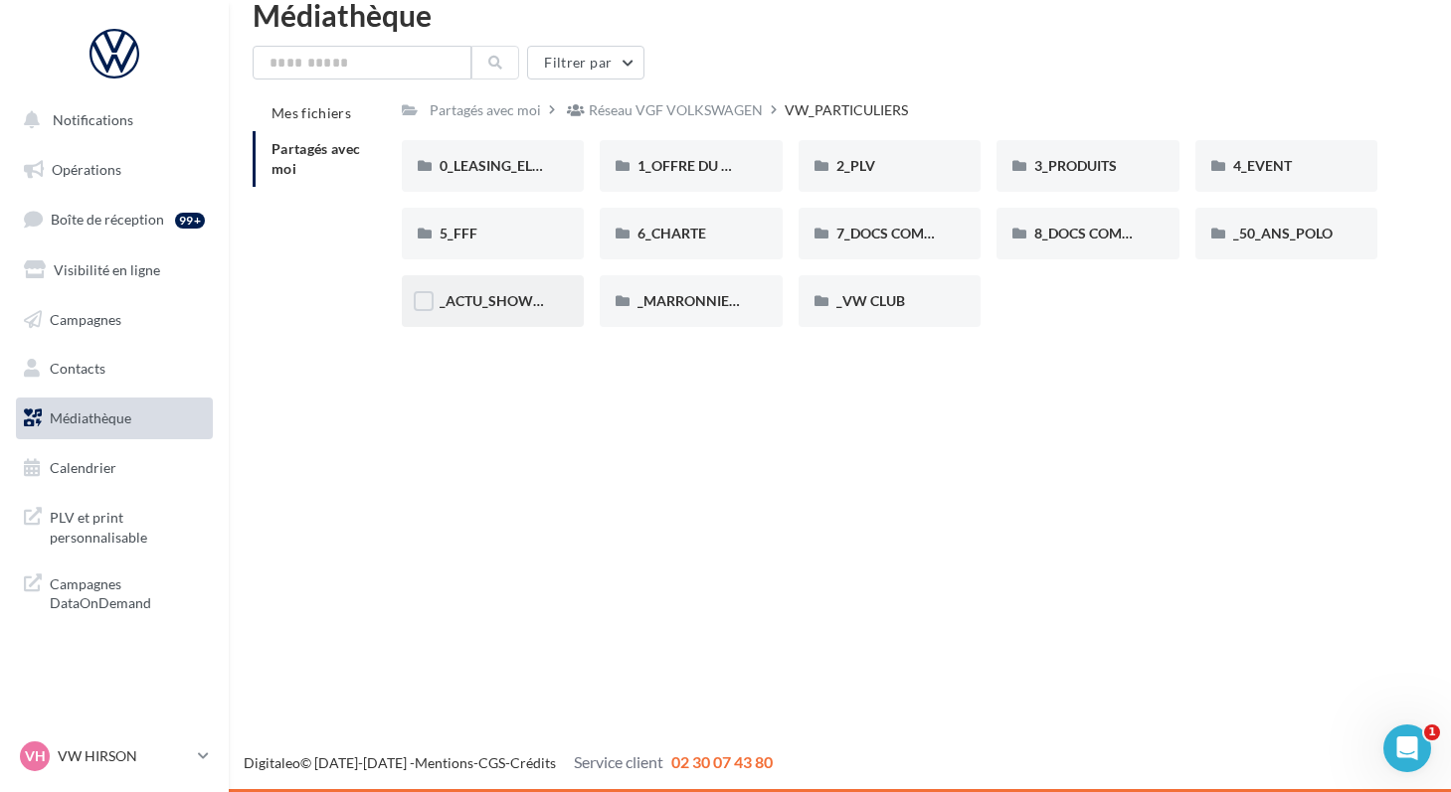
click at [478, 311] on div "_ACTU_SHOWROOM" at bounding box center [492, 301] width 107 height 20
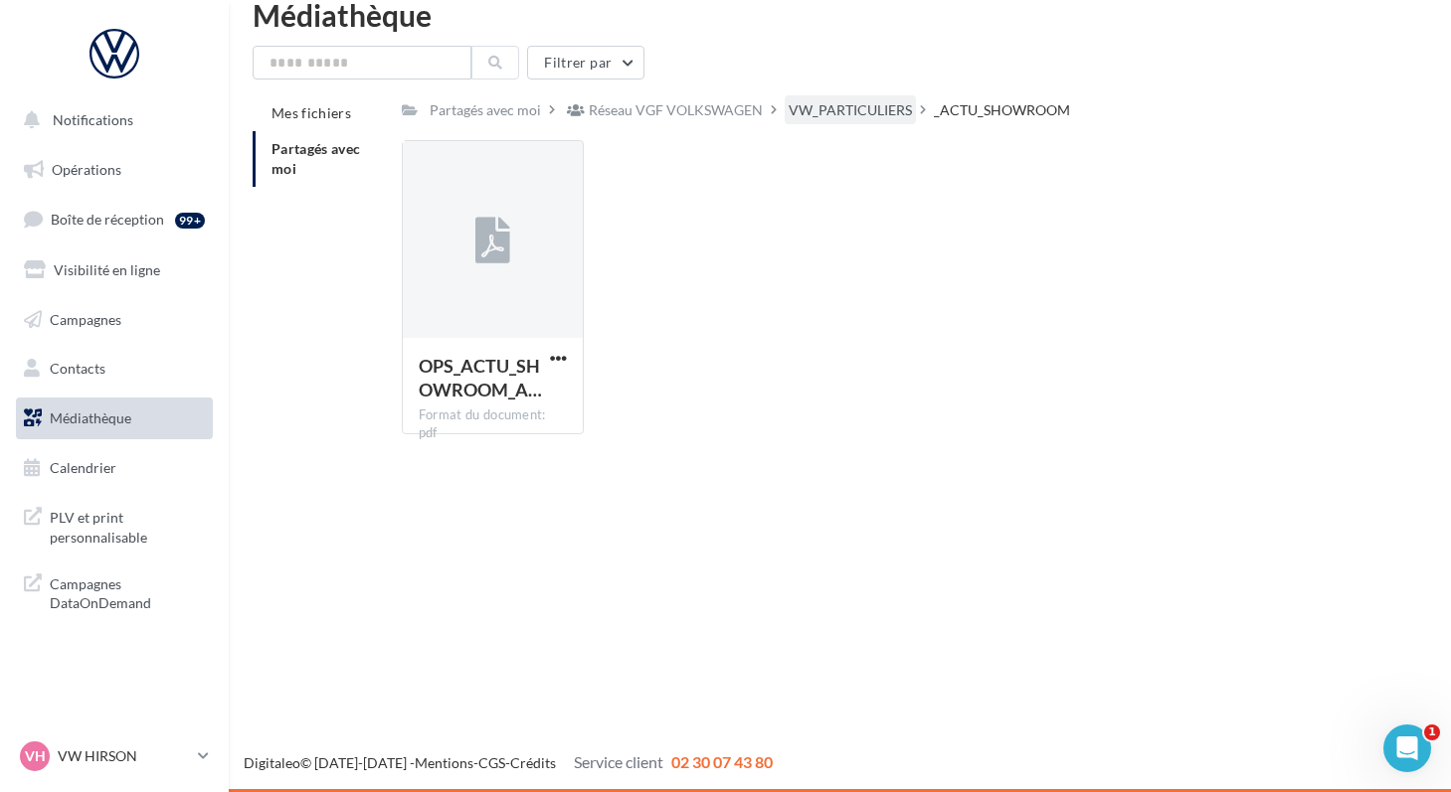
click at [825, 110] on div "VW_PARTICULIERS" at bounding box center [849, 110] width 123 height 20
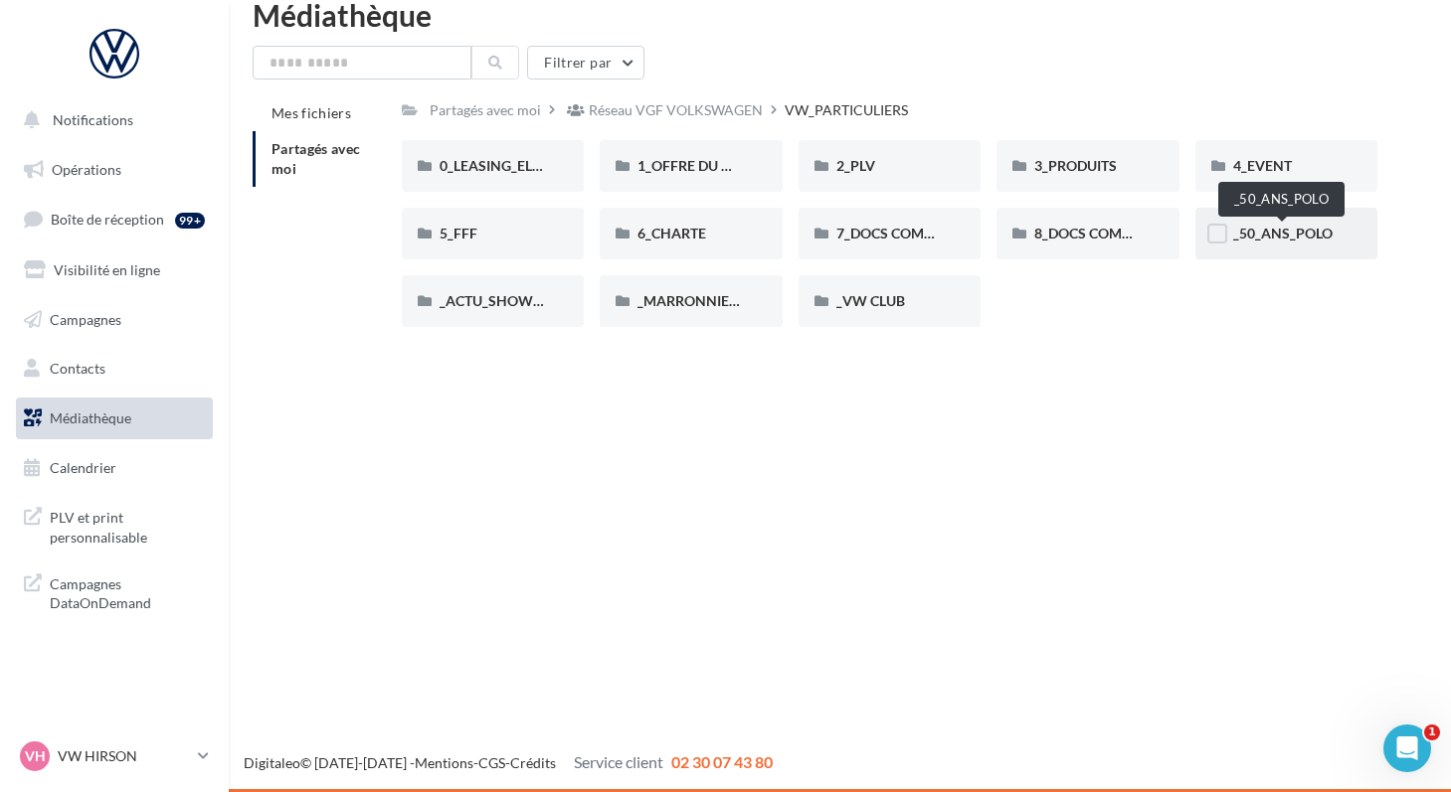
click at [1252, 241] on span "_50_ANS_POLO" at bounding box center [1282, 233] width 99 height 17
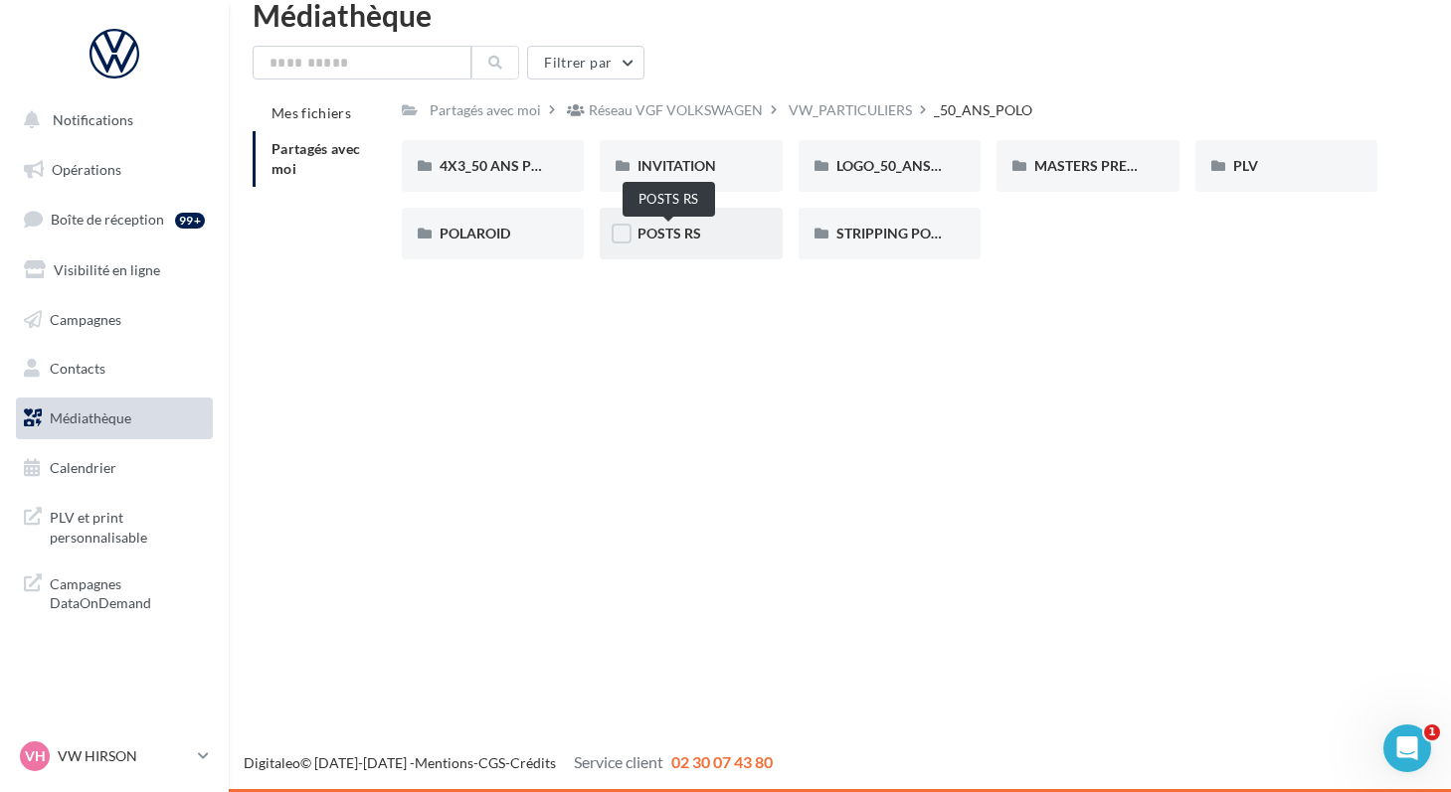
click at [665, 242] on span "POSTS RS" at bounding box center [669, 233] width 64 height 17
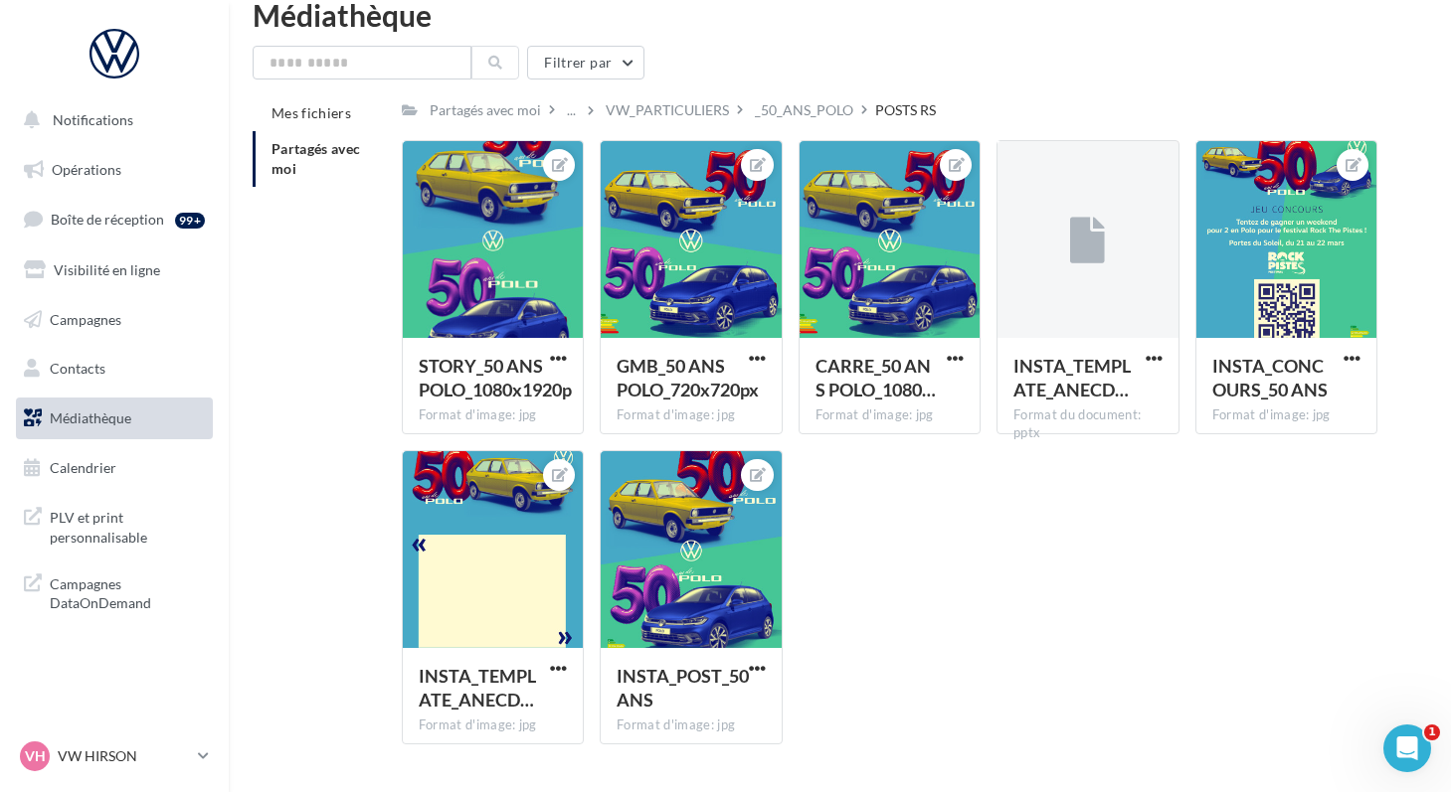
scroll to position [87, 0]
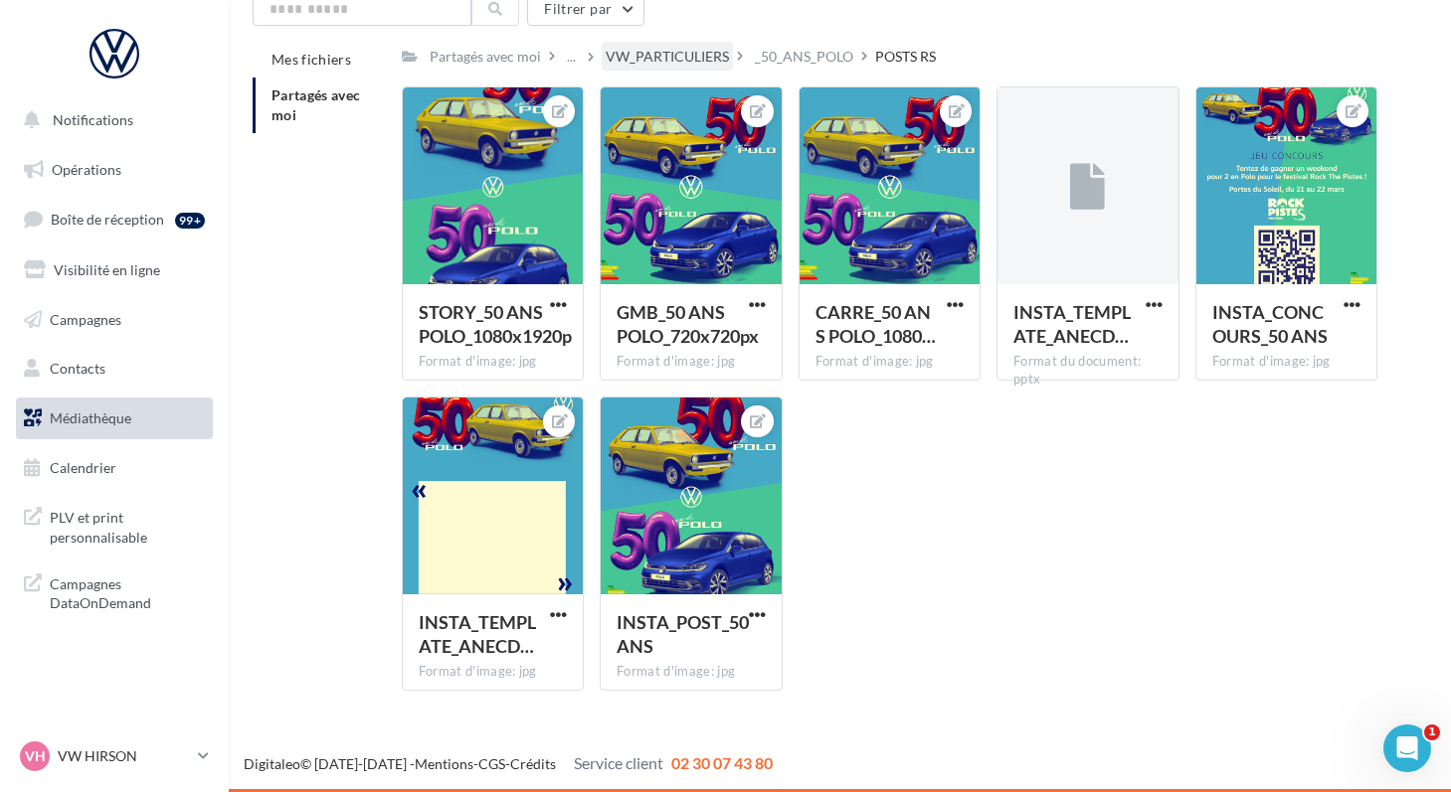
click at [694, 64] on div "VW_PARTICULIERS" at bounding box center [667, 57] width 123 height 20
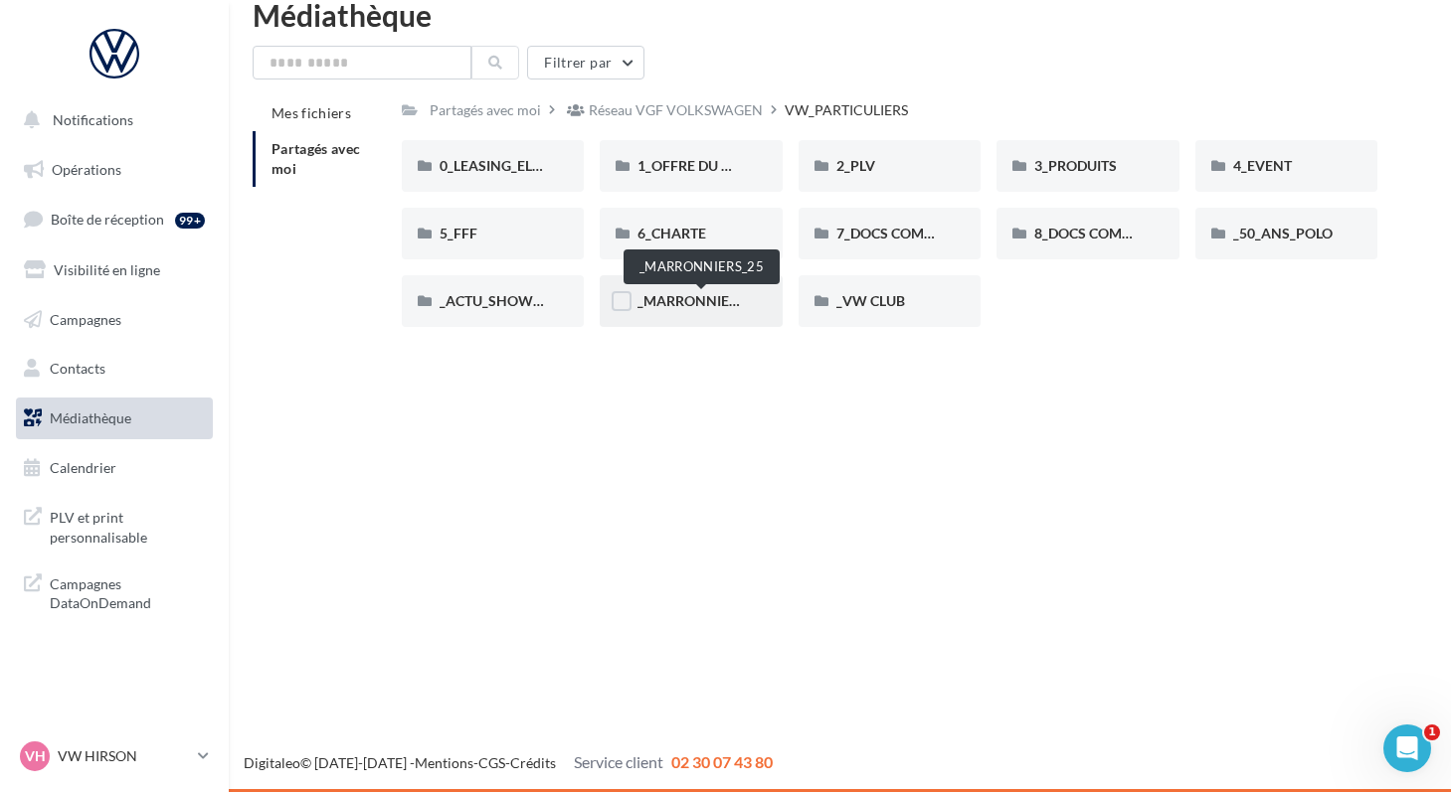
click at [645, 298] on span "_MARRONNIERS_25" at bounding box center [702, 300] width 130 height 17
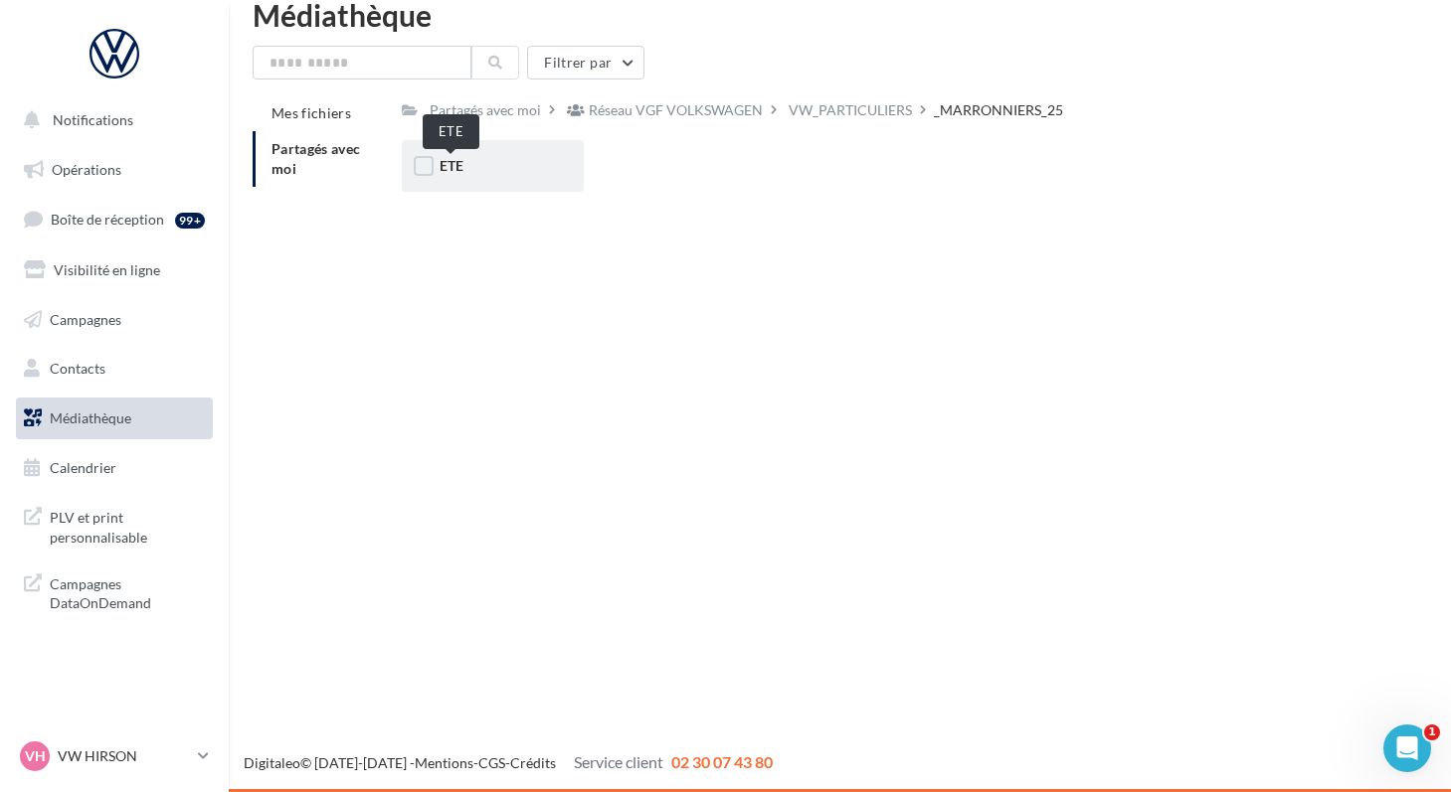
click at [449, 172] on span "ETE" at bounding box center [451, 165] width 24 height 17
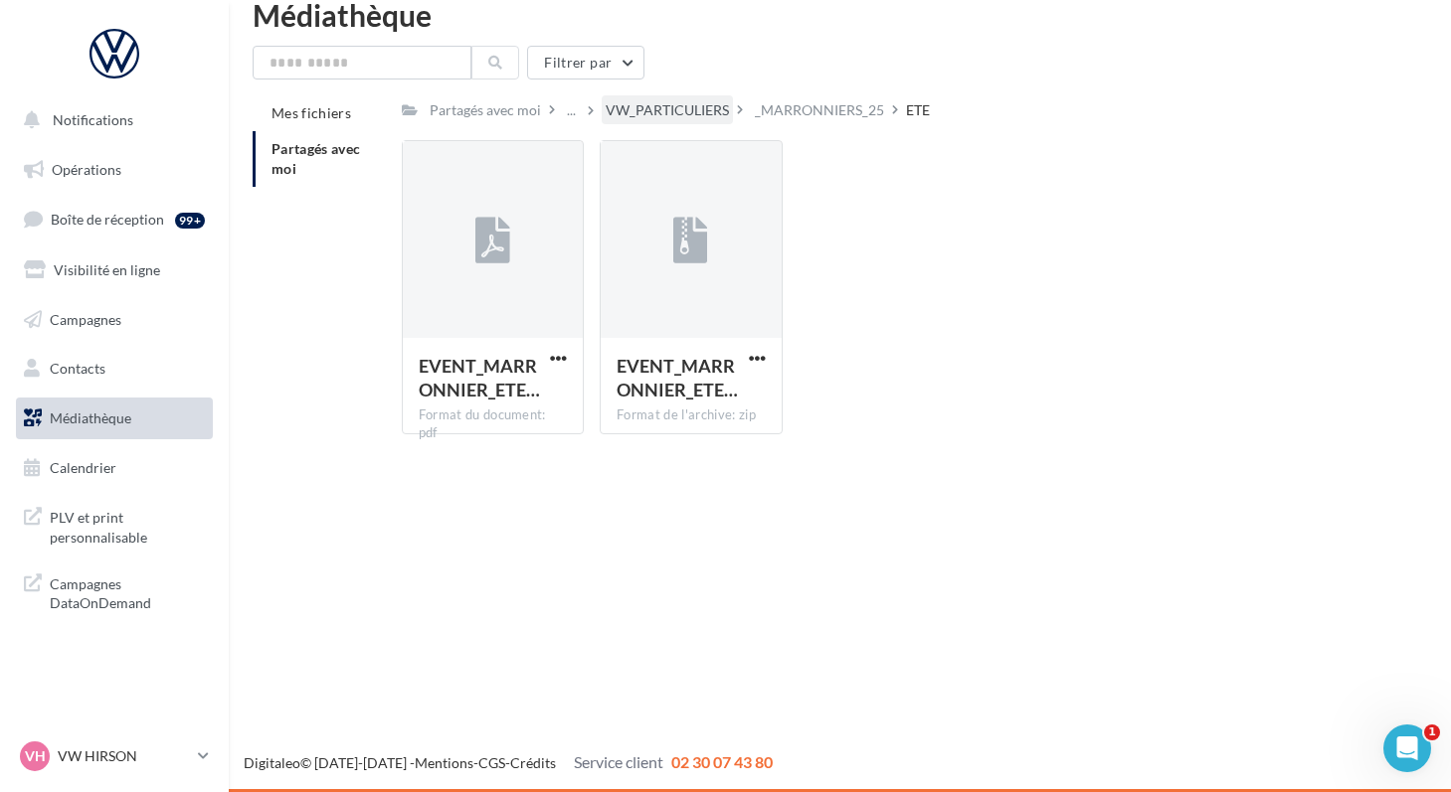
click at [612, 112] on div "VW_PARTICULIERS" at bounding box center [667, 110] width 123 height 20
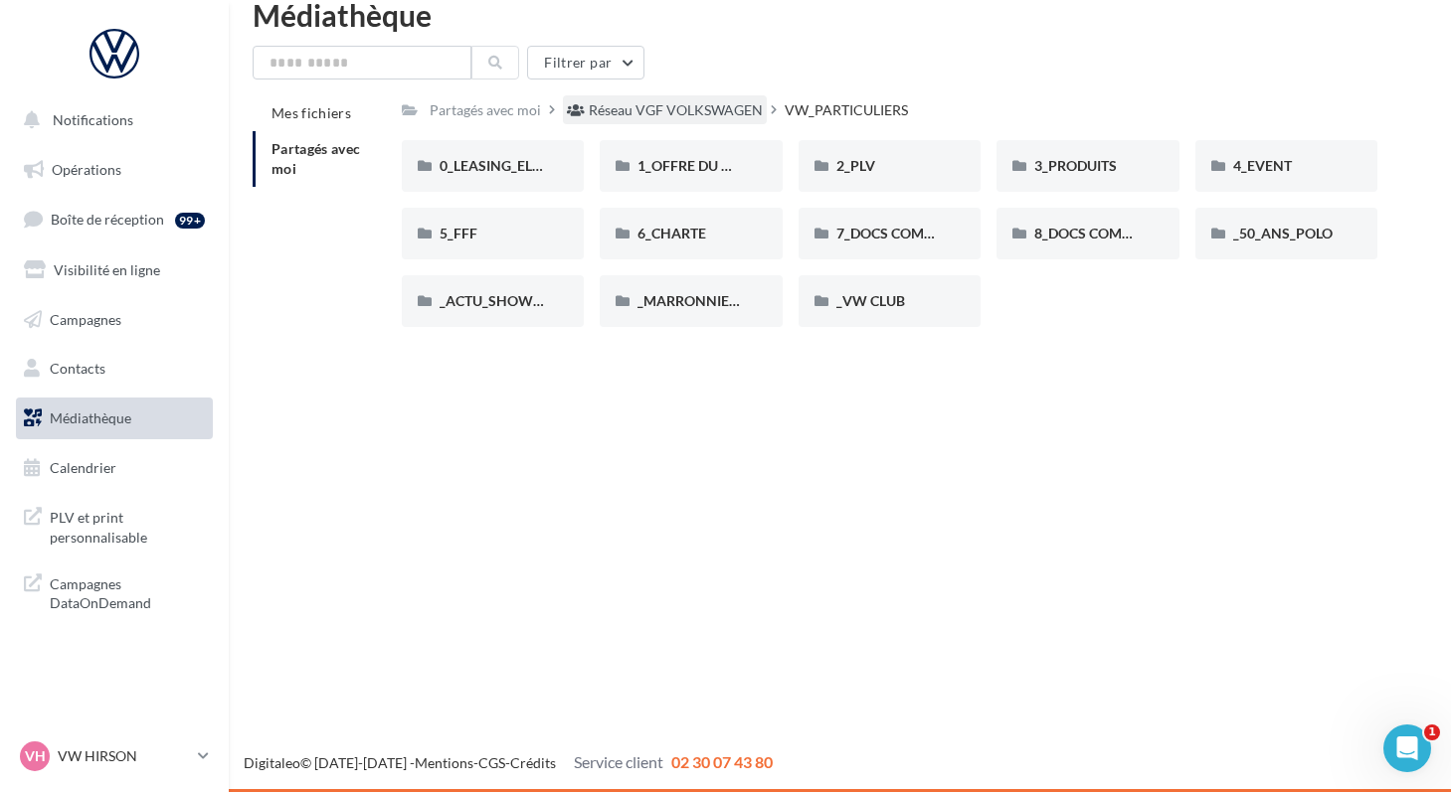
click at [677, 112] on div "Réseau VGF VOLKSWAGEN" at bounding box center [676, 110] width 174 height 20
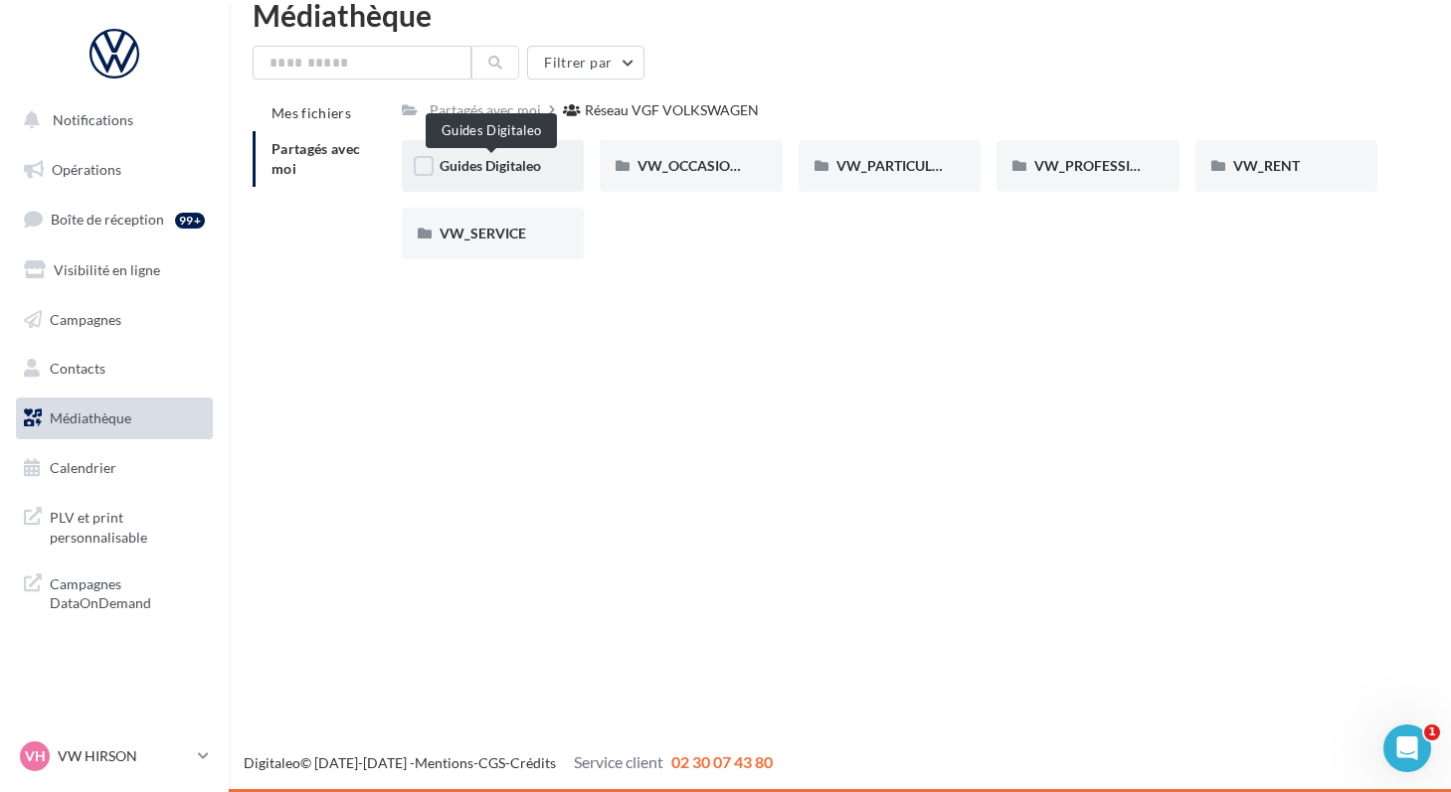
click at [453, 173] on span "Guides Digitaleo" at bounding box center [489, 165] width 101 height 17
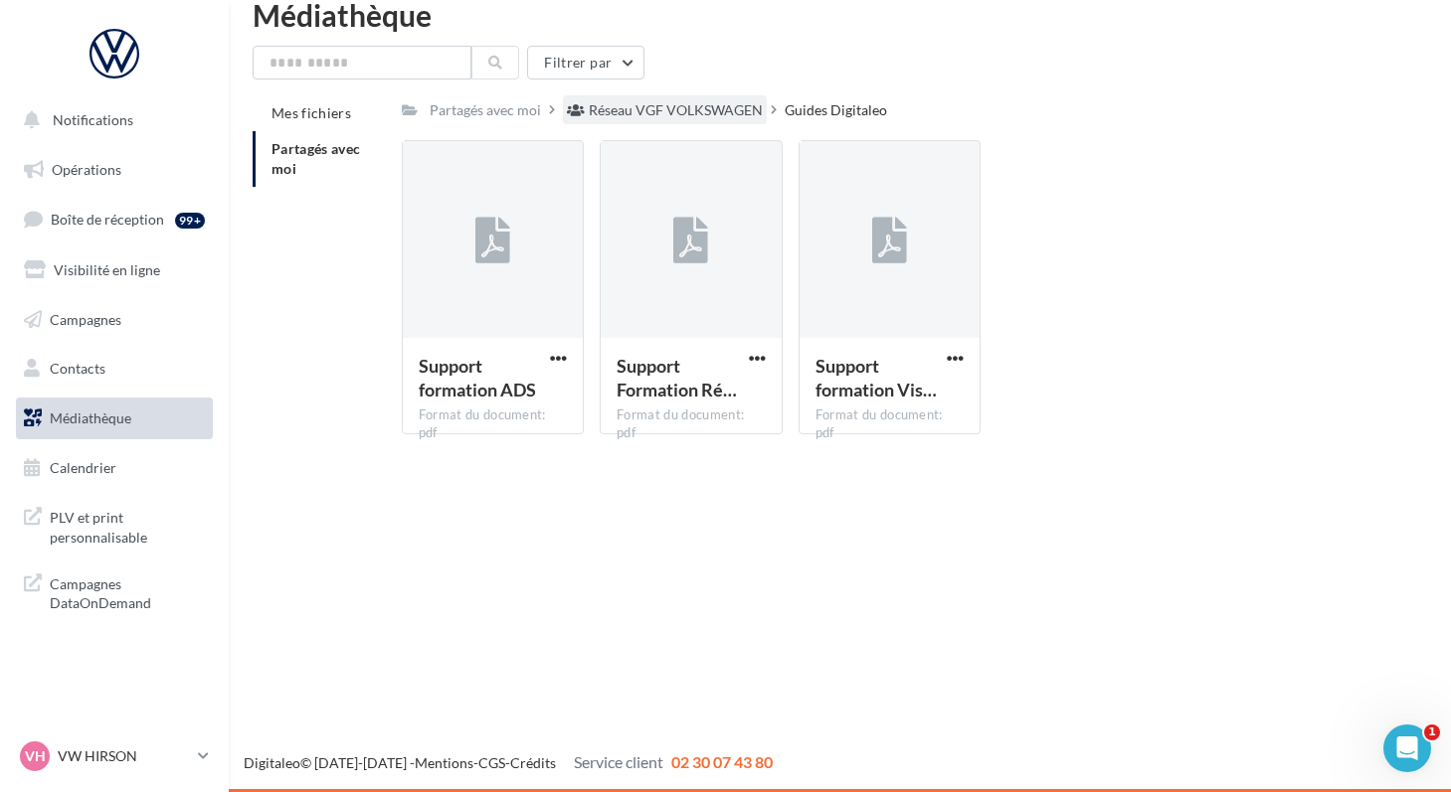
click at [623, 110] on div "Réseau VGF VOLKSWAGEN" at bounding box center [676, 110] width 174 height 20
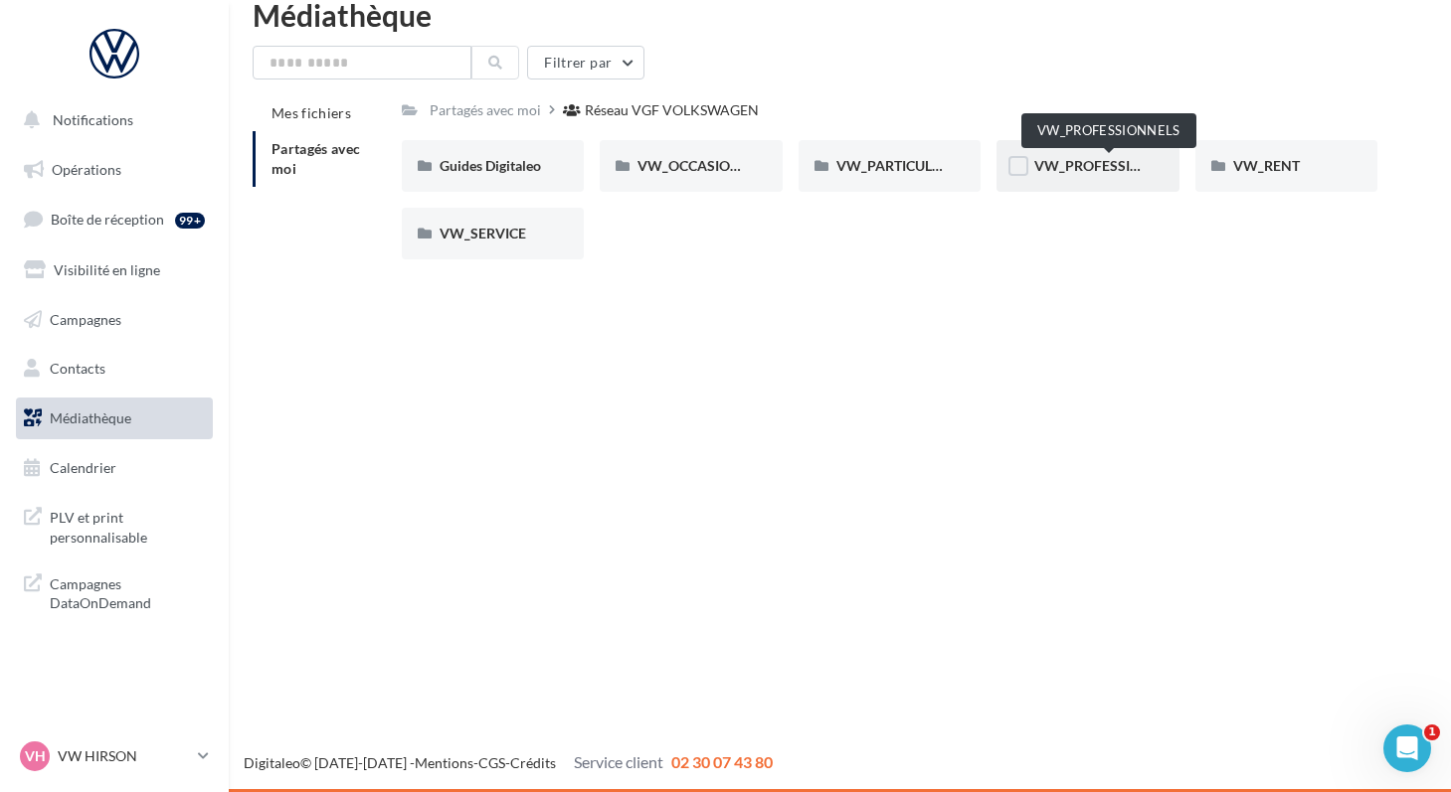
click at [1070, 166] on span "VW_PROFESSIONNELS" at bounding box center [1109, 165] width 151 height 17
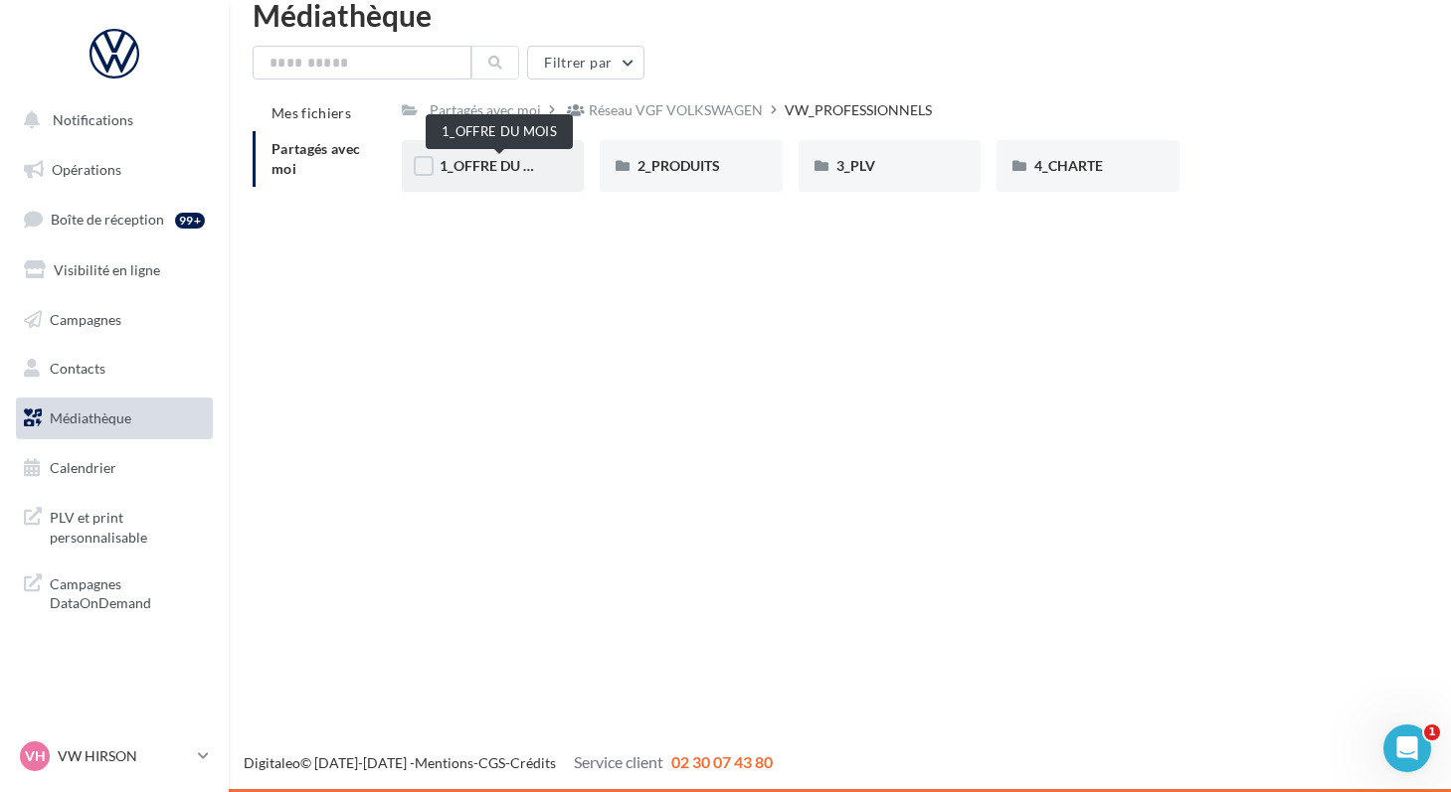
click at [476, 170] on span "1_OFFRE DU MOIS" at bounding box center [498, 165] width 119 height 17
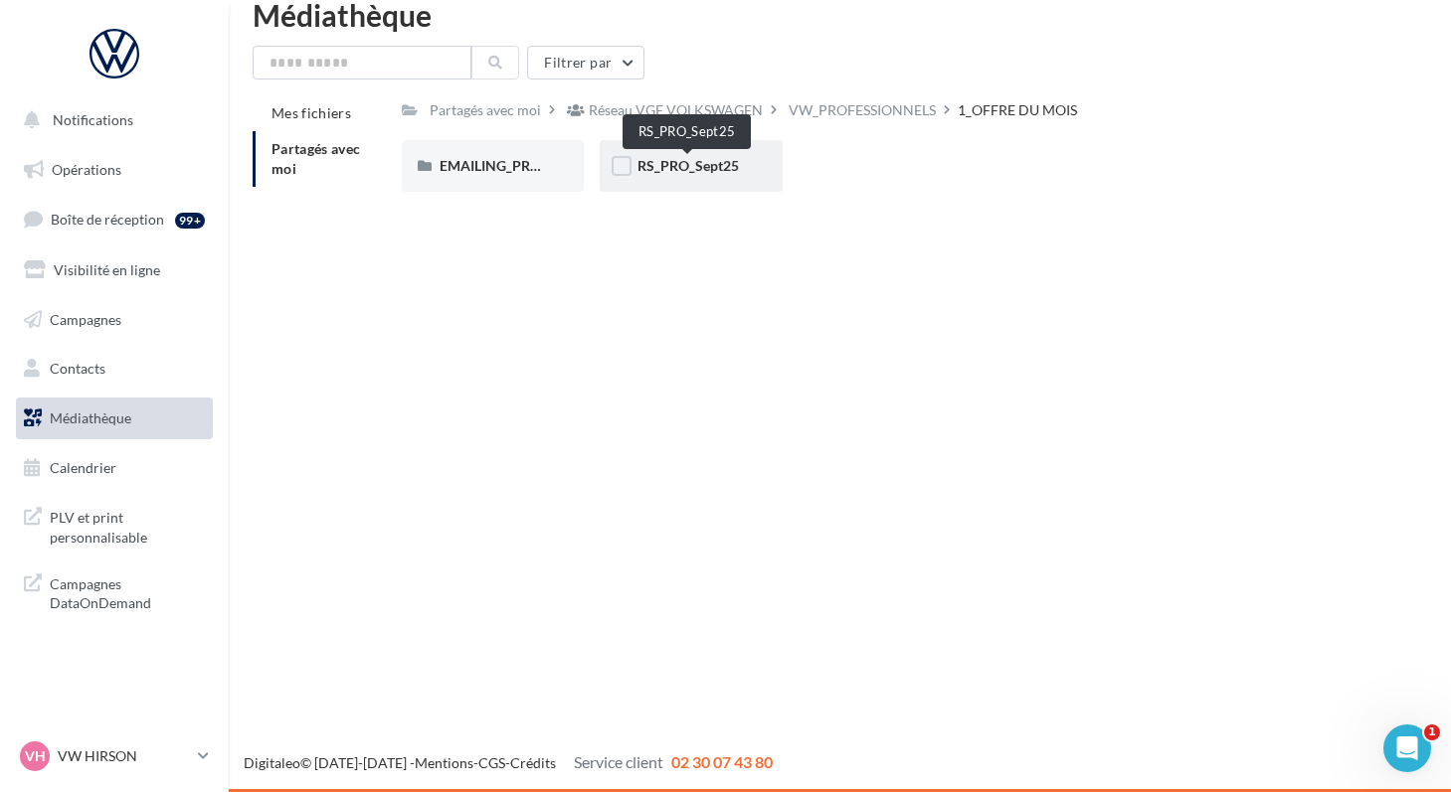
click at [655, 169] on span "RS_PRO_Sept25" at bounding box center [687, 165] width 101 height 17
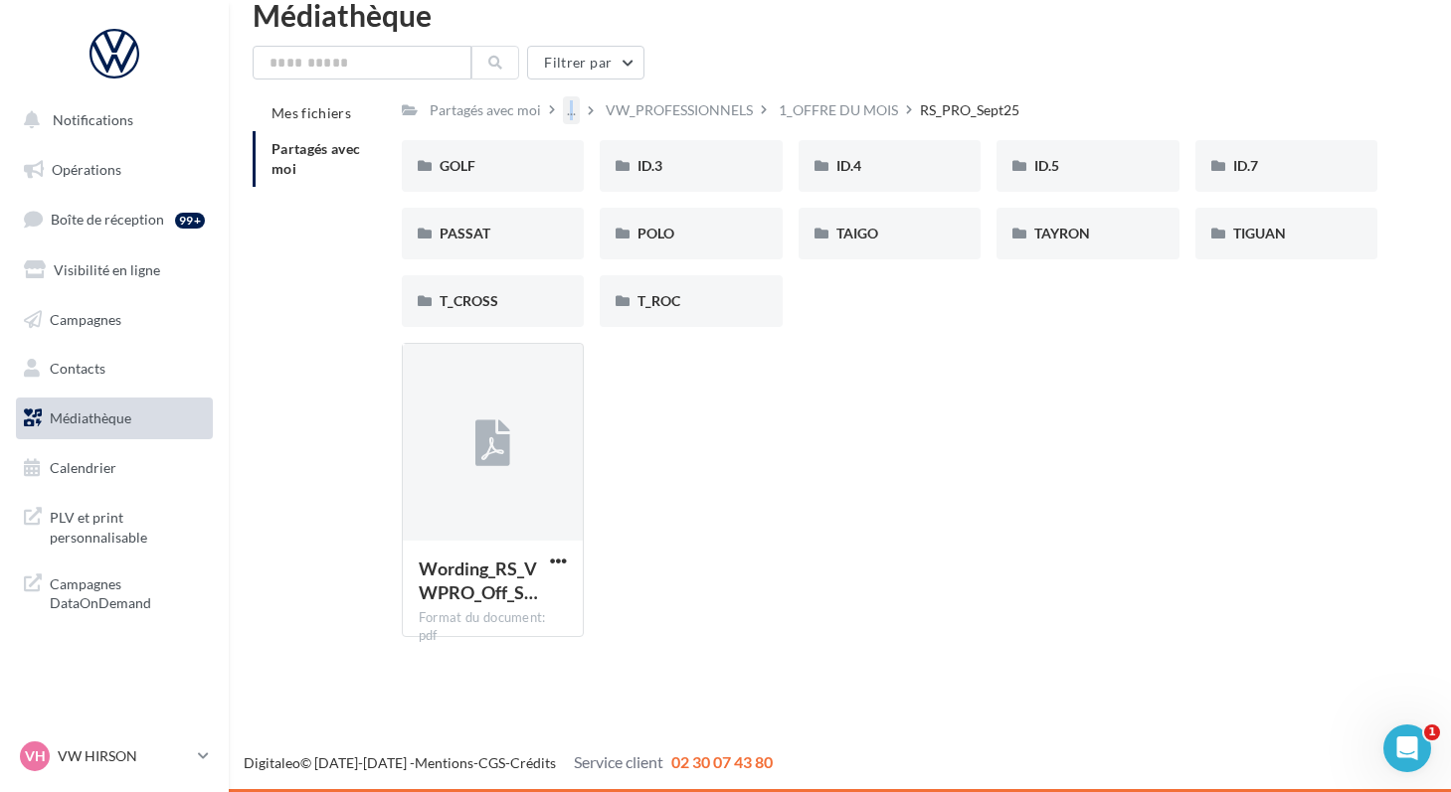
click at [567, 119] on div "..." at bounding box center [571, 110] width 17 height 28
click at [594, 154] on button "Réseau VGF VOLKSWAGEN" at bounding box center [712, 159] width 296 height 52
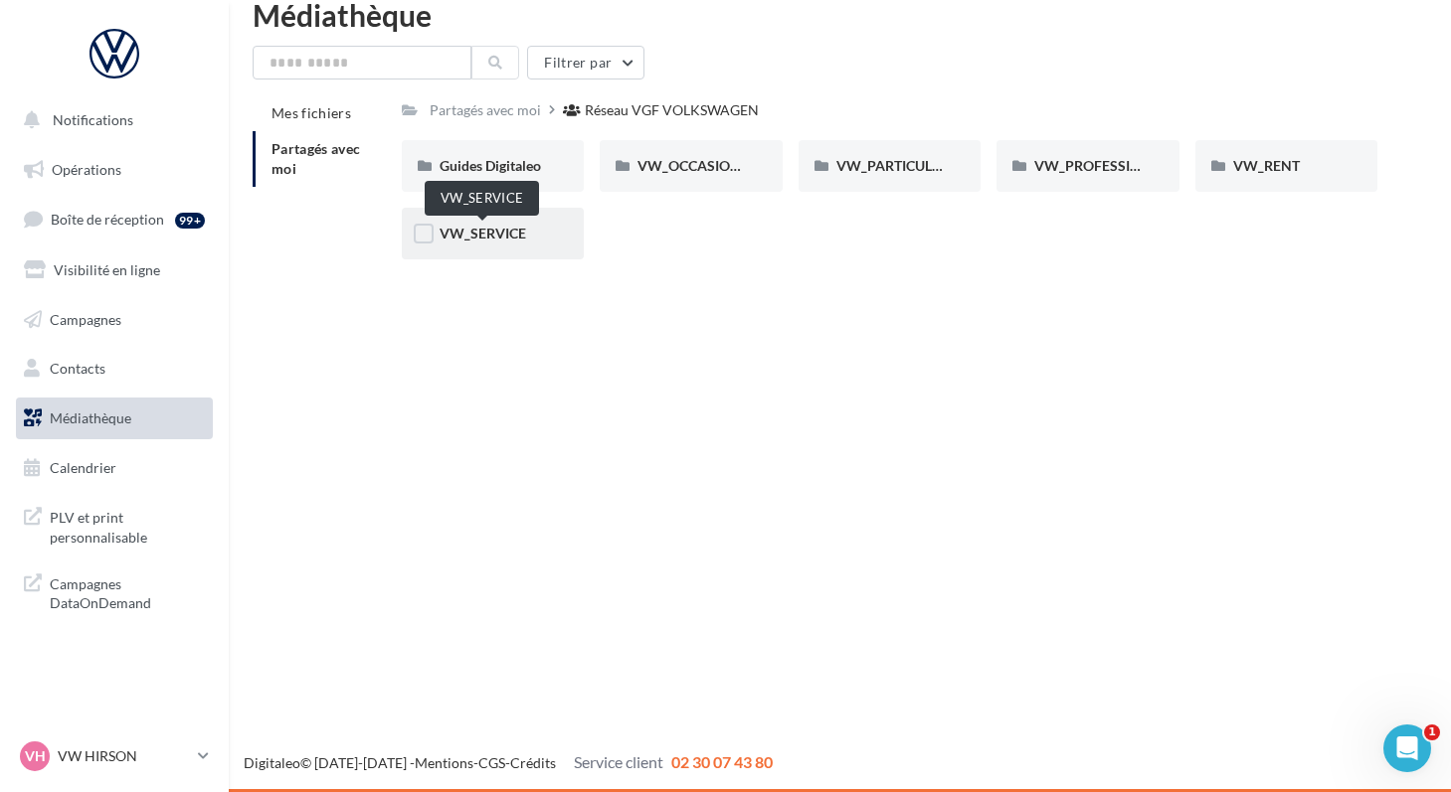
click at [487, 239] on span "VW_SERVICE" at bounding box center [482, 233] width 87 height 17
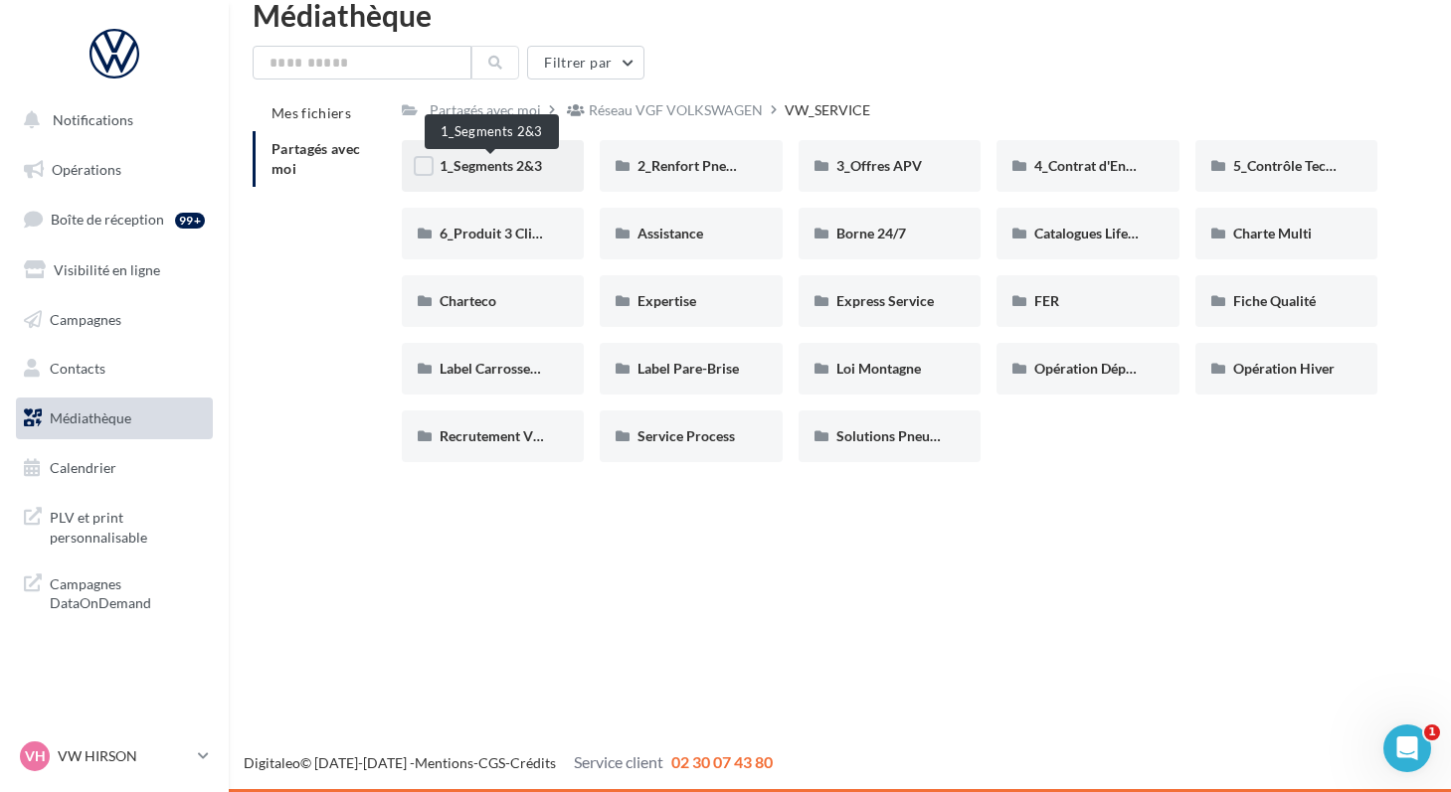
click at [499, 161] on span "1_Segments 2&3" at bounding box center [490, 165] width 102 height 17
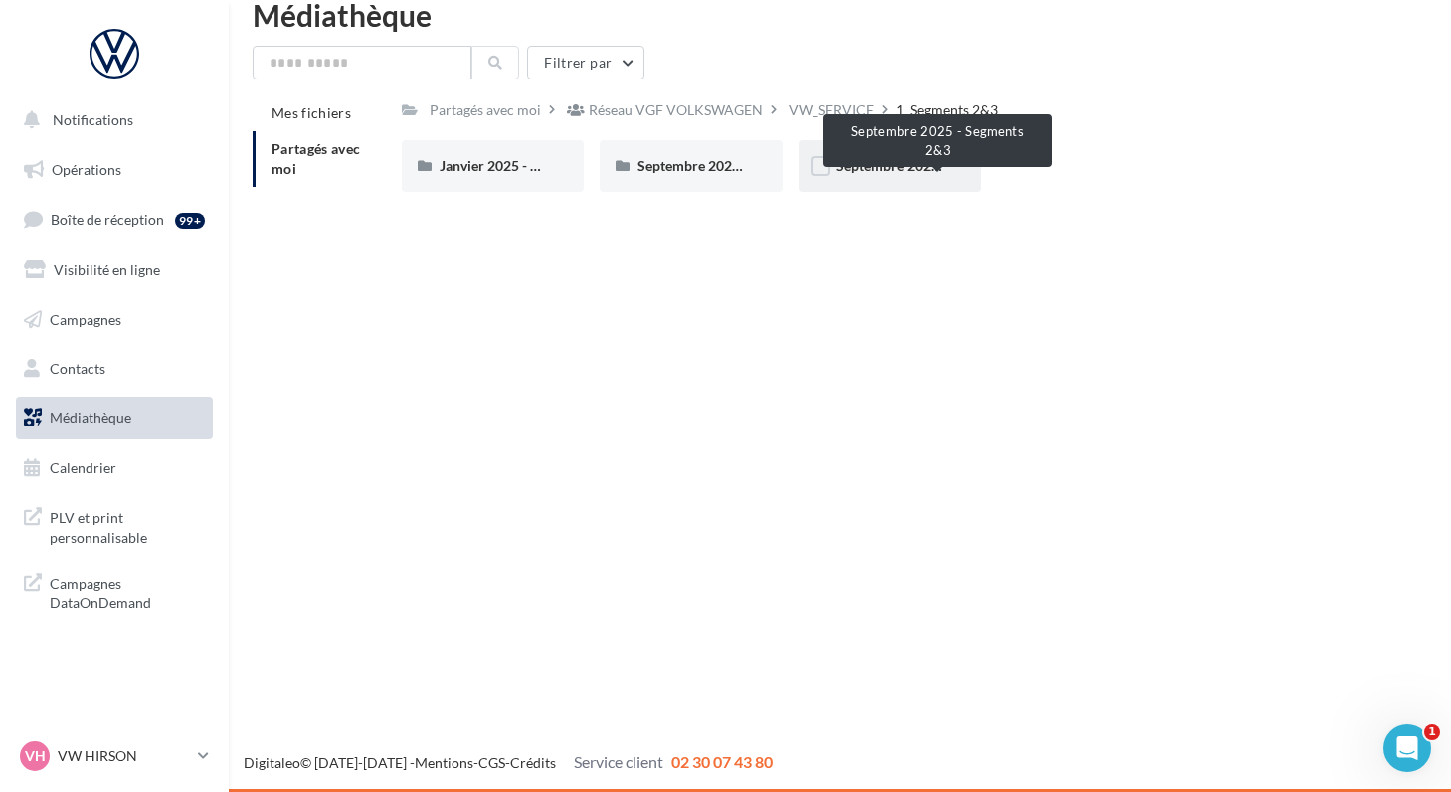
click at [849, 163] on span "Septembre 2025 - Segments 2&3" at bounding box center [937, 165] width 202 height 17
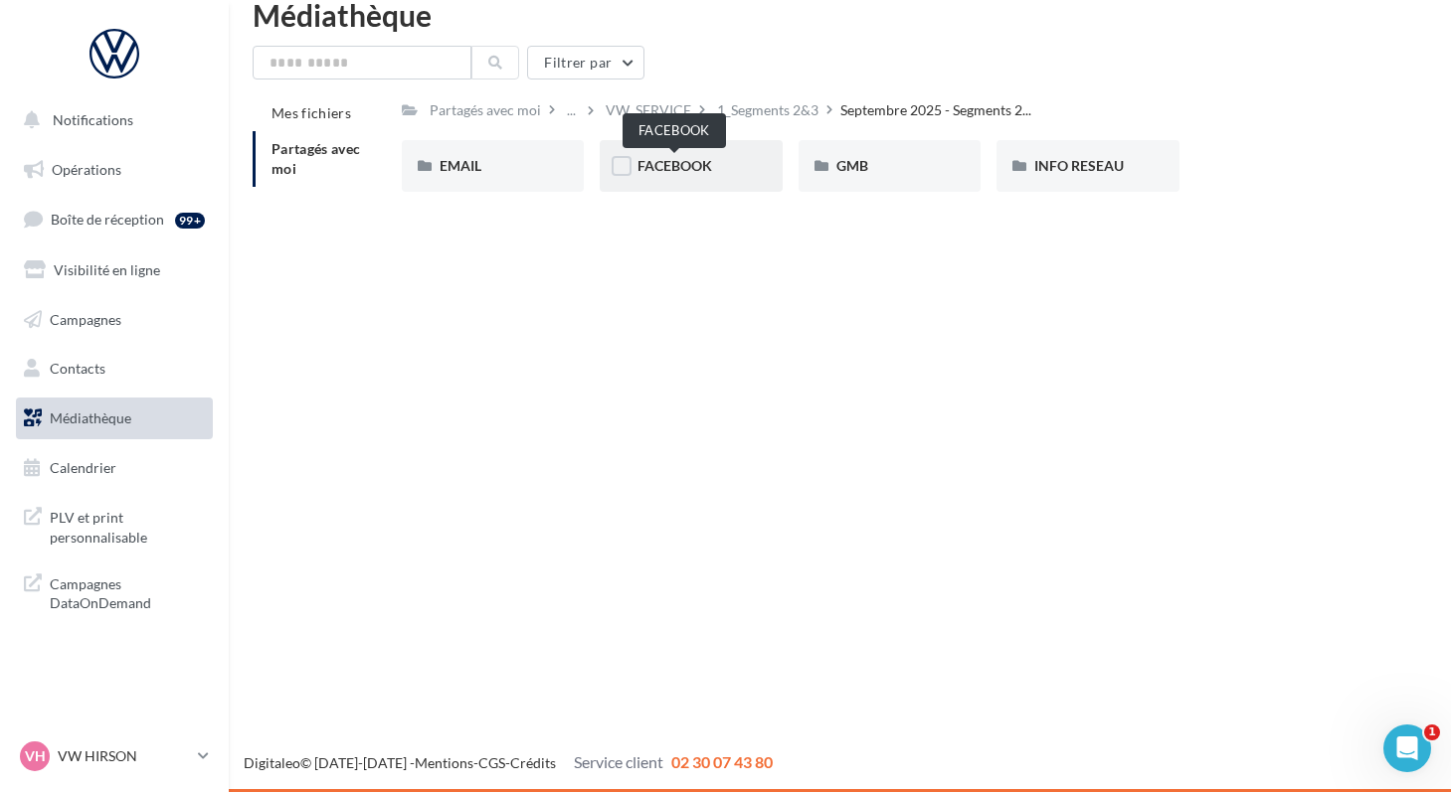
click at [683, 170] on span "FACEBOOK" at bounding box center [674, 165] width 75 height 17
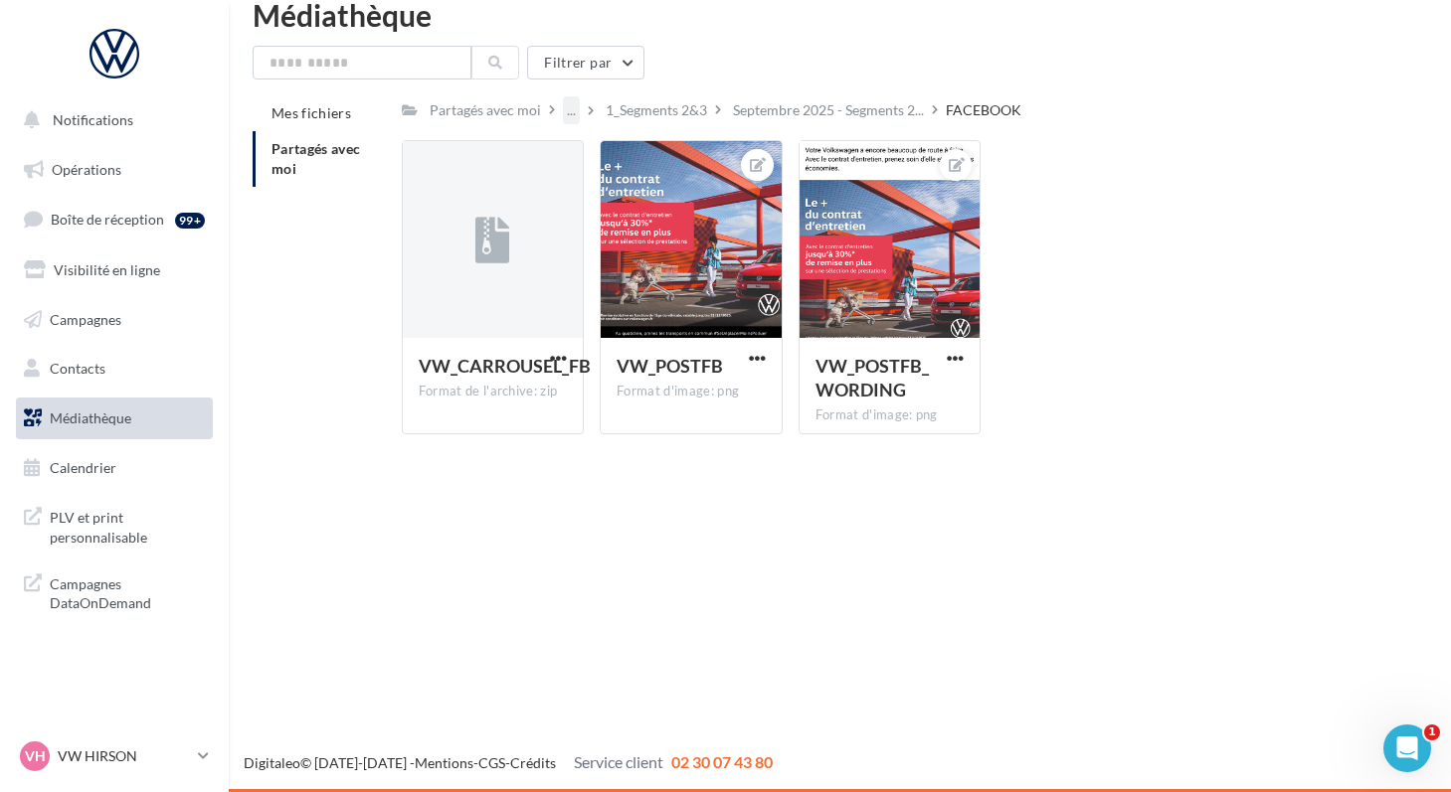
click at [566, 110] on div "..." at bounding box center [571, 110] width 17 height 28
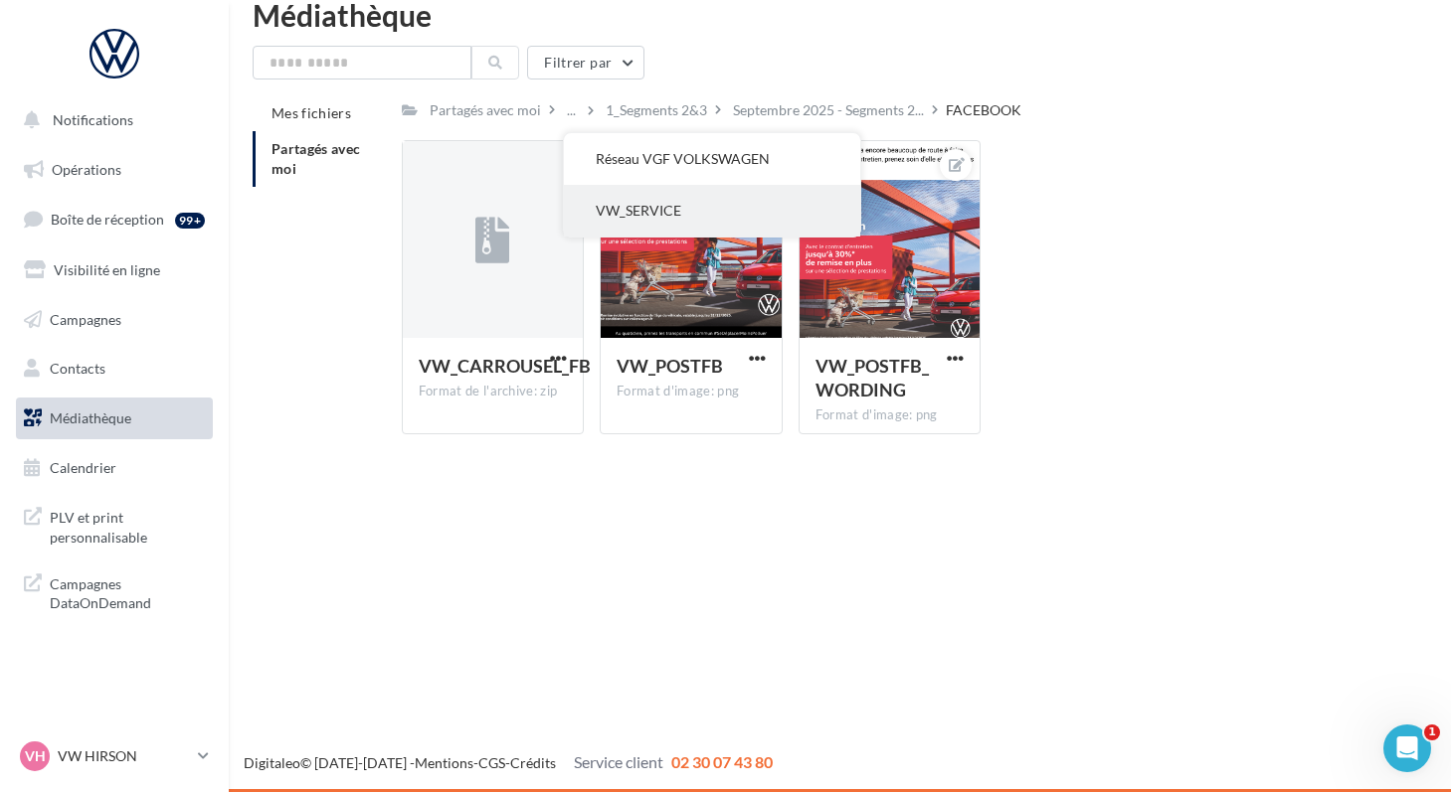
click at [589, 211] on button "VW_SERVICE" at bounding box center [712, 211] width 296 height 52
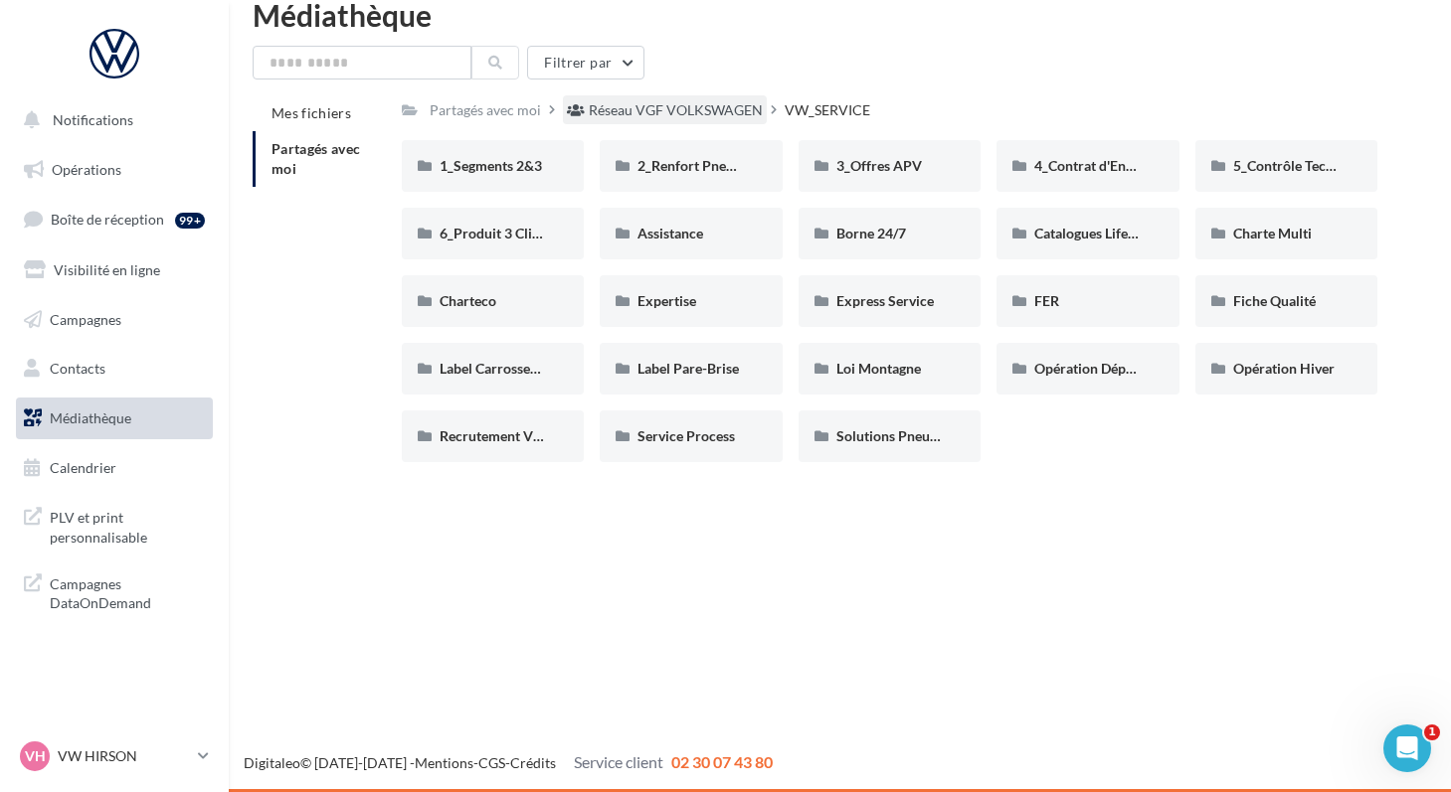
click at [640, 106] on div "Réseau VGF VOLKSWAGEN" at bounding box center [676, 110] width 174 height 20
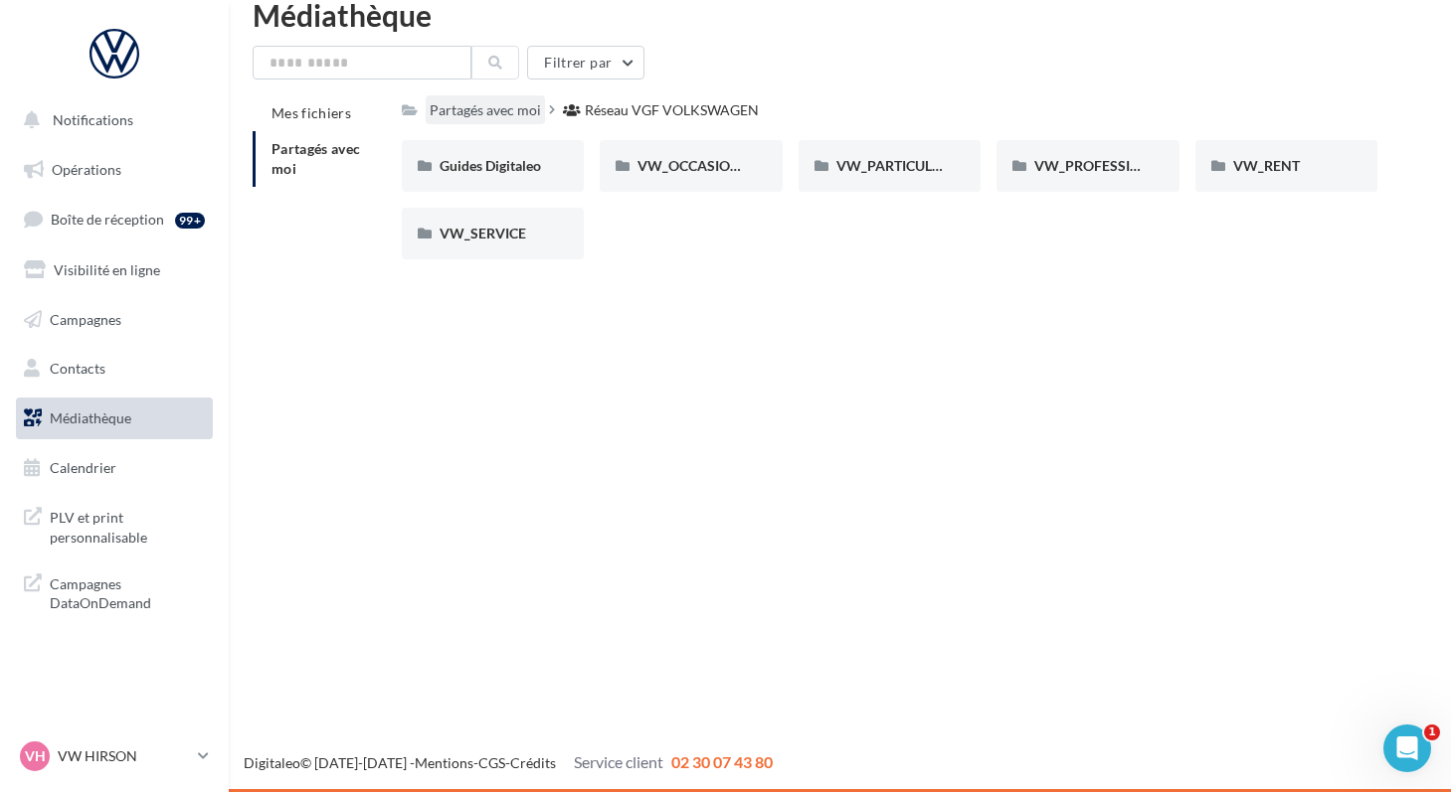
click at [504, 106] on div "Partagés avec moi" at bounding box center [485, 110] width 111 height 20
click at [498, 116] on div "Partagés avec moi" at bounding box center [485, 110] width 111 height 20
click at [482, 115] on div "Partagés avec moi" at bounding box center [485, 110] width 111 height 20
click at [53, 464] on span "Calendrier" at bounding box center [83, 467] width 67 height 17
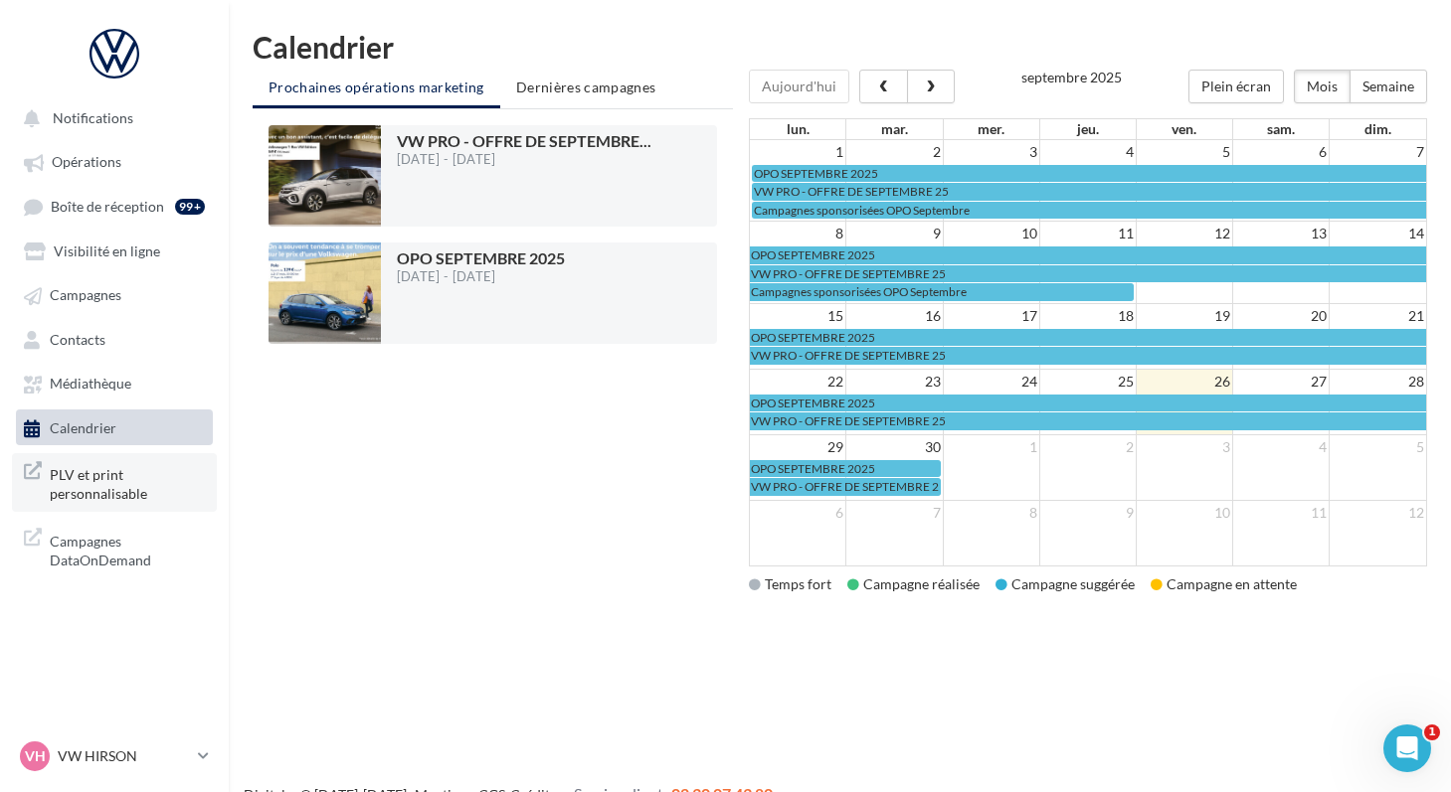
click at [95, 496] on span "PLV et print personnalisable" at bounding box center [127, 482] width 155 height 43
click at [89, 554] on span "Campagnes DataOnDemand" at bounding box center [127, 549] width 155 height 43
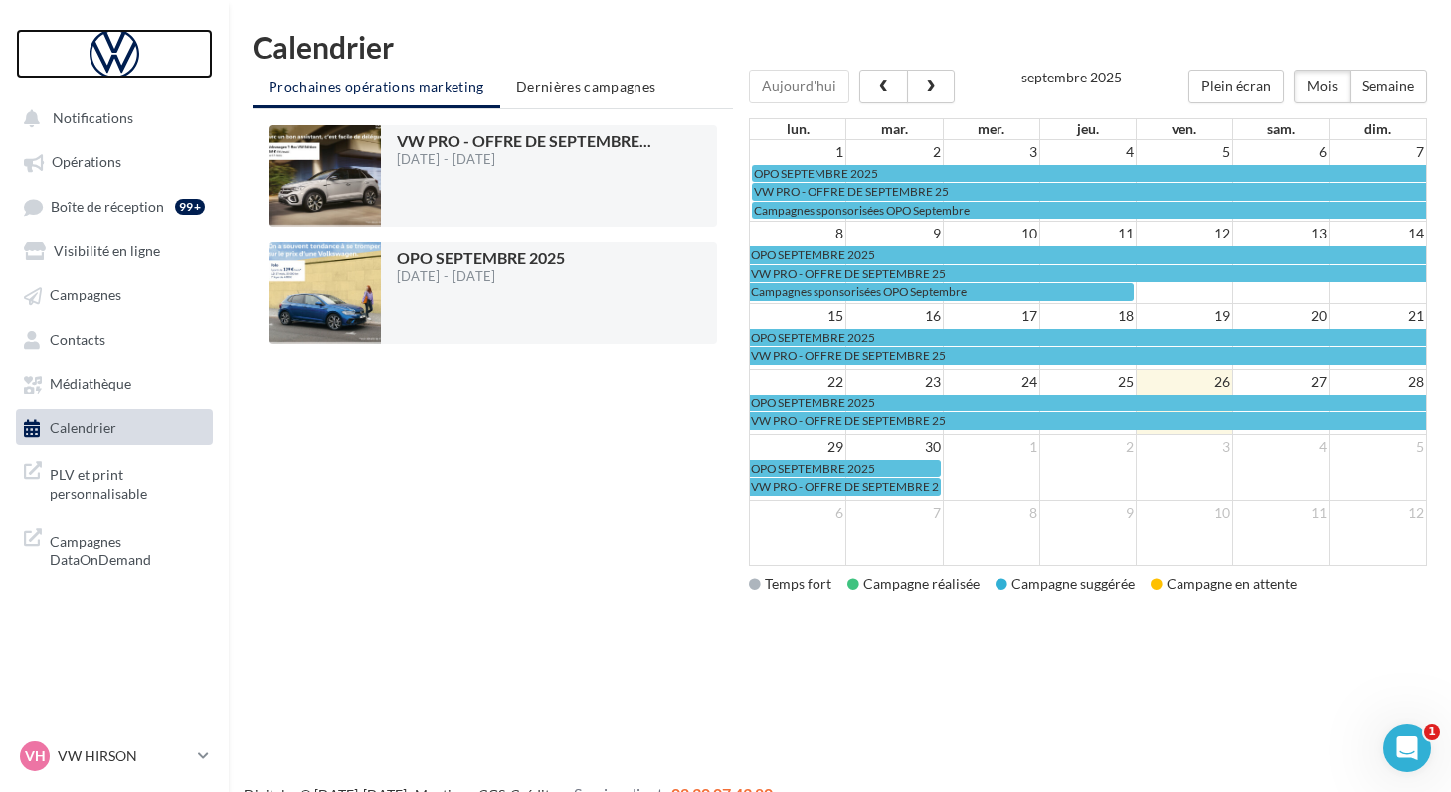
click at [107, 76] on div at bounding box center [114, 54] width 159 height 50
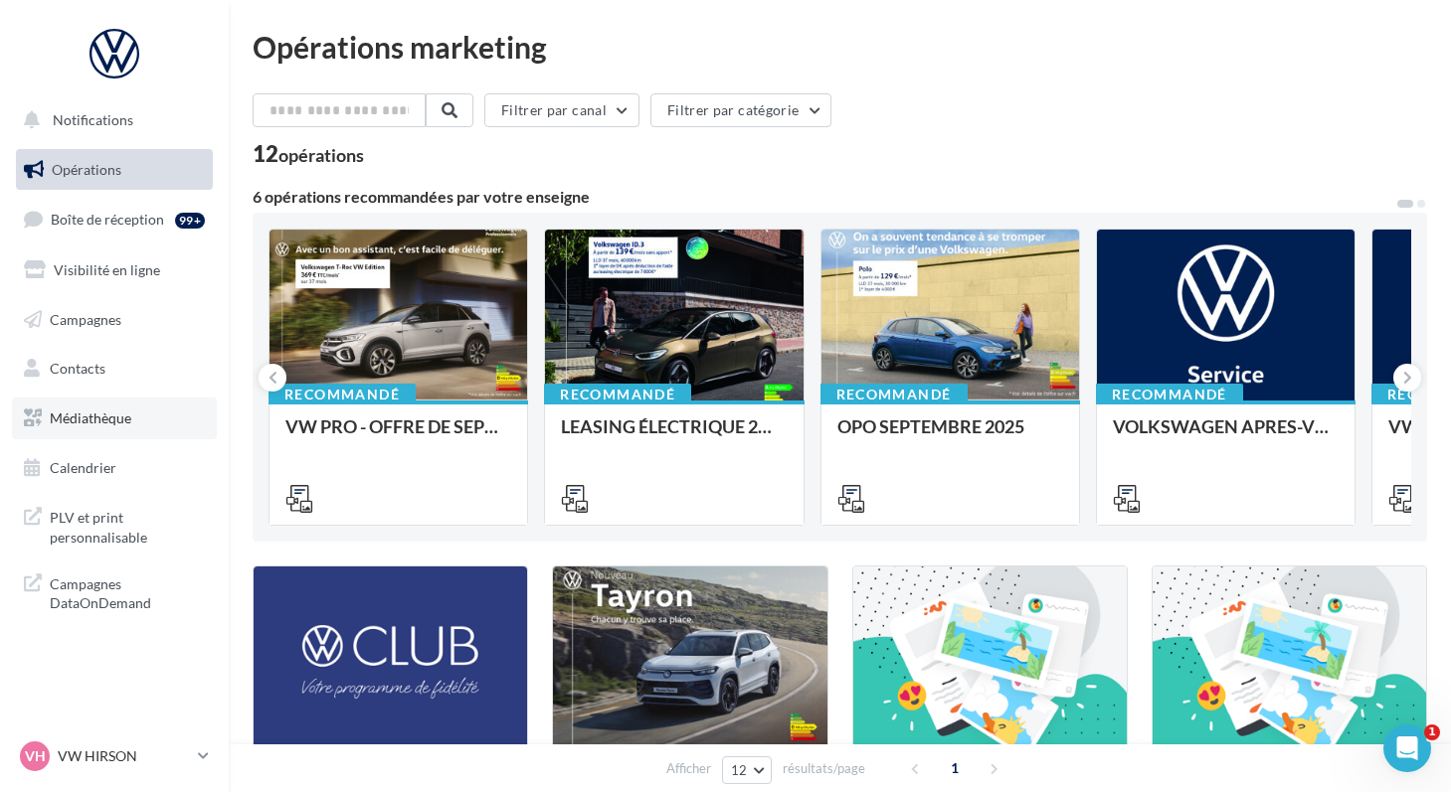
click at [83, 412] on span "Médiathèque" at bounding box center [91, 418] width 82 height 17
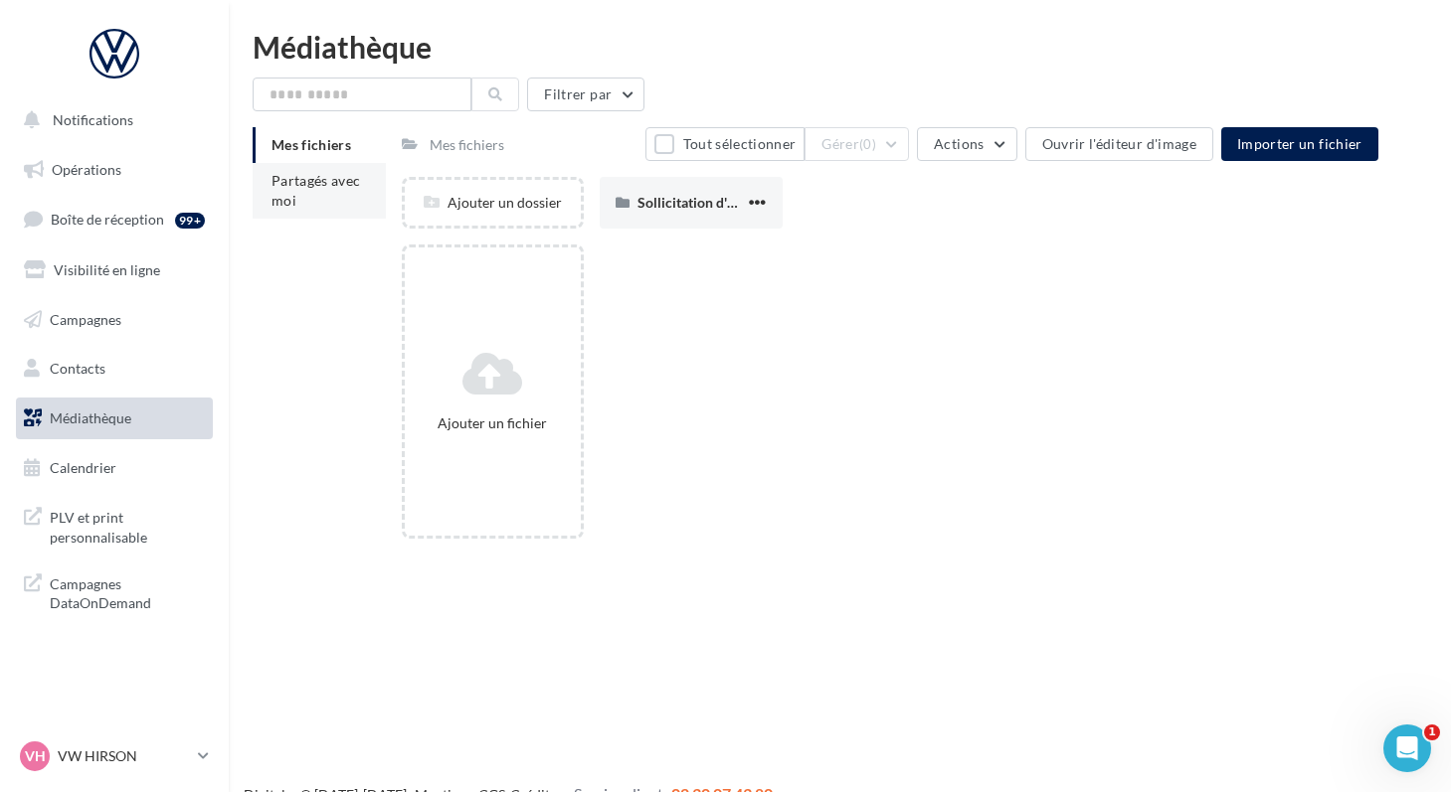
click at [308, 178] on span "Partagés avec moi" at bounding box center [315, 190] width 89 height 37
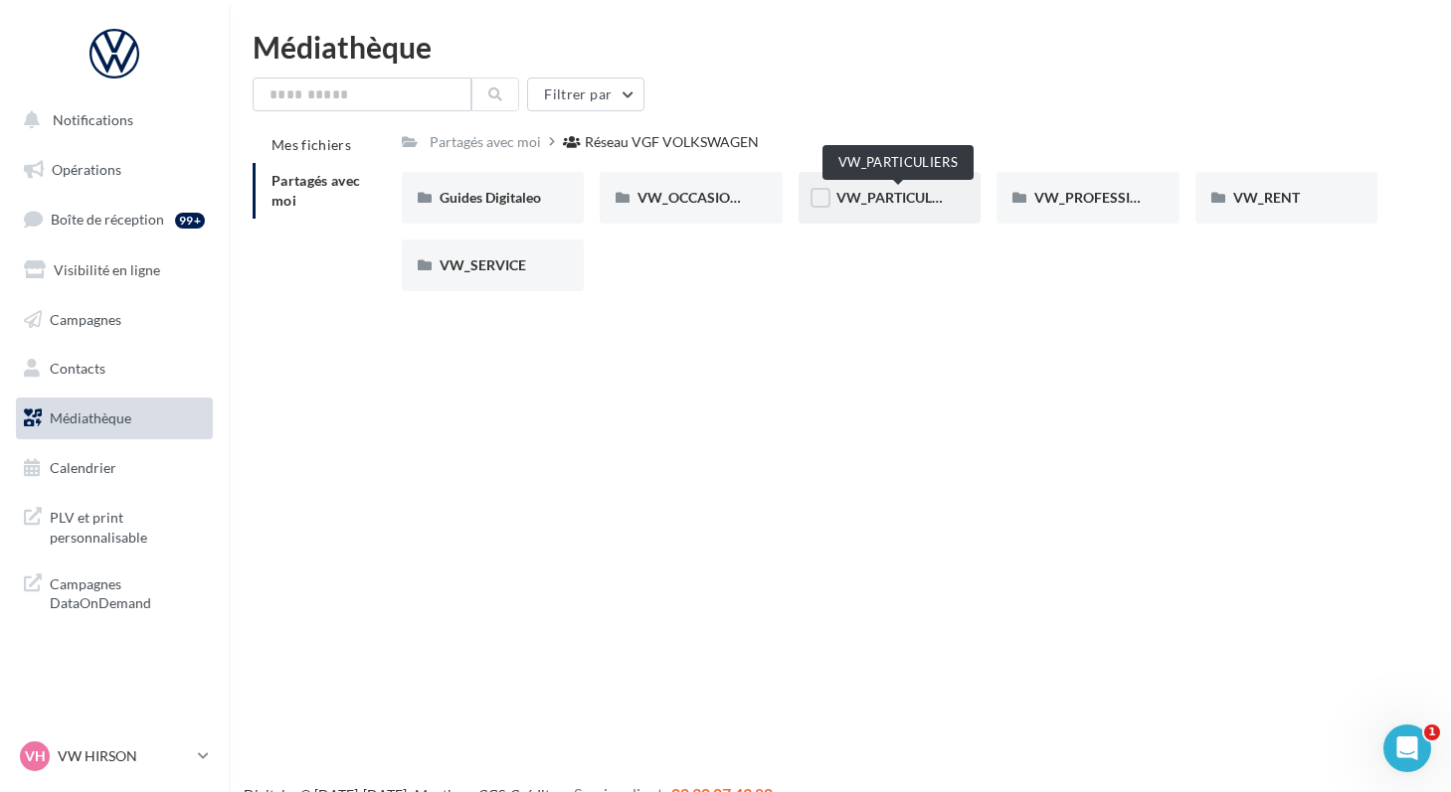
click at [847, 196] on span "VW_PARTICULIERS" at bounding box center [898, 197] width 124 height 17
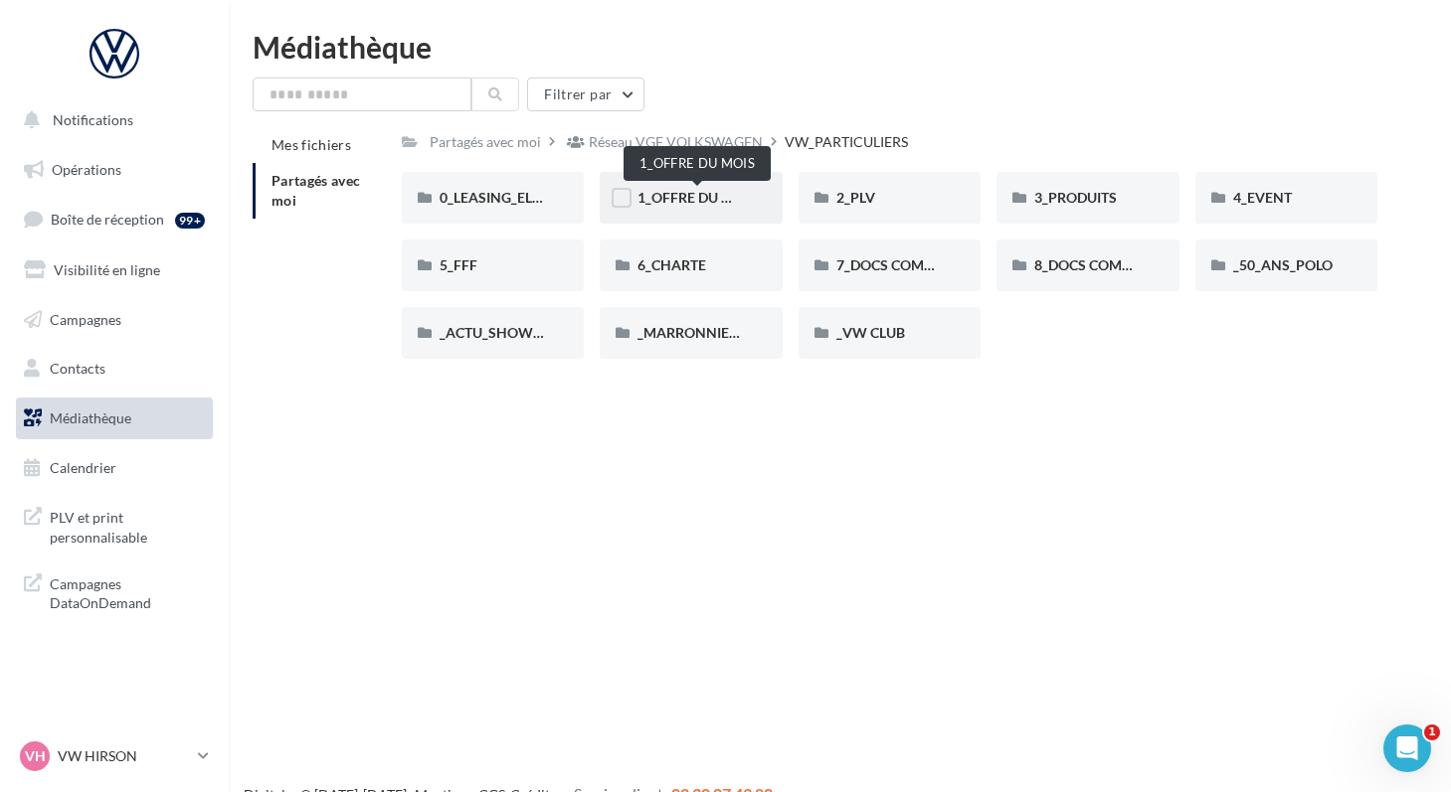
click at [646, 195] on span "1_OFFRE DU MOIS" at bounding box center [696, 197] width 119 height 17
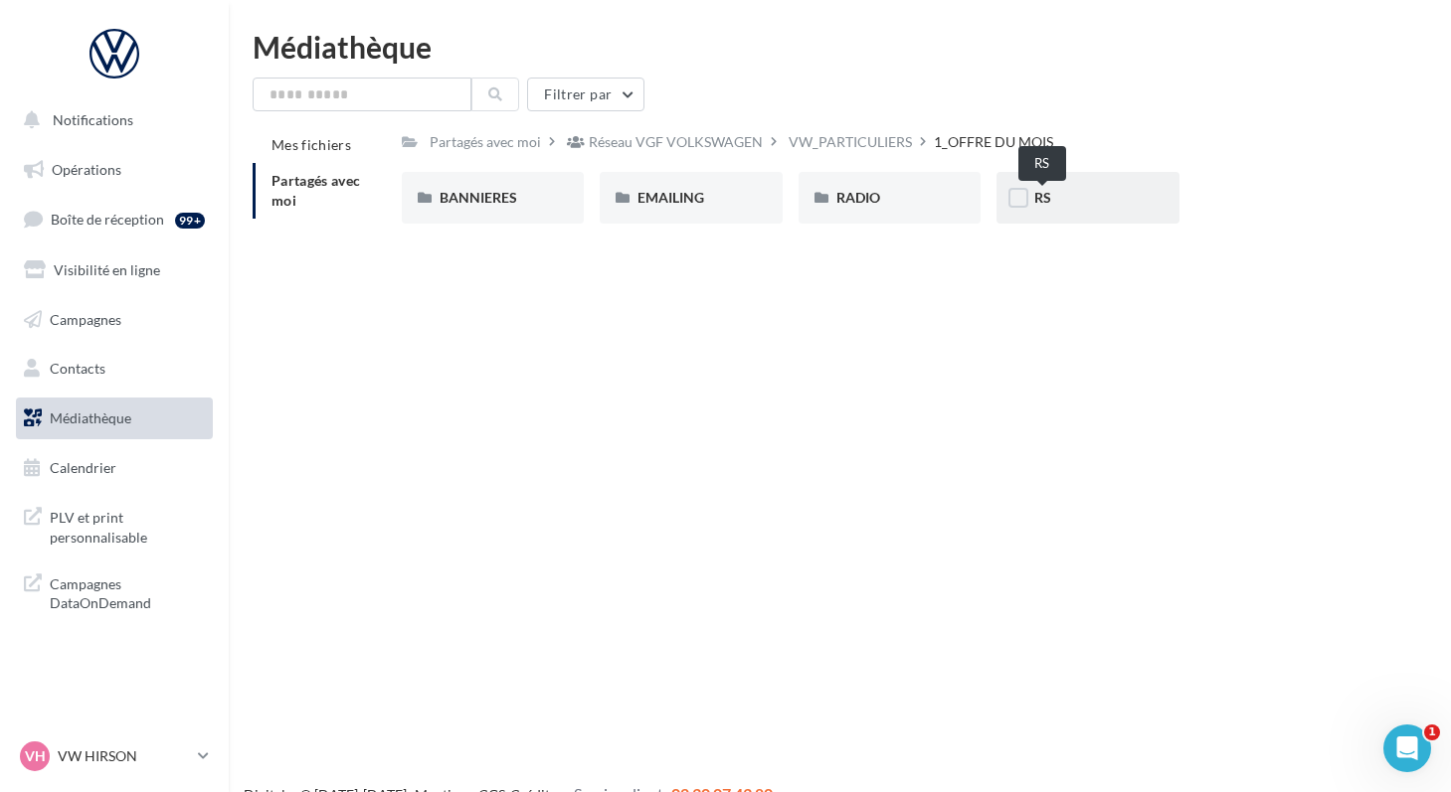
click at [1041, 204] on span "RS" at bounding box center [1042, 197] width 17 height 17
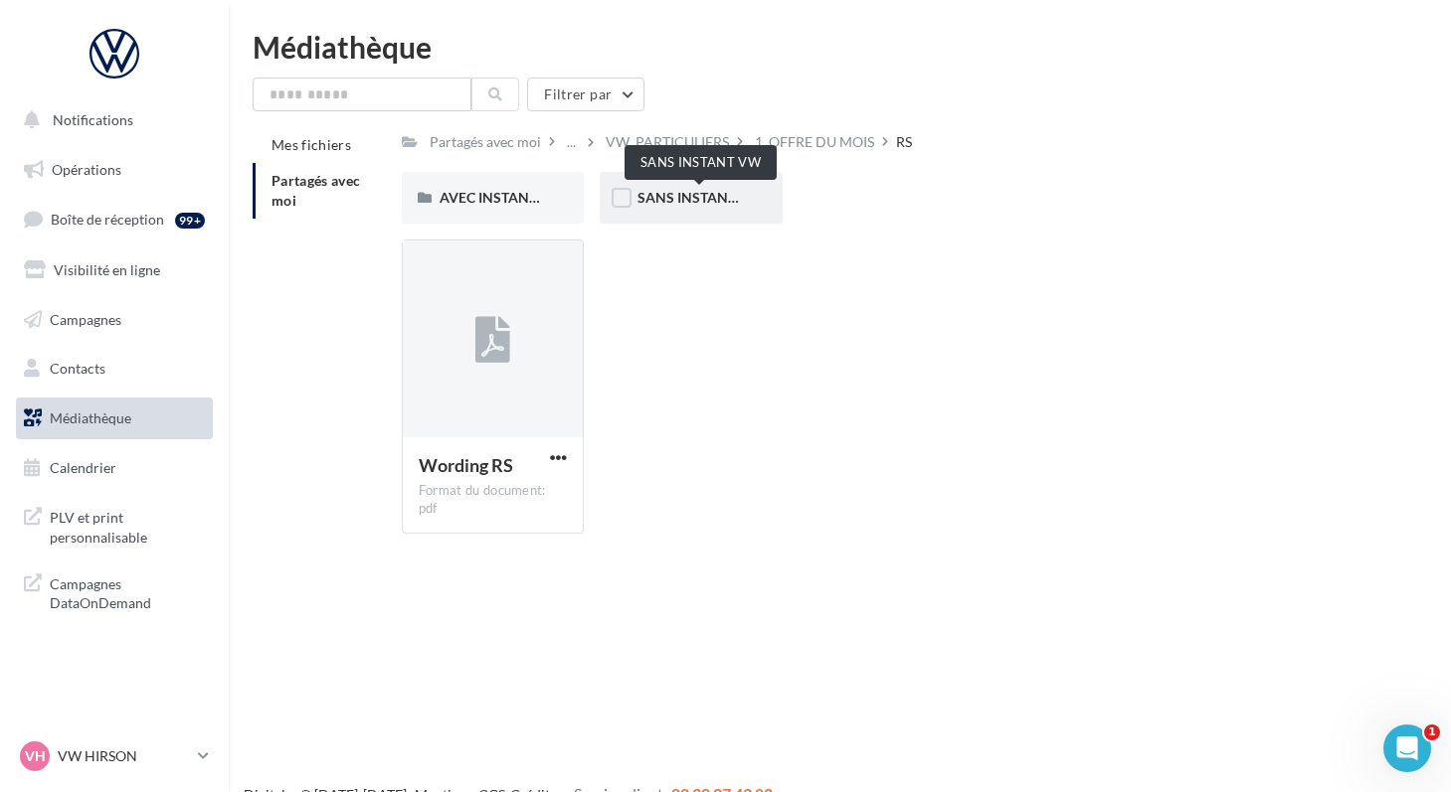
click at [649, 191] on span "SANS INSTANT VW" at bounding box center [700, 197] width 126 height 17
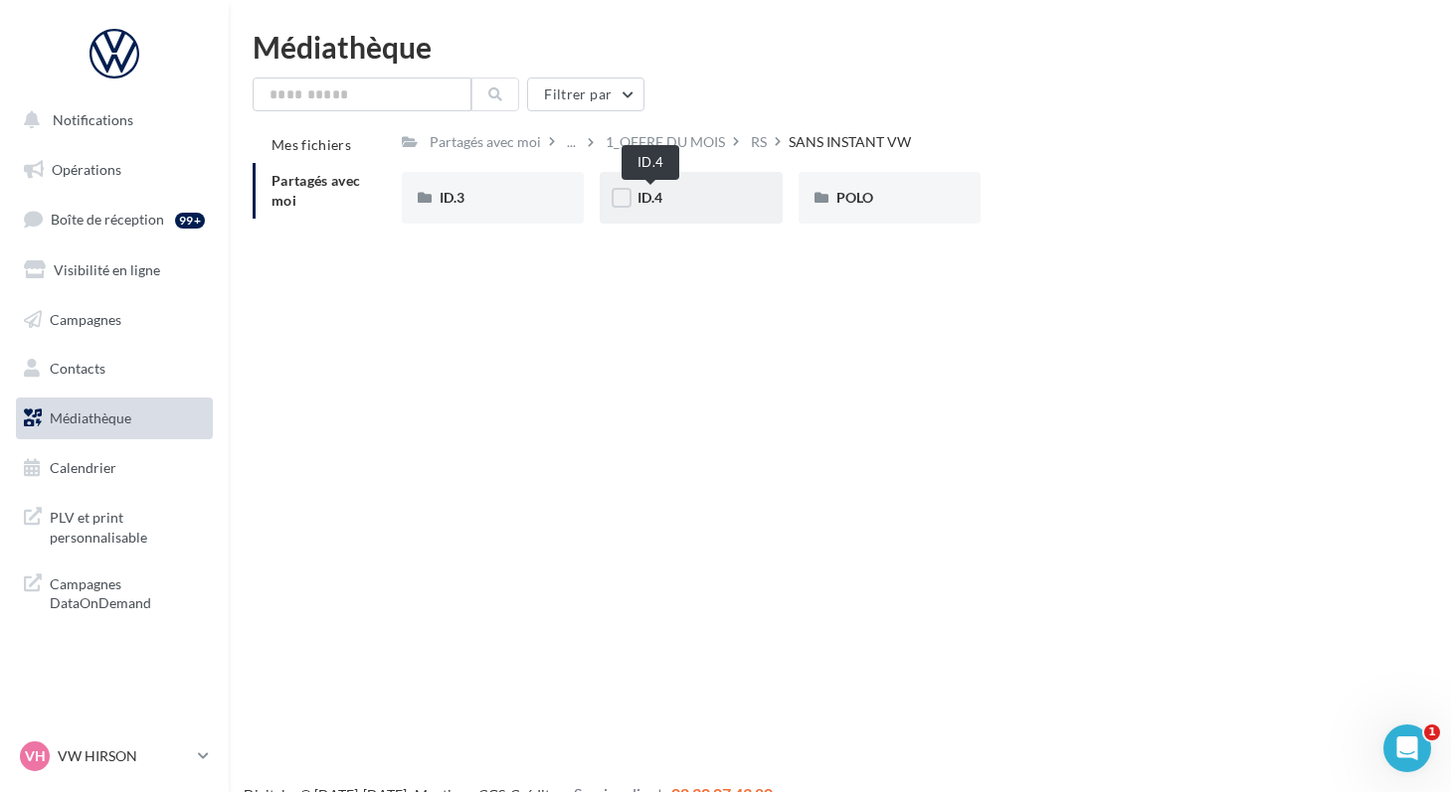
click at [654, 199] on span "ID.4" at bounding box center [649, 197] width 25 height 17
